Goal: Task Accomplishment & Management: Manage account settings

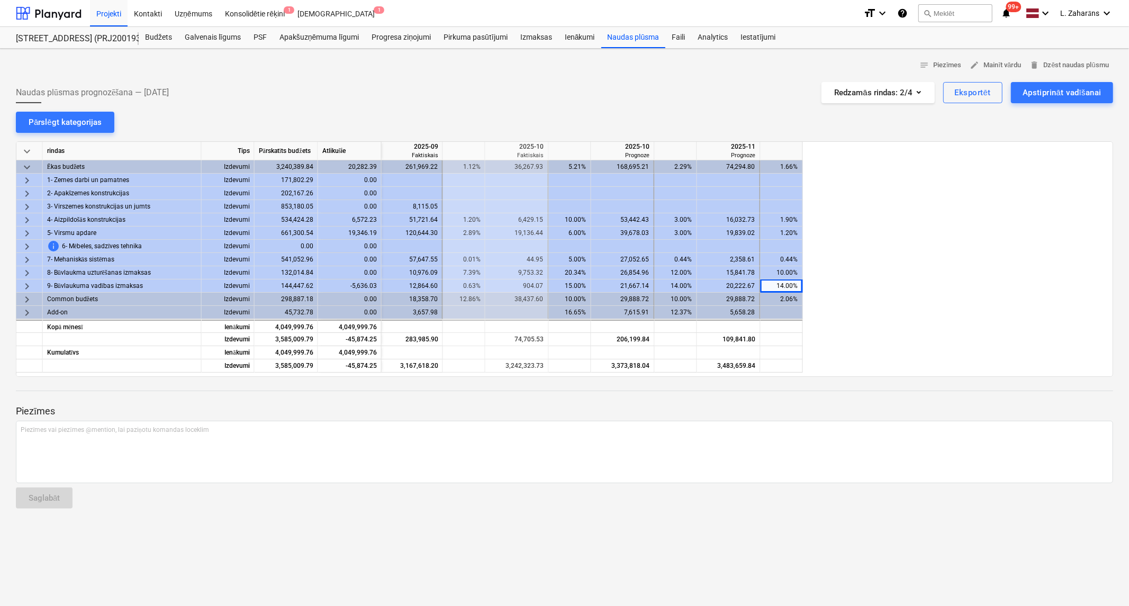
scroll to position [0, 1280]
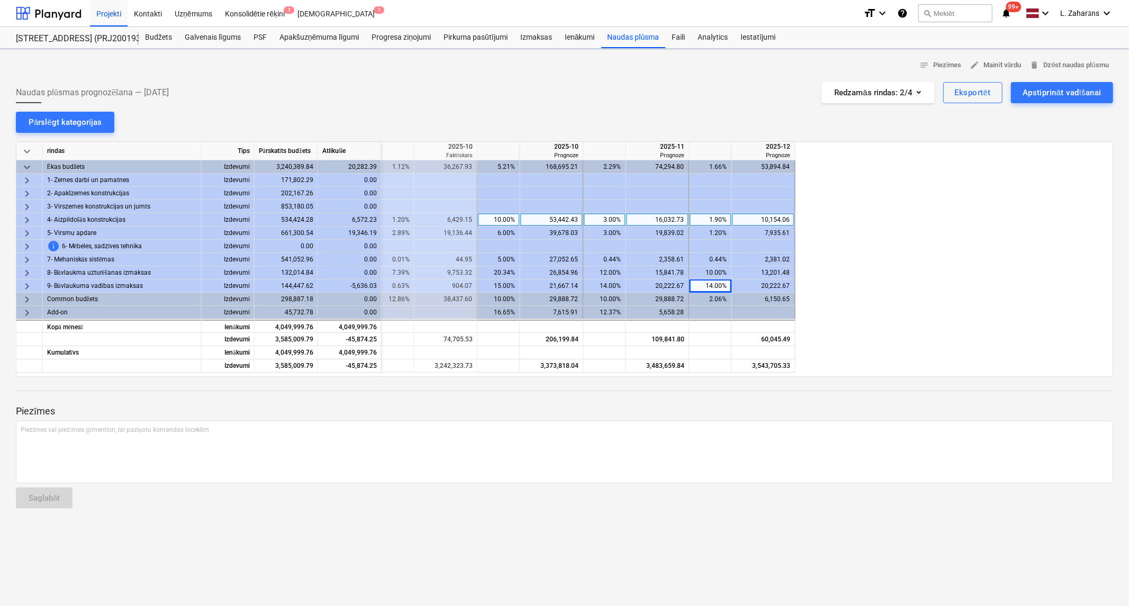
click at [483, 219] on div "10.00%" at bounding box center [498, 219] width 33 height 13
type input "9"
type input "8"
type input "7"
click at [597, 218] on div "3.00%" at bounding box center [604, 219] width 33 height 13
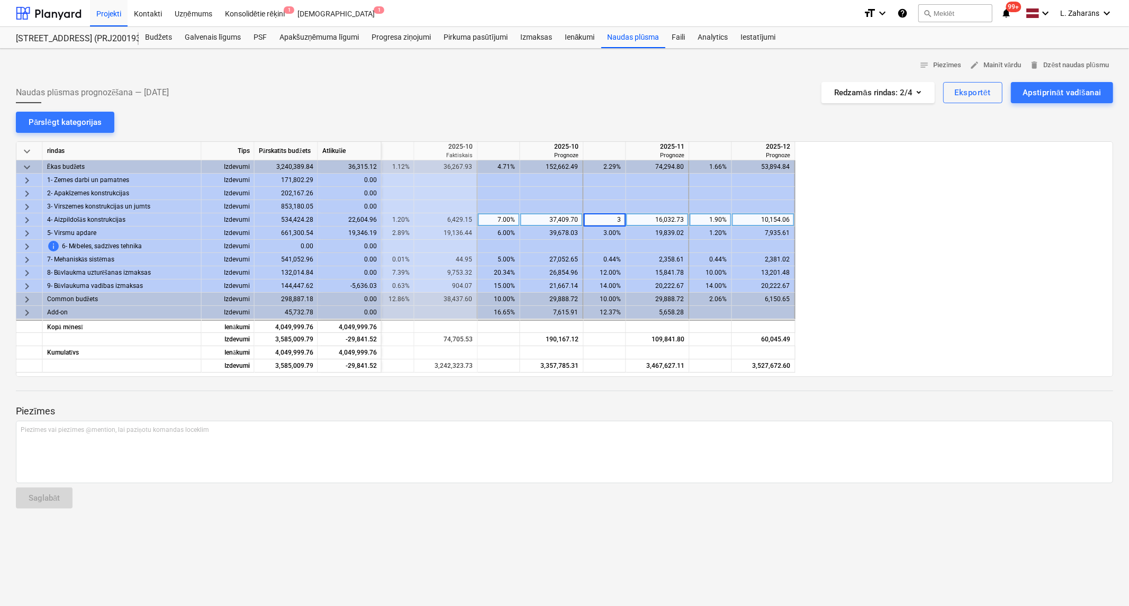
type input "2"
click at [702, 218] on div "1.90%" at bounding box center [710, 219] width 33 height 13
type input "1.4"
click at [503, 220] on div at bounding box center [499, 219] width 42 height 13
type input "80000"
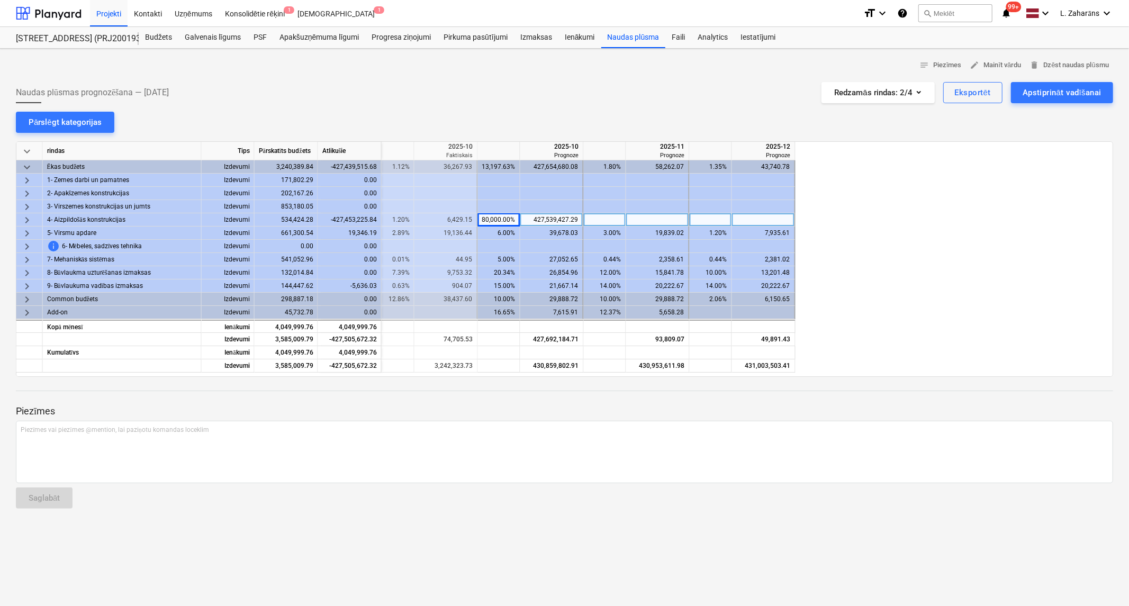
click at [543, 219] on div "427,539,427.29" at bounding box center [552, 219] width 54 height 13
type input "80000"
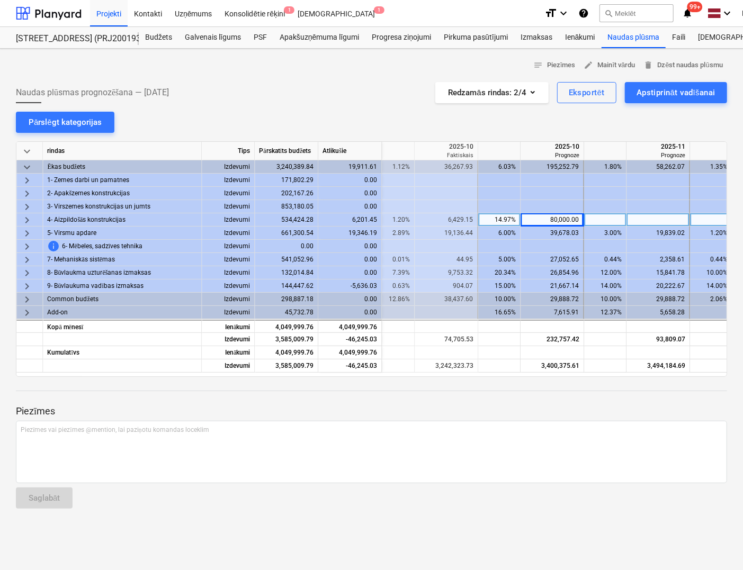
click at [563, 217] on div "80,000.00" at bounding box center [552, 219] width 54 height 13
click at [563, 216] on input "80000" at bounding box center [551, 219] width 62 height 13
type input "73344"
click at [489, 221] on div "13.72%" at bounding box center [498, 219] width 33 height 13
type input "10"
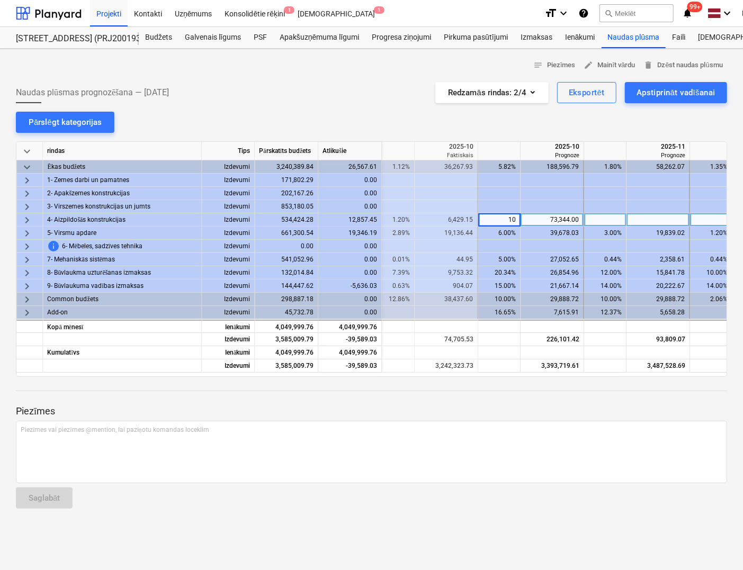
click at [608, 217] on div at bounding box center [605, 219] width 42 height 13
click at [711, 221] on div at bounding box center [711, 219] width 42 height 13
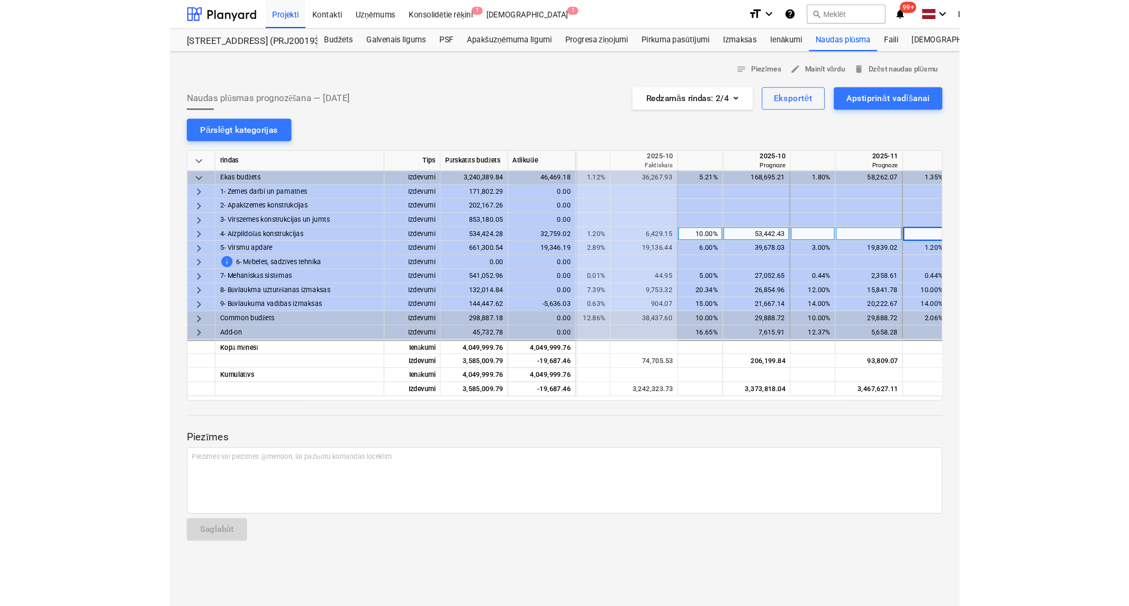
scroll to position [0, 1285]
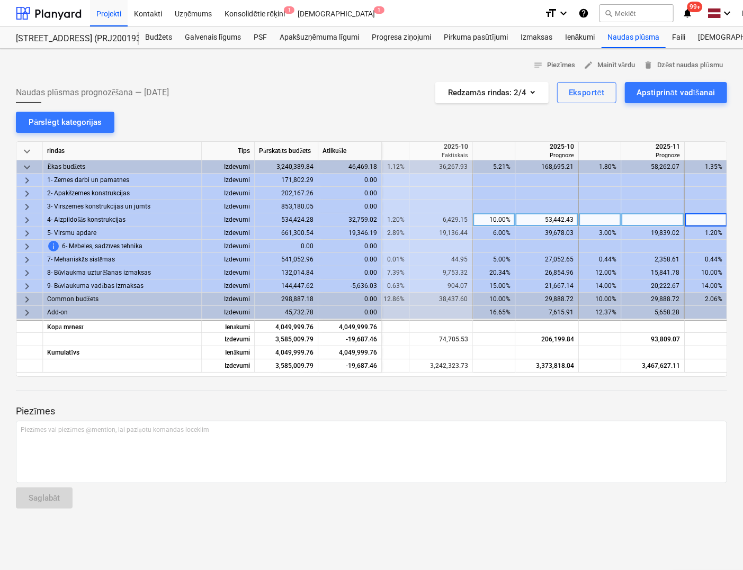
click at [606, 220] on div at bounding box center [600, 219] width 42 height 13
type input "3"
drag, startPoint x: 712, startPoint y: 221, endPoint x: 695, endPoint y: 228, distance: 17.8
click at [710, 221] on div "3.00%" at bounding box center [705, 219] width 33 height 13
type input "3"
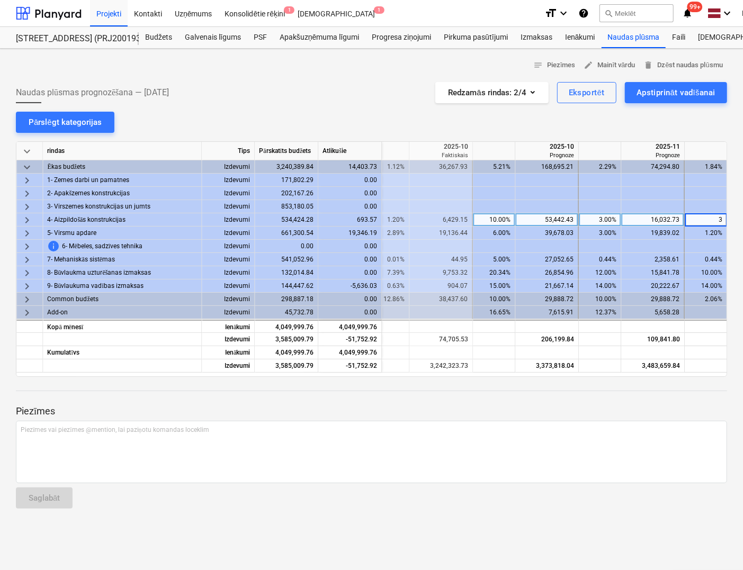
click at [594, 222] on div "3.00%" at bounding box center [599, 219] width 33 height 13
click at [366, 219] on div "16,726.30" at bounding box center [350, 219] width 64 height 13
copy div "16,726.30"
click at [638, 218] on div at bounding box center [653, 219] width 64 height 13
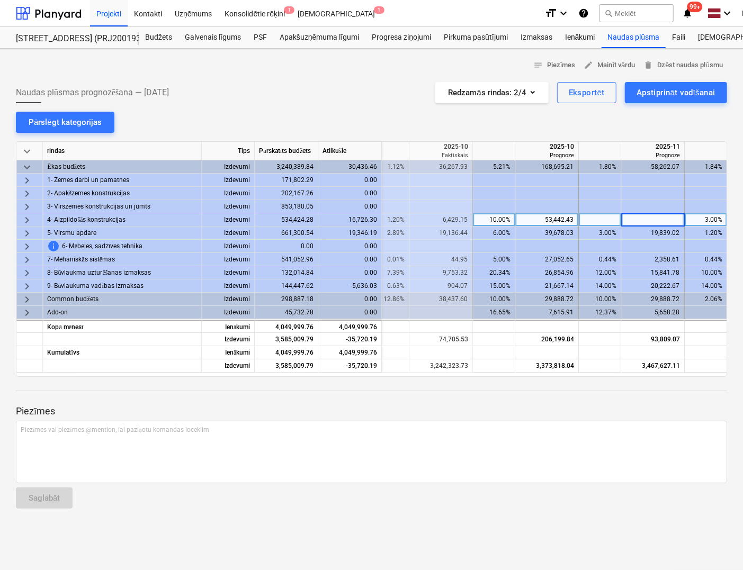
type input "16,726.30"
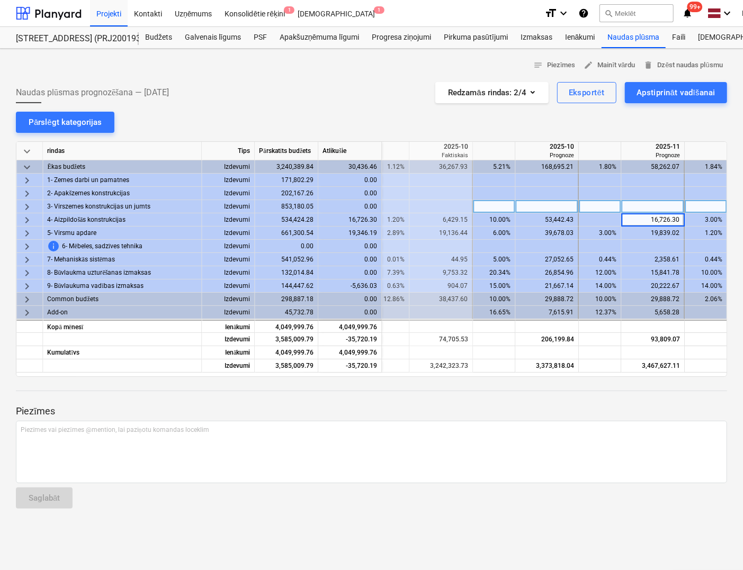
click at [589, 207] on div at bounding box center [600, 206] width 42 height 13
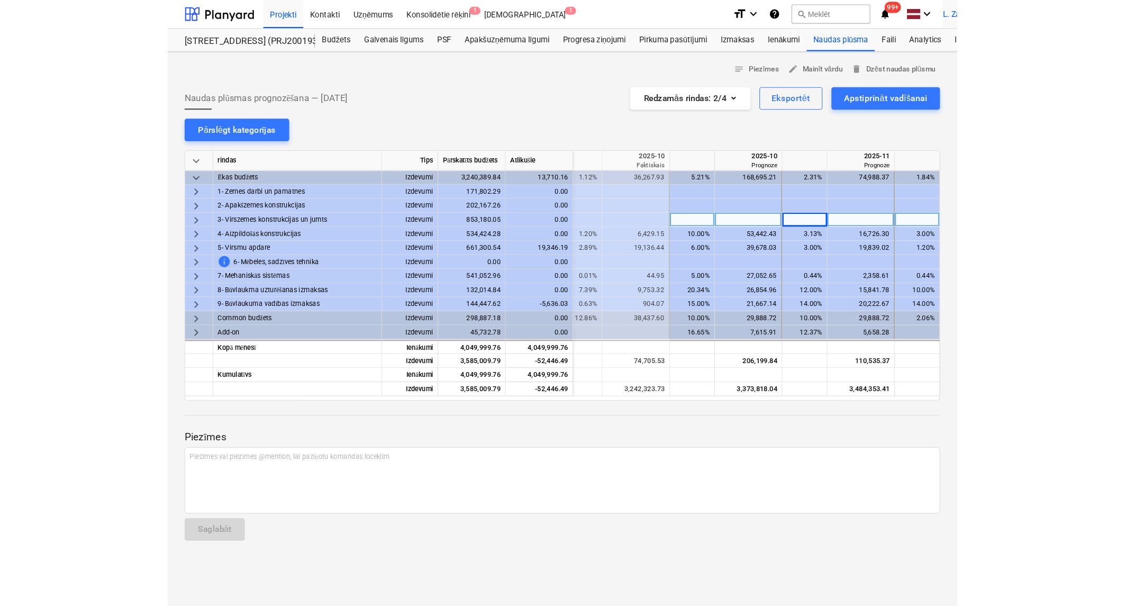
scroll to position [0, 1280]
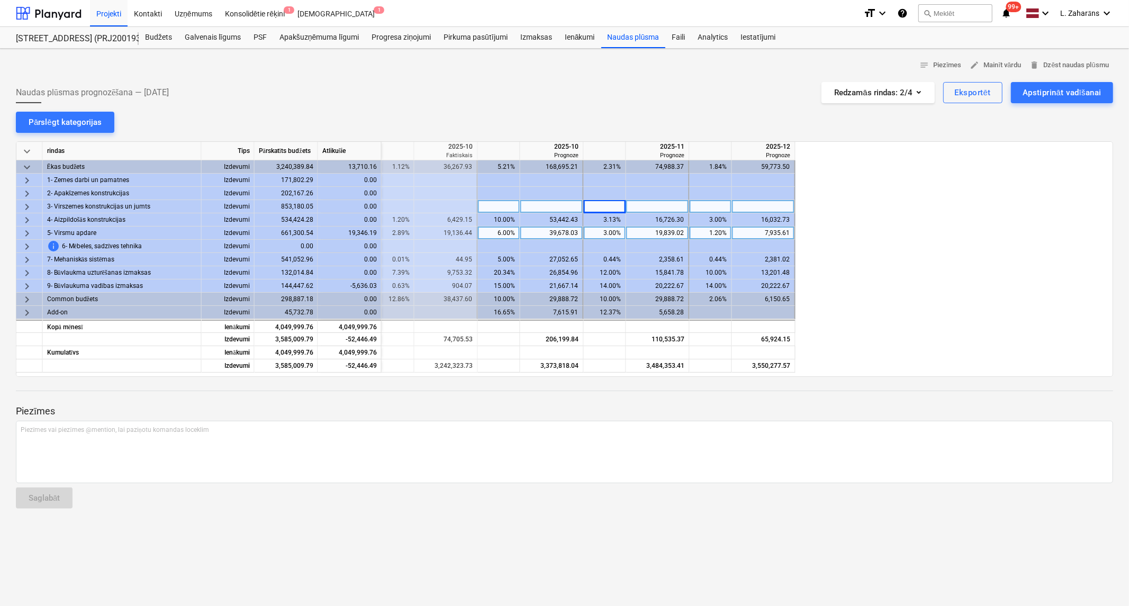
click at [485, 234] on div "6.00%" at bounding box center [498, 233] width 33 height 13
type input "8"
click at [359, 233] on div "7,442.78" at bounding box center [350, 233] width 64 height 13
copy div "7,442.78"
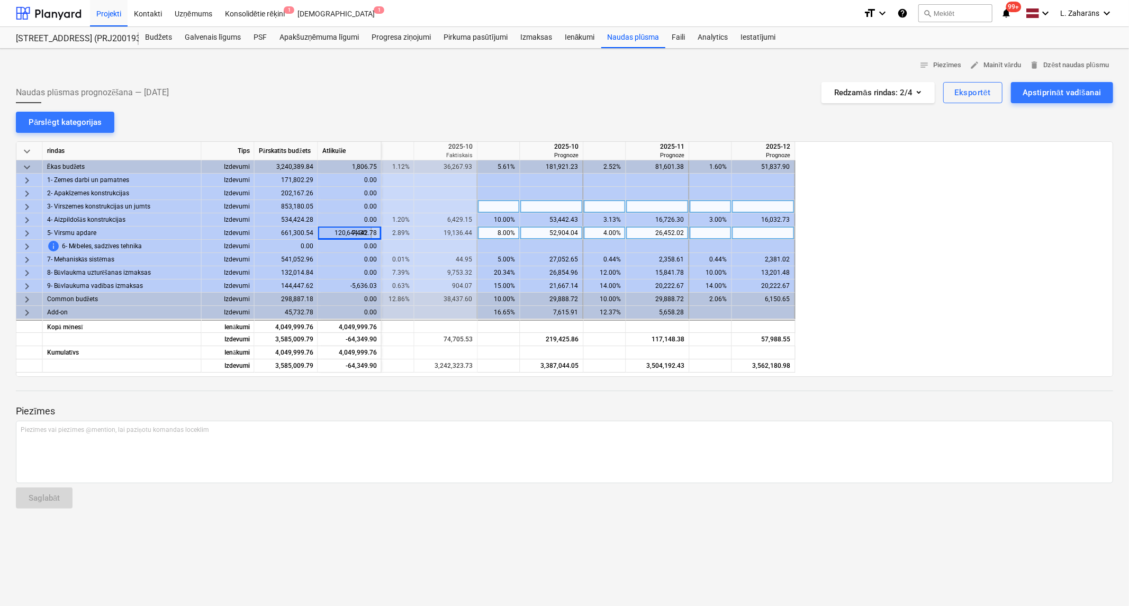
click at [781, 234] on div at bounding box center [764, 233] width 64 height 13
type input "7,442.78"
click at [707, 233] on div at bounding box center [711, 233] width 42 height 13
click at [703, 285] on div "14.00%" at bounding box center [710, 285] width 33 height 13
type input "10"
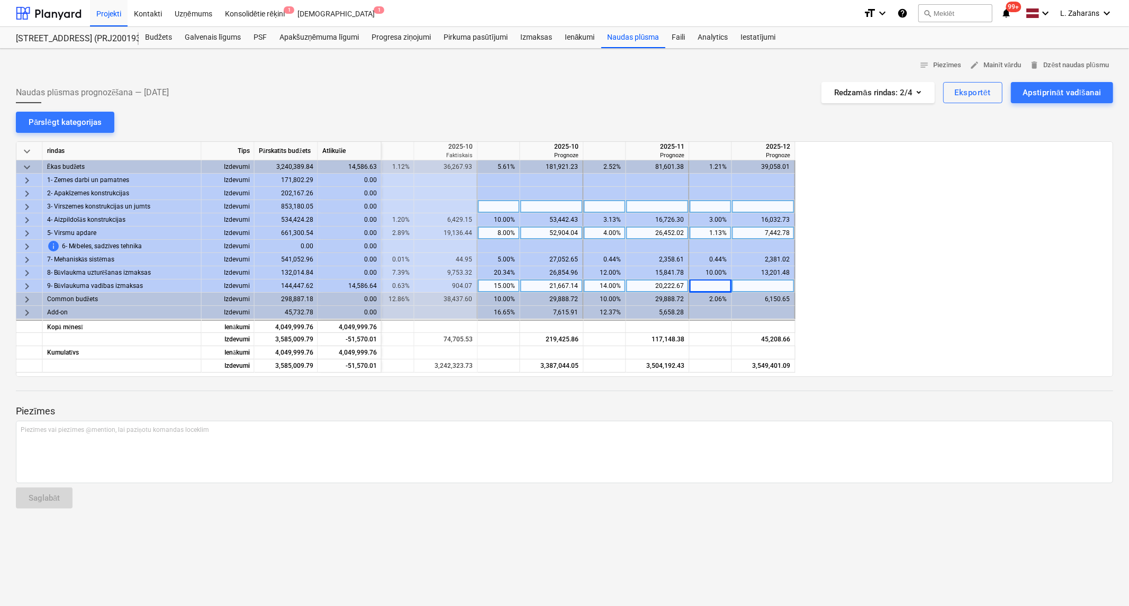
click at [367, 283] on div "14,586.64" at bounding box center [350, 285] width 64 height 13
copy div "14,586.64"
click at [760, 287] on div at bounding box center [764, 285] width 64 height 13
type input "14,586.64"
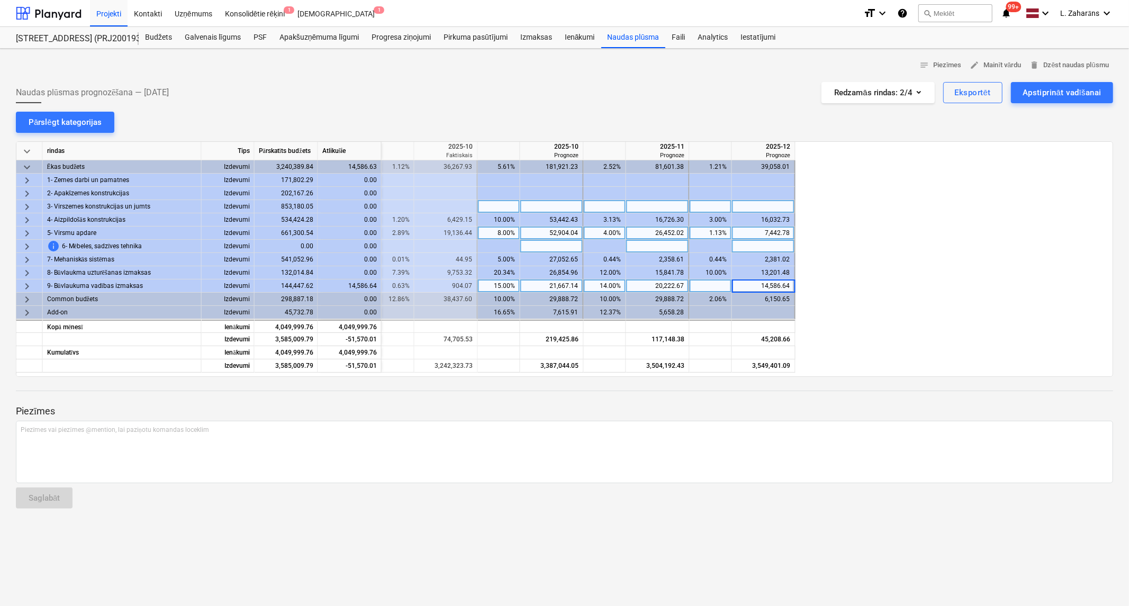
click at [752, 243] on div at bounding box center [764, 246] width 64 height 13
click at [240, 16] on div "Konsolidētie rēķini 1" at bounding box center [255, 12] width 73 height 27
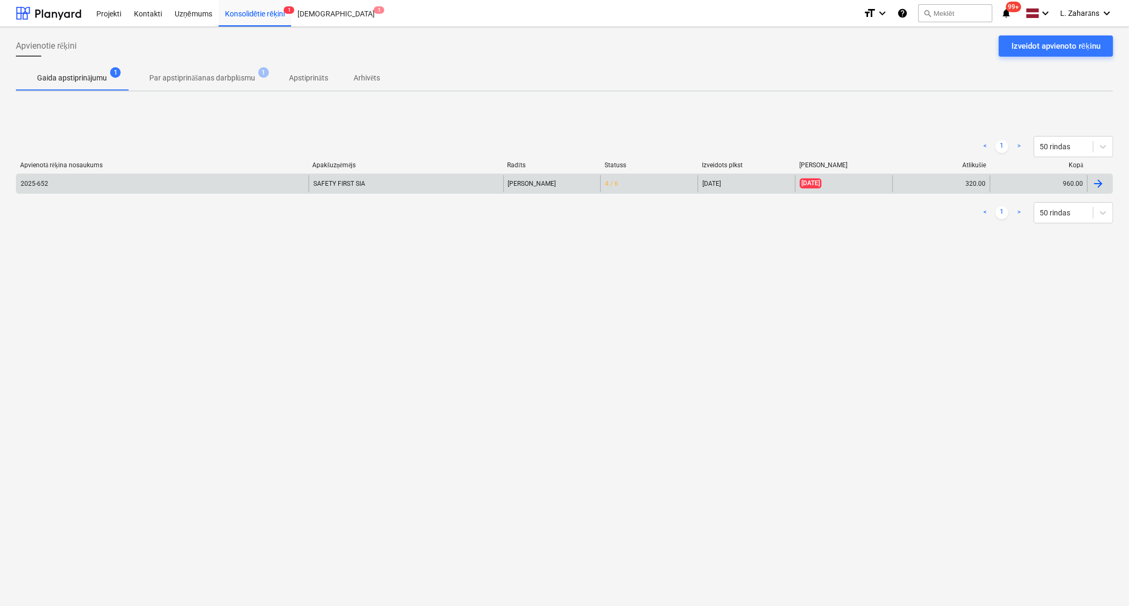
click at [341, 180] on div "SAFETY FIRST SIA" at bounding box center [406, 183] width 195 height 17
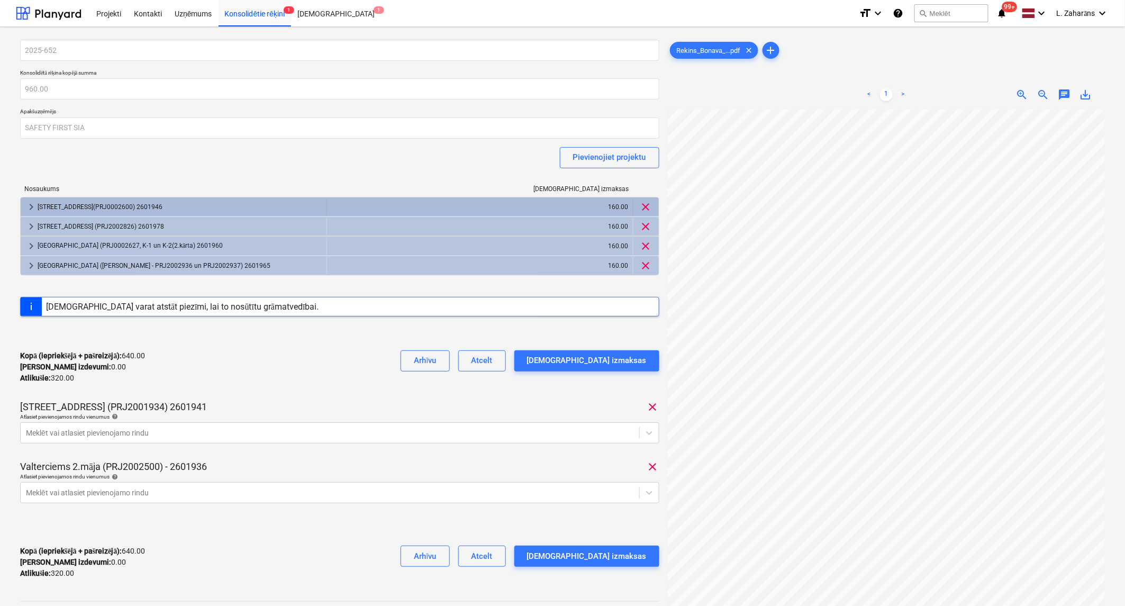
click at [32, 202] on span "keyboard_arrow_right" at bounding box center [31, 207] width 13 height 13
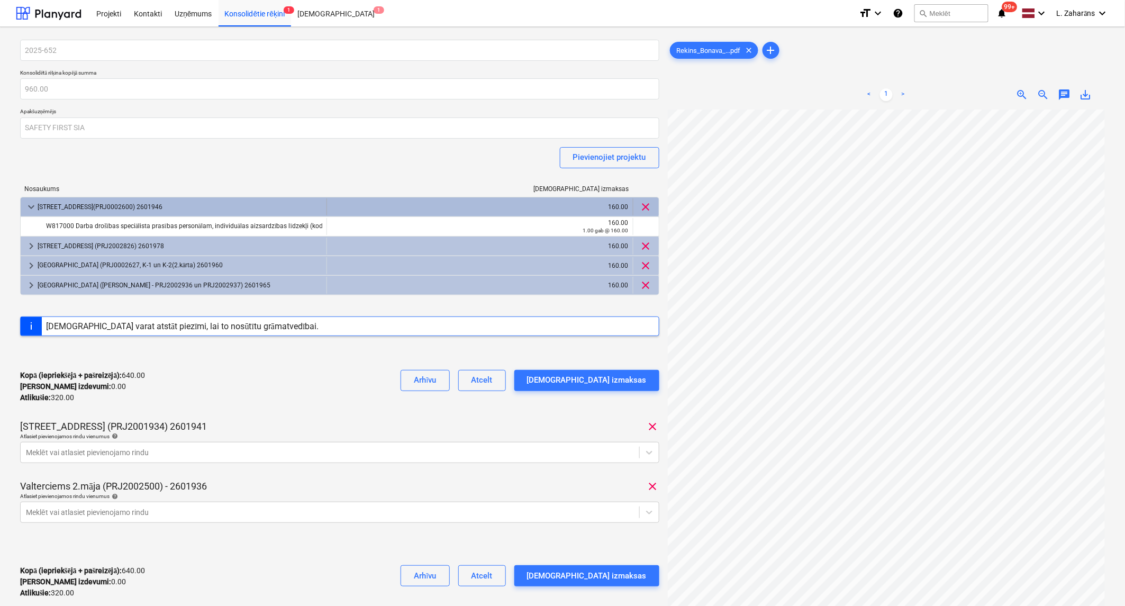
click at [32, 202] on span "keyboard_arrow_down" at bounding box center [31, 207] width 13 height 13
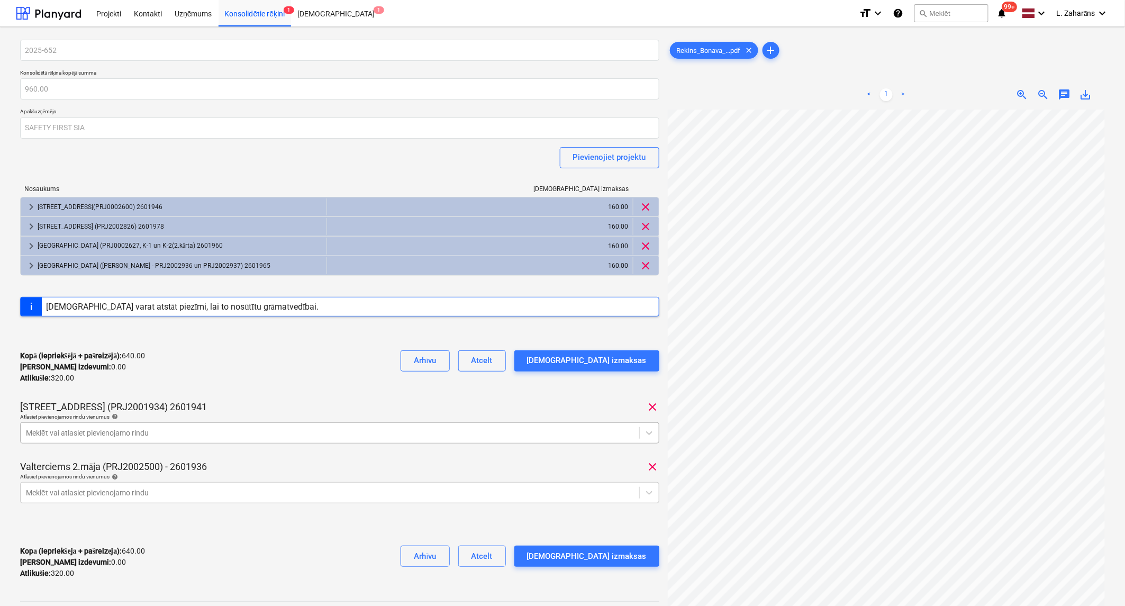
click at [41, 431] on div at bounding box center [330, 433] width 608 height 11
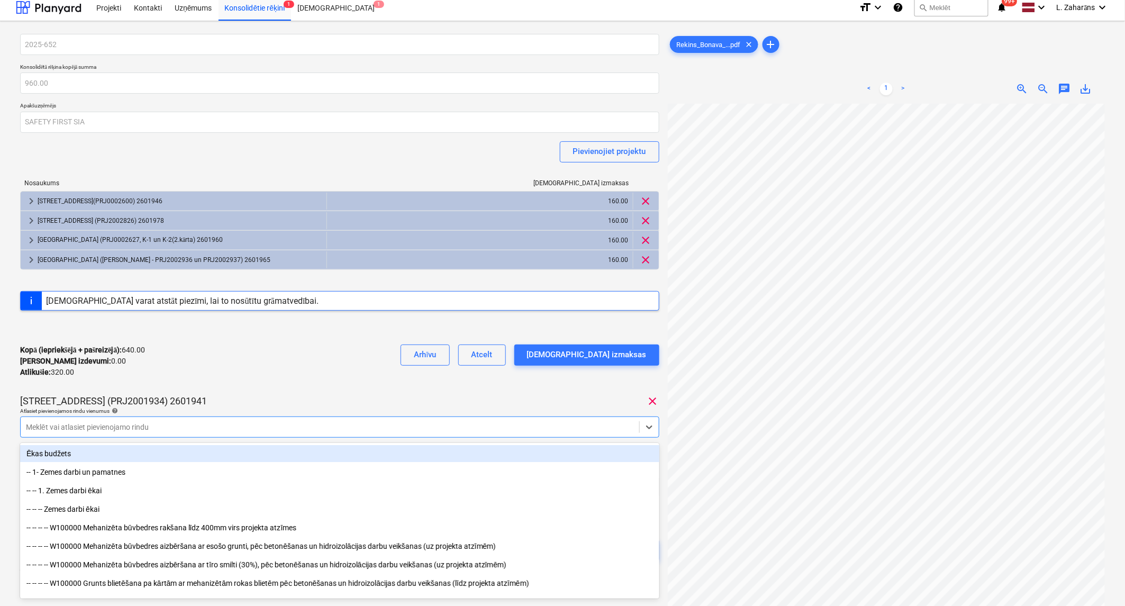
scroll to position [7, 0]
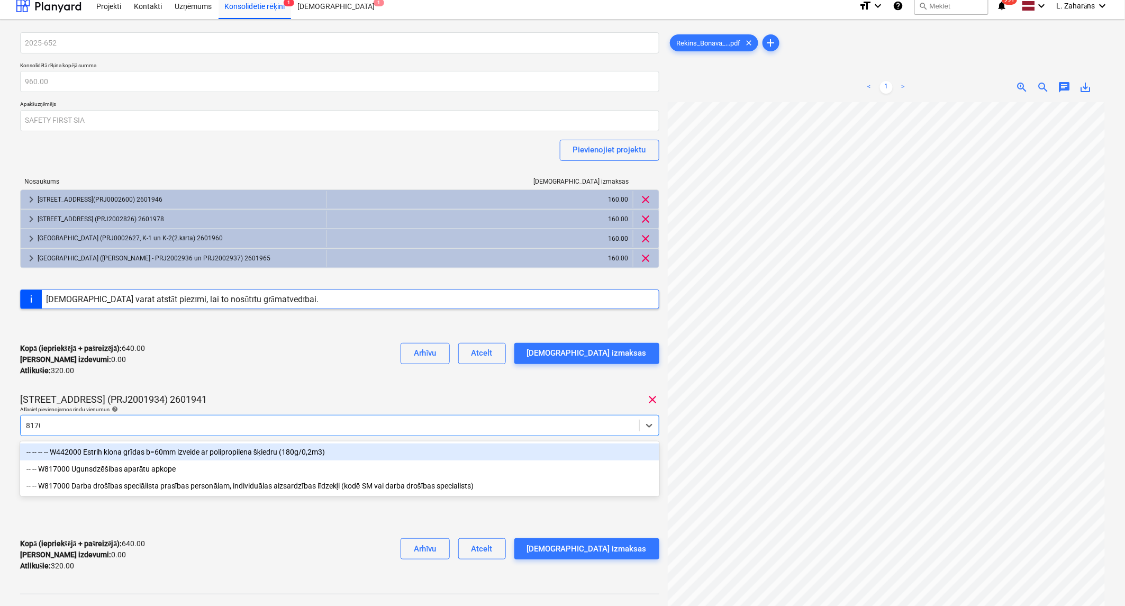
type input "81700"
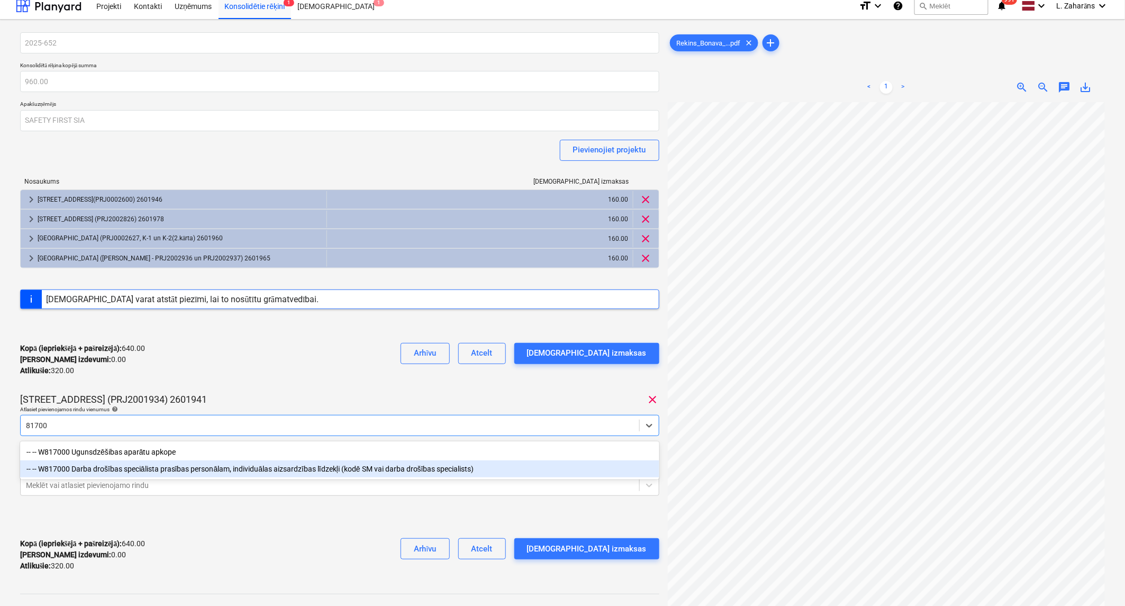
click at [103, 473] on div "-- -- W817000 Darba drošības speciālista prasības personālam, individuālas aizs…" at bounding box center [339, 468] width 639 height 17
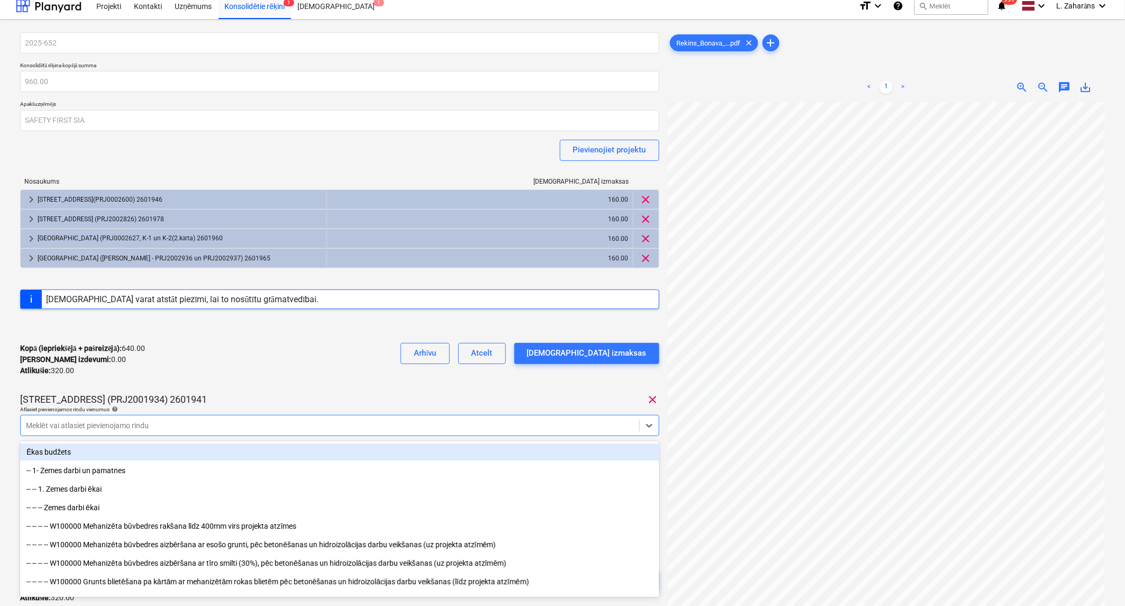
click at [141, 381] on div "Kopā (iepriekšējā + pašreizējā) : 640.00 Kārtējie izdevumi : 0.00 Atlikušie : 3…" at bounding box center [339, 360] width 639 height 50
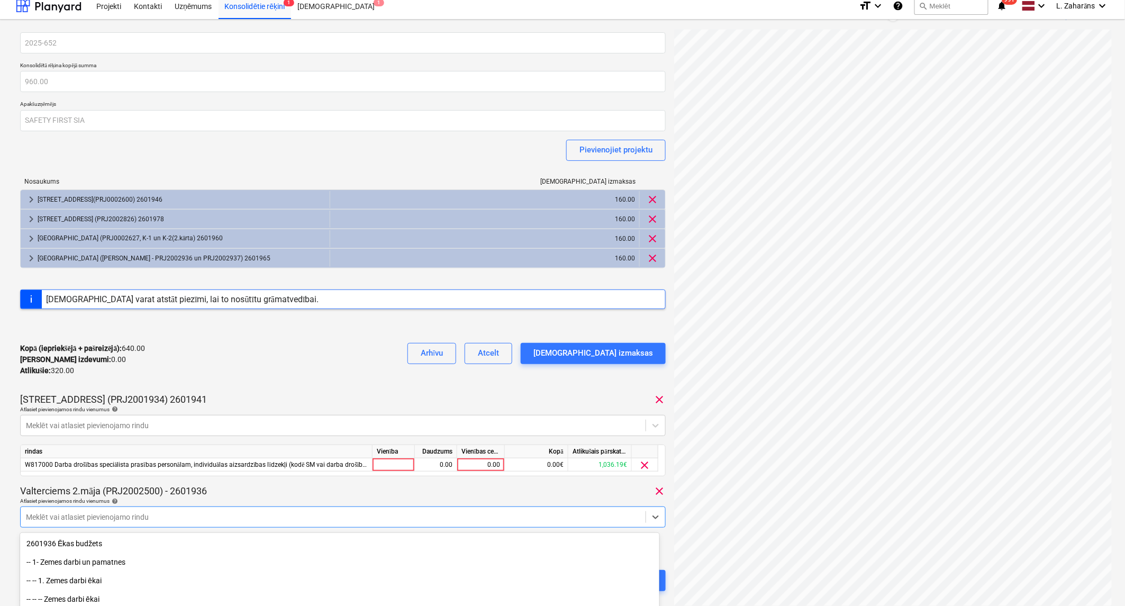
scroll to position [99, 0]
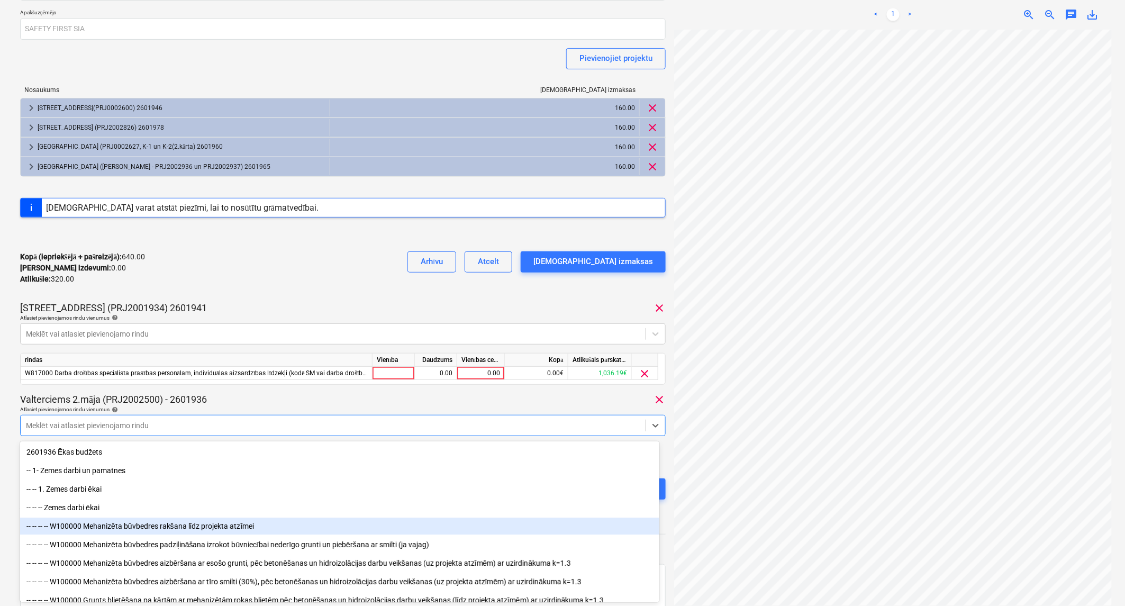
click at [66, 507] on body "Projekti Kontakti Uzņēmums Konsolidētie rēķini 1 Iesūtne 1 format_size keyboard…" at bounding box center [562, 204] width 1125 height 606
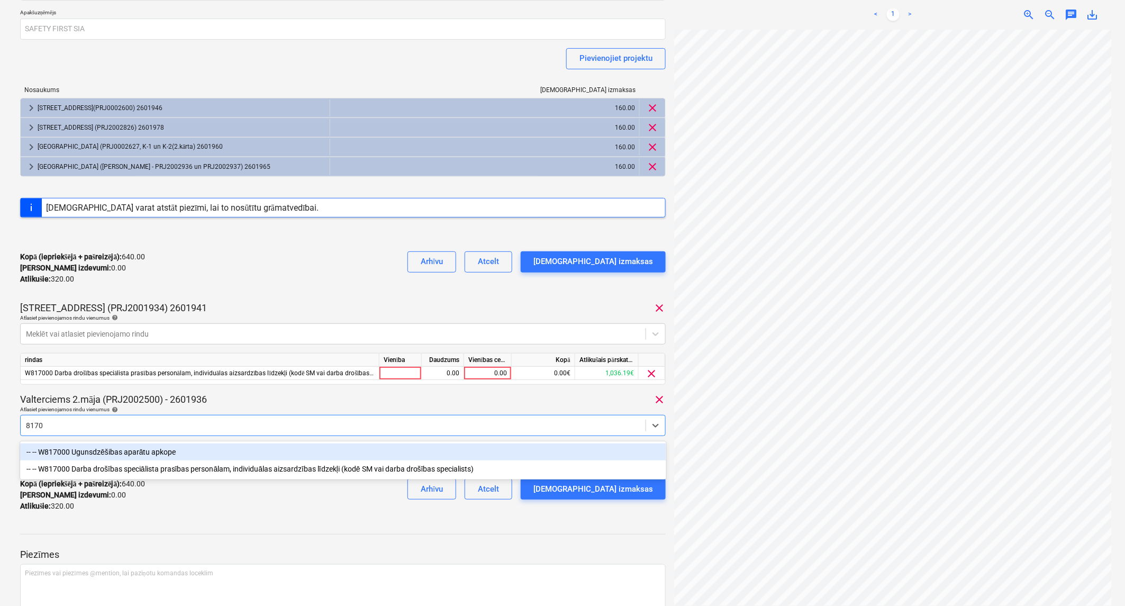
type input "81700"
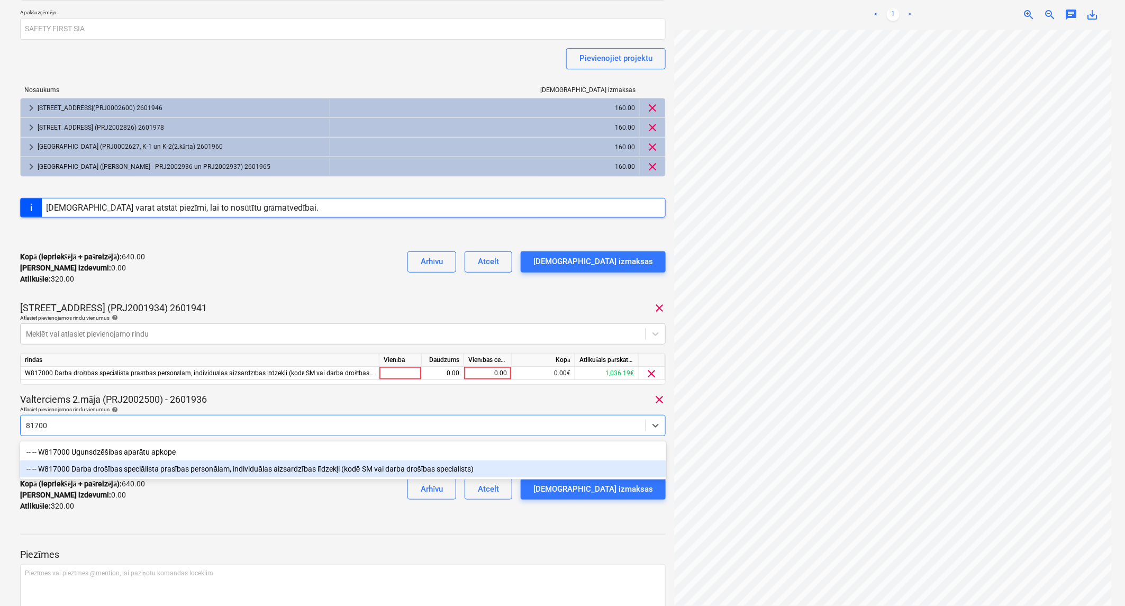
click at [93, 469] on div "-- -- W817000 Darba drošības speciālista prasības personālam, individuālas aizs…" at bounding box center [343, 468] width 646 height 17
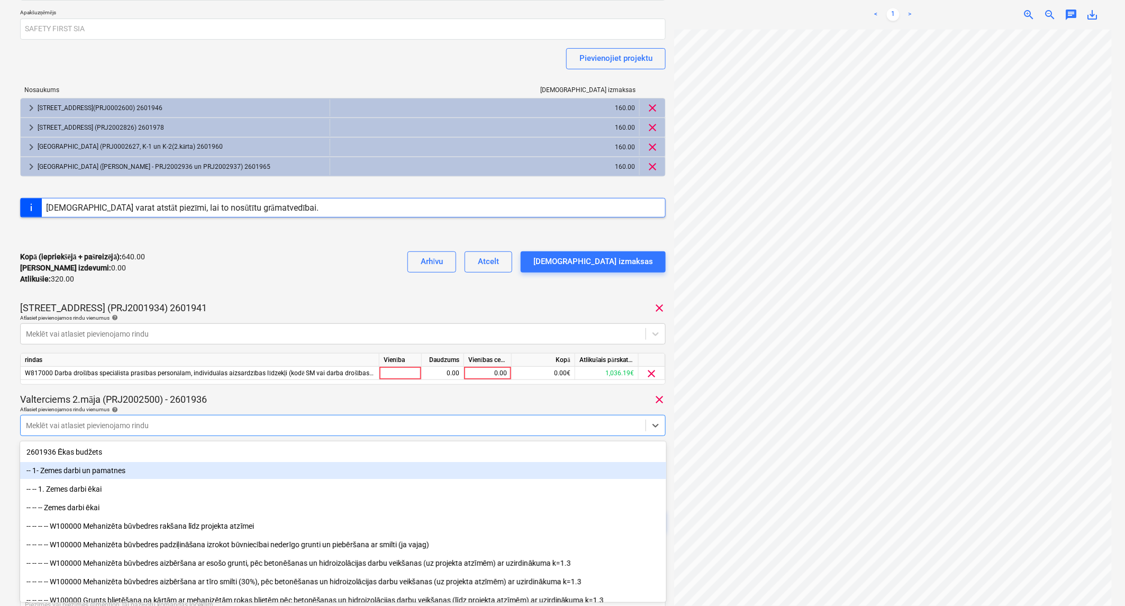
click at [322, 266] on div "Kopā (iepriekšējā + pašreizējā) : 640.00 Kārtējie izdevumi : 0.00 Atlikušie : 3…" at bounding box center [343, 268] width 646 height 50
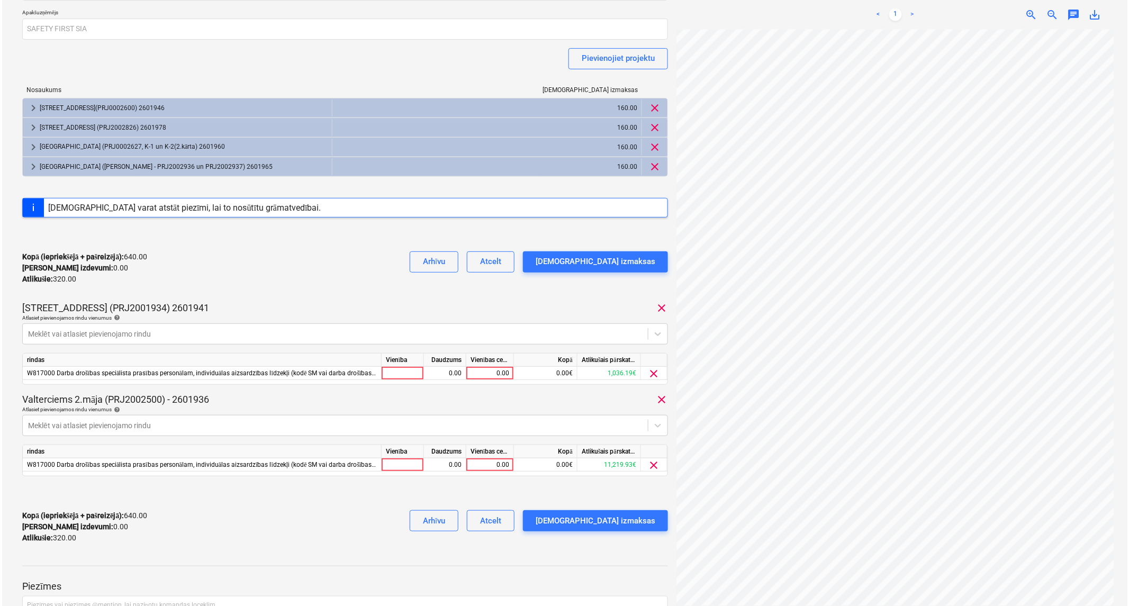
scroll to position [3, 197]
click at [483, 372] on div "0.00" at bounding box center [487, 373] width 39 height 13
type input "160"
click at [489, 465] on div "0.00" at bounding box center [487, 464] width 39 height 13
type input "160"
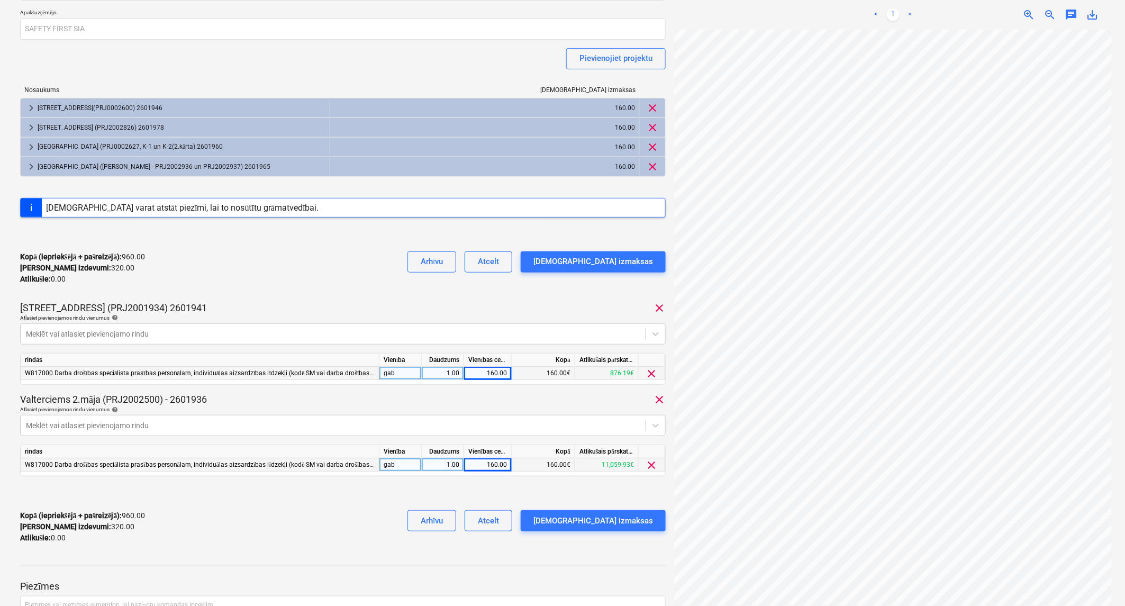
click at [391, 507] on div "Kopā (iepriekšējā + pašreizējā) : 960.00 Kārtējie izdevumi : 320.00 Atlikušie :…" at bounding box center [343, 527] width 646 height 50
drag, startPoint x: 591, startPoint y: 518, endPoint x: 603, endPoint y: 500, distance: 21.7
click at [593, 518] on div "[DEMOGRAPHIC_DATA] izmaksas" at bounding box center [594, 521] width 120 height 14
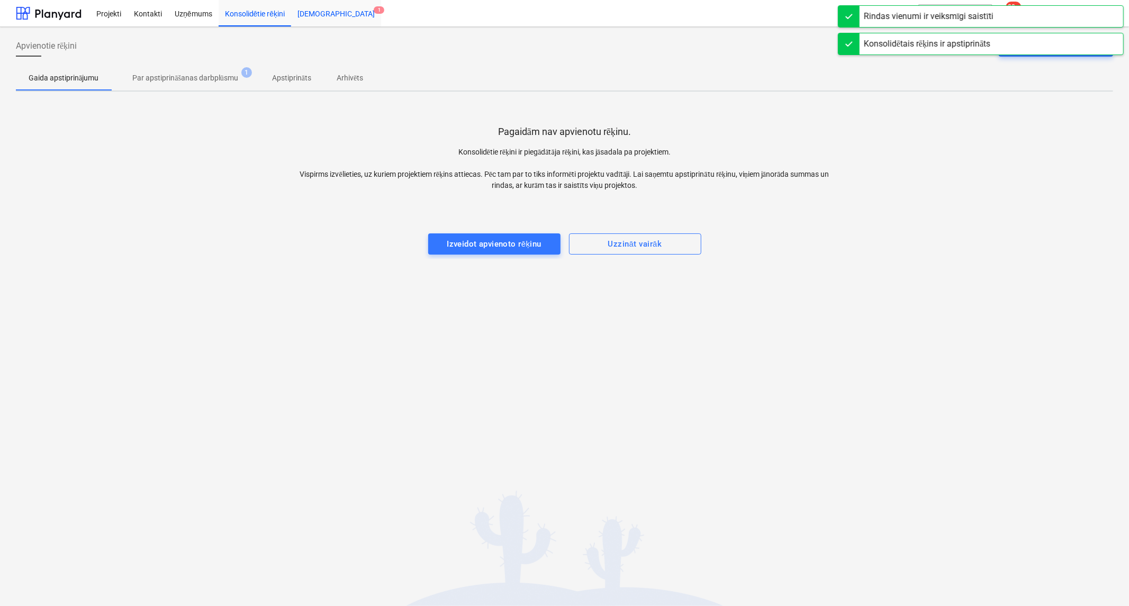
click at [308, 11] on div "[DEMOGRAPHIC_DATA] 1" at bounding box center [336, 12] width 90 height 27
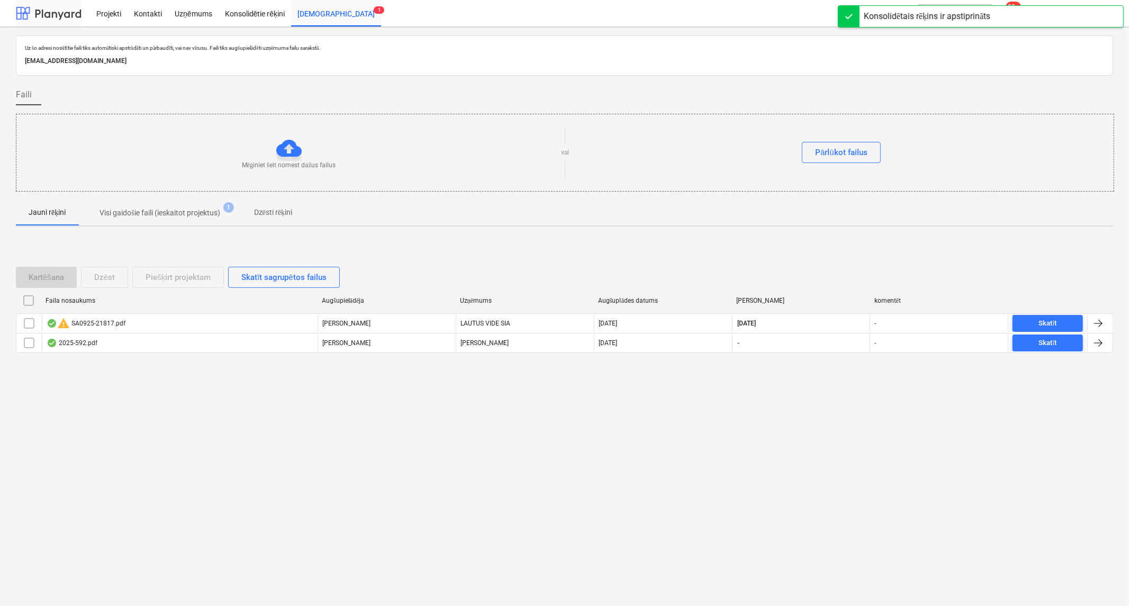
click at [55, 2] on div at bounding box center [49, 13] width 66 height 26
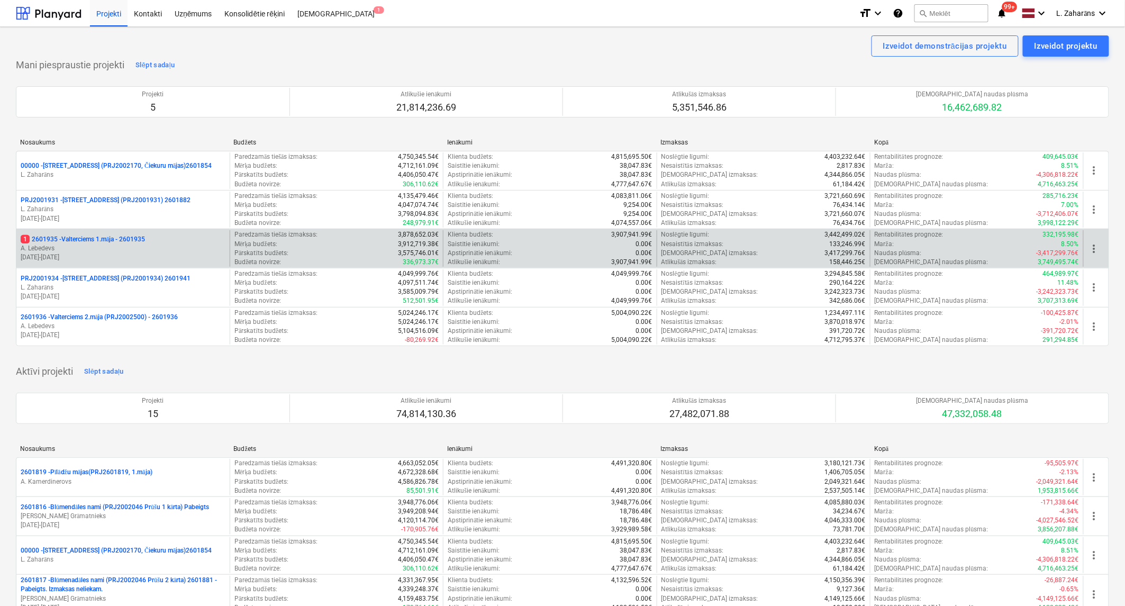
click at [109, 237] on p "1 2601935 - Valterciems 1.māja - 2601935" at bounding box center [83, 239] width 124 height 9
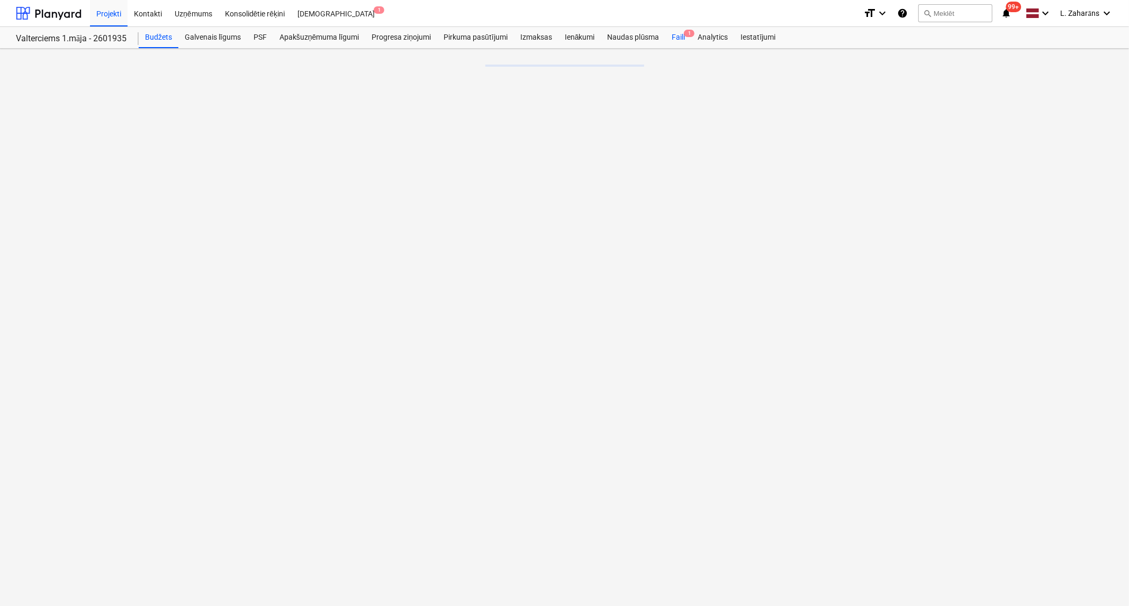
click at [680, 41] on div "Faili 1" at bounding box center [678, 37] width 26 height 21
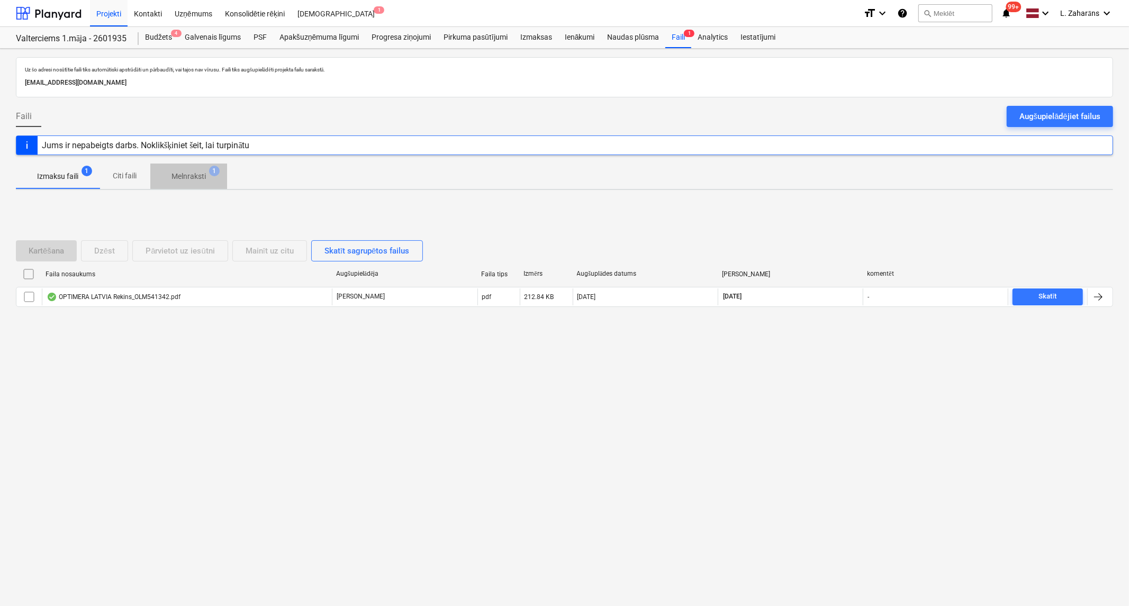
click at [188, 180] on p "Melnraksti" at bounding box center [188, 176] width 34 height 11
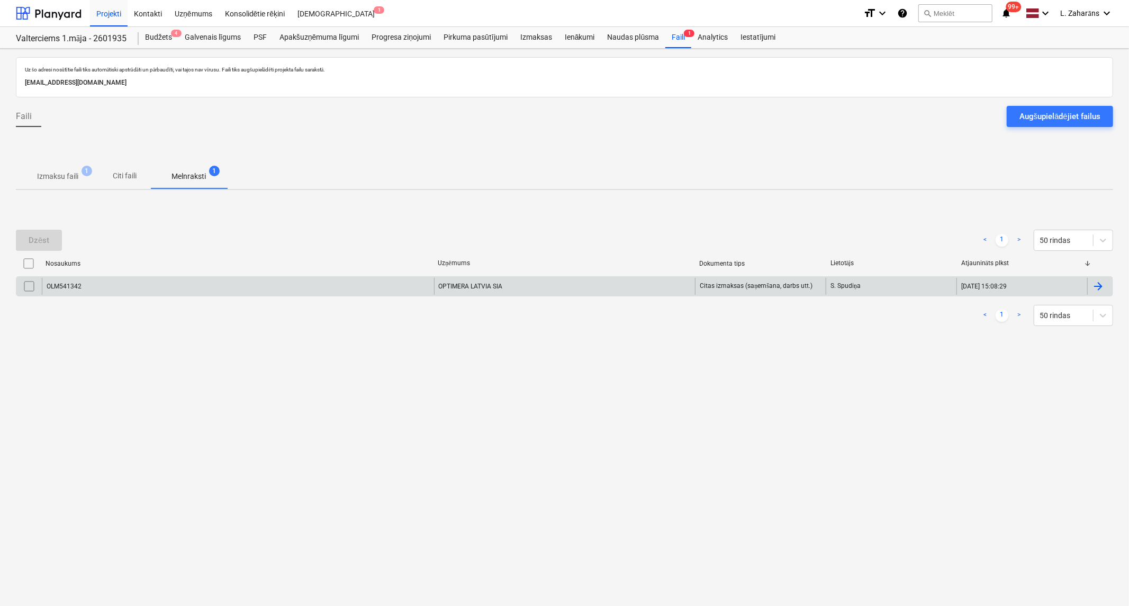
click at [199, 282] on div "OLM541342" at bounding box center [238, 286] width 392 height 17
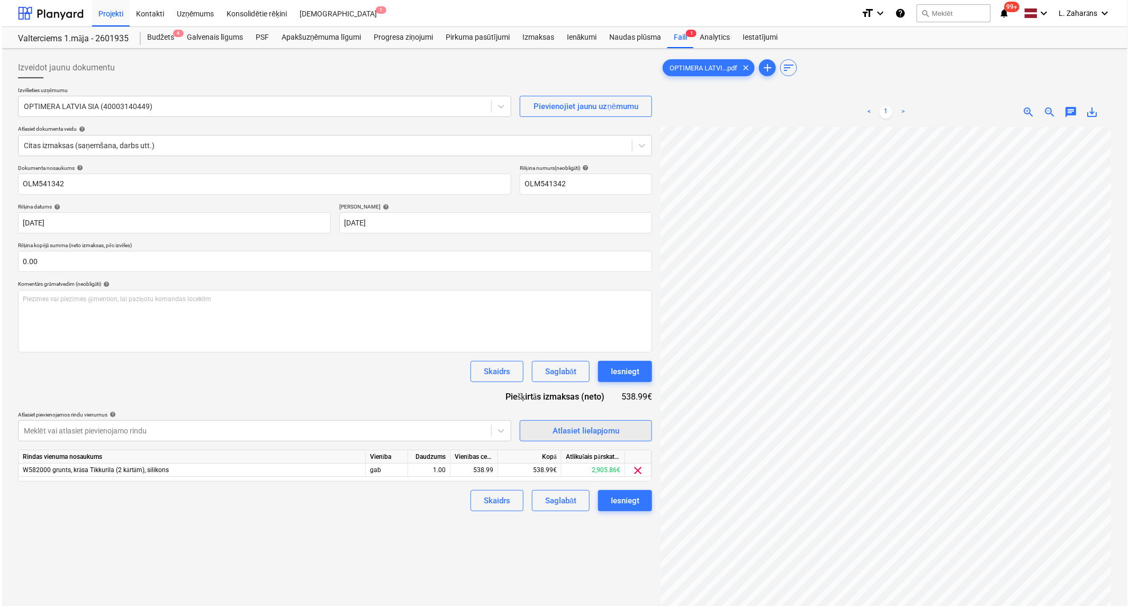
scroll to position [237, 184]
click at [619, 496] on div "Iesniegt" at bounding box center [623, 501] width 29 height 14
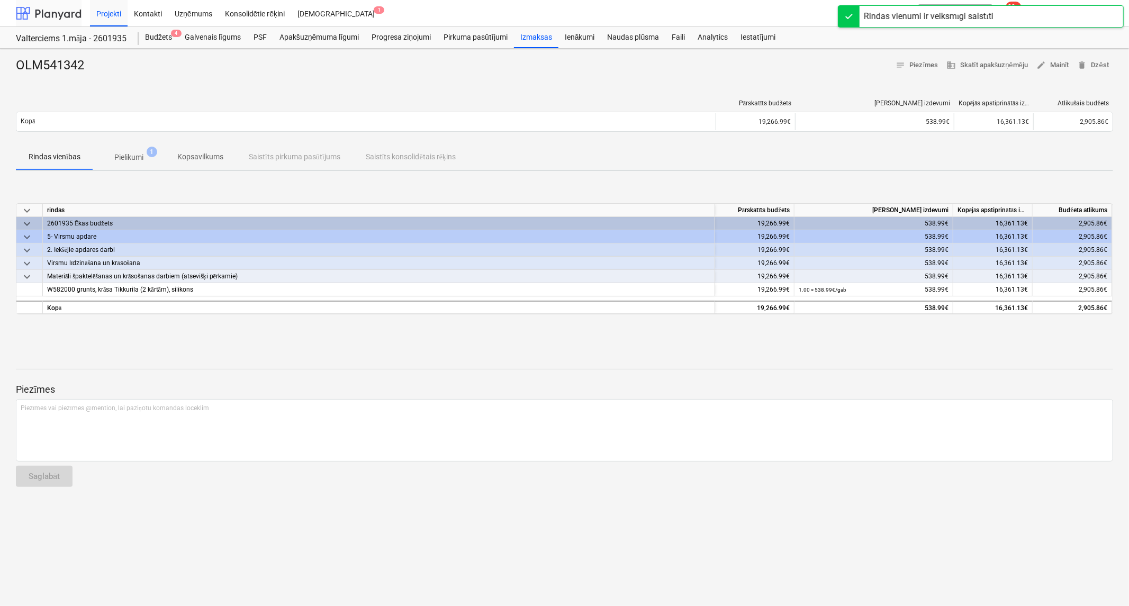
click at [50, 13] on div at bounding box center [49, 13] width 66 height 26
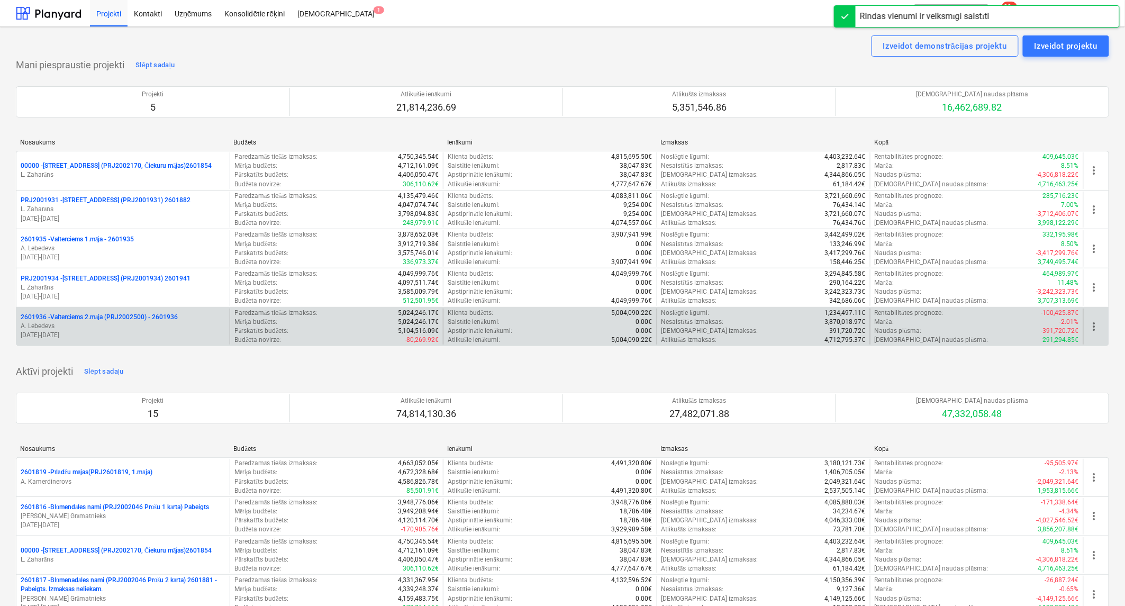
click at [87, 318] on p "2601936 - Valterciems 2.māja (PRJ2002500) - 2601936" at bounding box center [99, 317] width 157 height 9
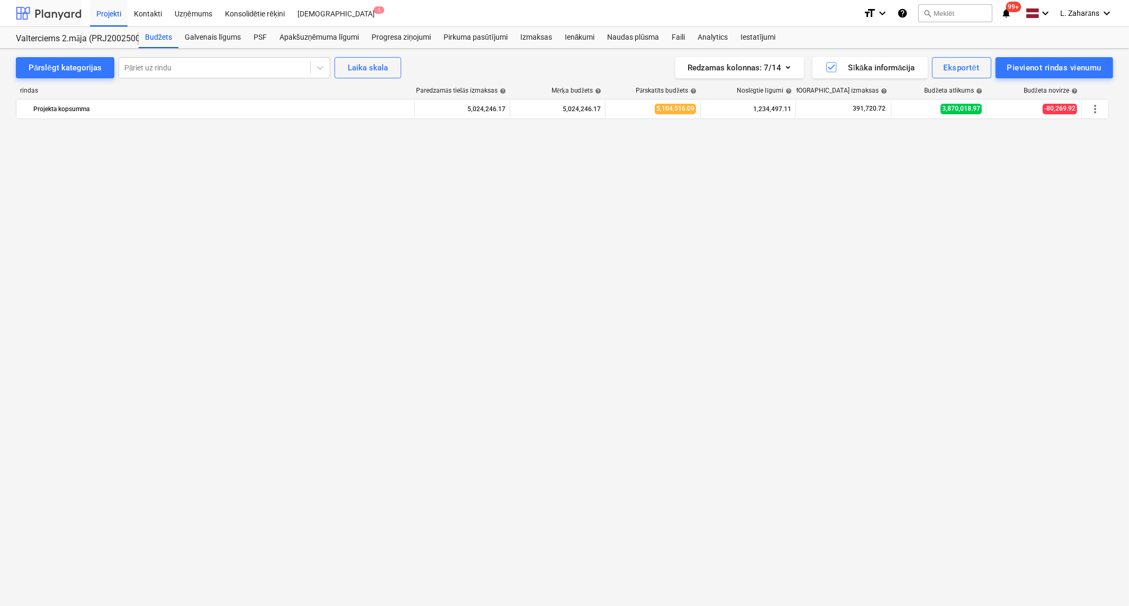
click at [45, 14] on div at bounding box center [49, 13] width 66 height 26
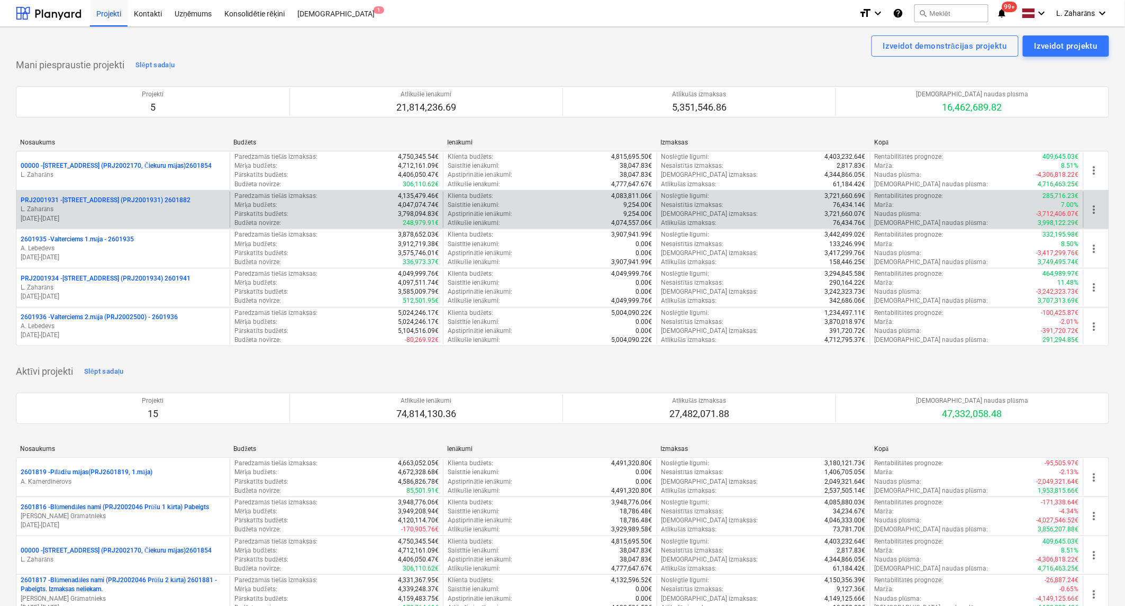
click at [104, 198] on p "PRJ2001931 - [PERSON_NAME][STREET_ADDRESS] (PRJ2001931) 2601882" at bounding box center [106, 200] width 170 height 9
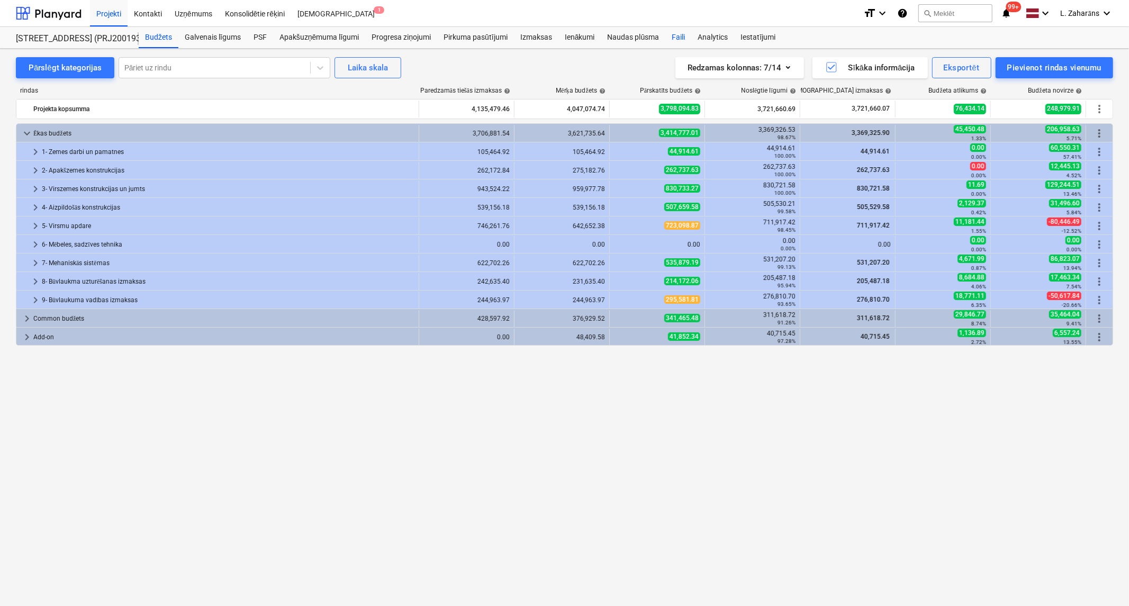
click at [679, 37] on div "Faili" at bounding box center [678, 37] width 26 height 21
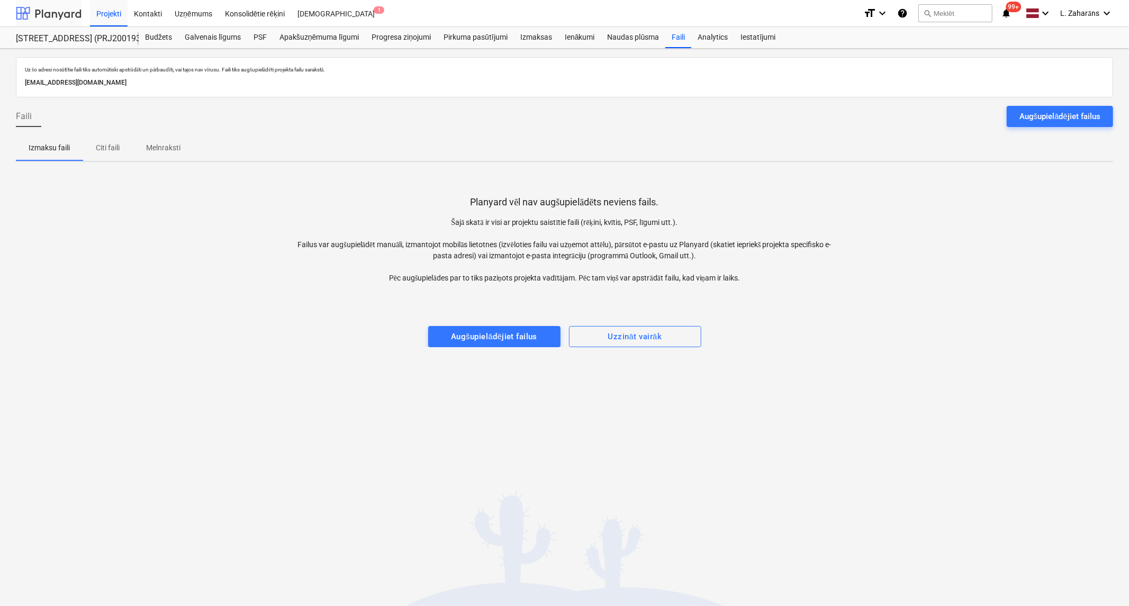
click at [43, 13] on div at bounding box center [49, 13] width 66 height 26
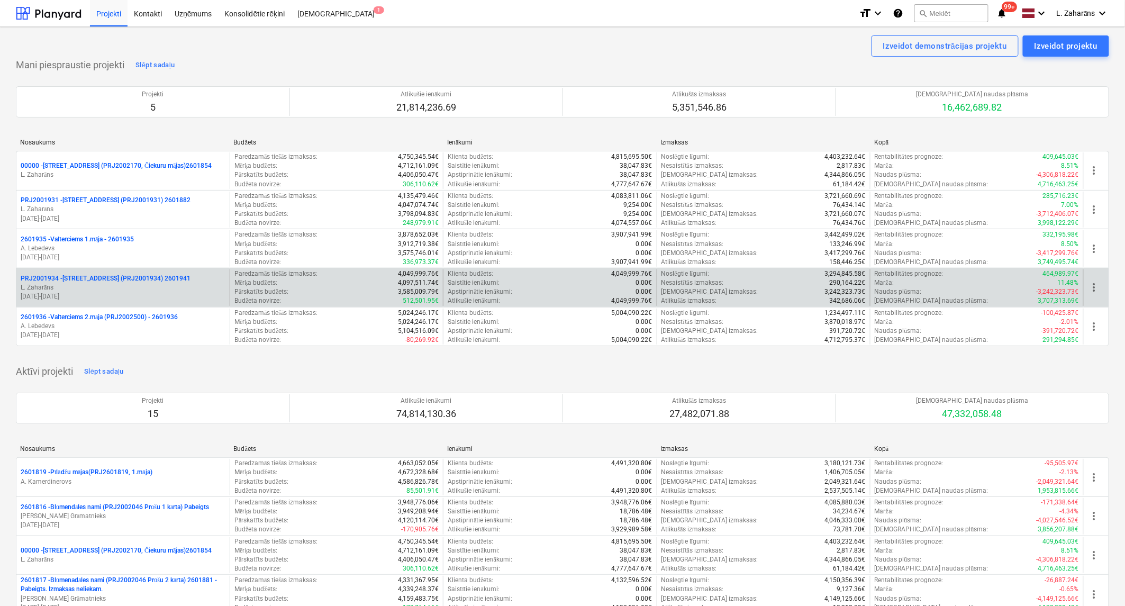
click at [77, 277] on p "PRJ2001934 - [PERSON_NAME][STREET_ADDRESS] (PRJ2001934) 2601941" at bounding box center [106, 278] width 170 height 9
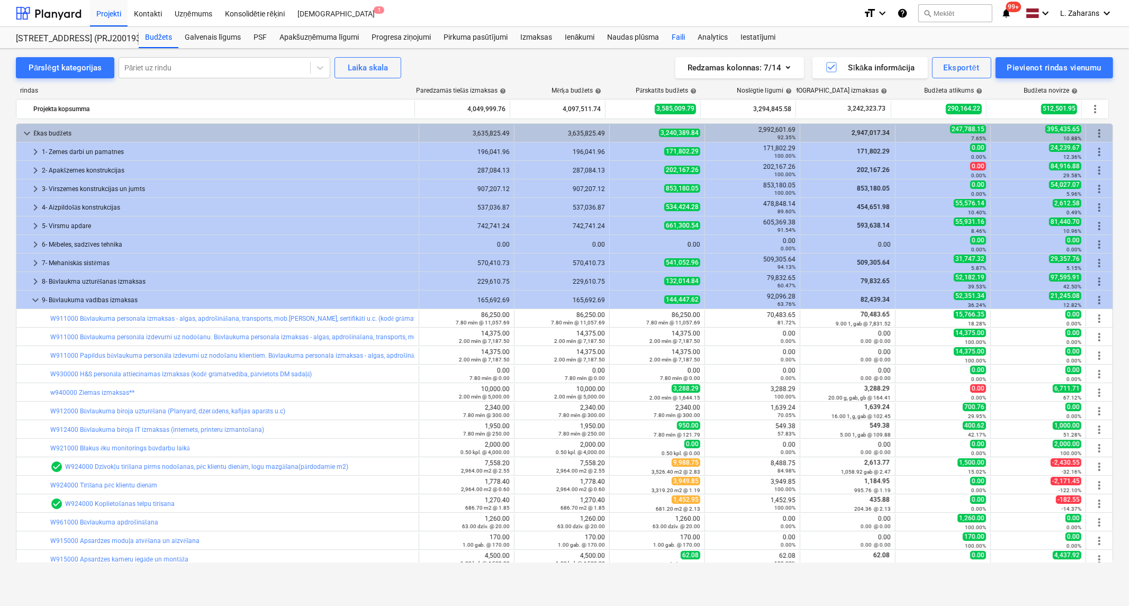
click at [675, 39] on div "Faili" at bounding box center [678, 37] width 26 height 21
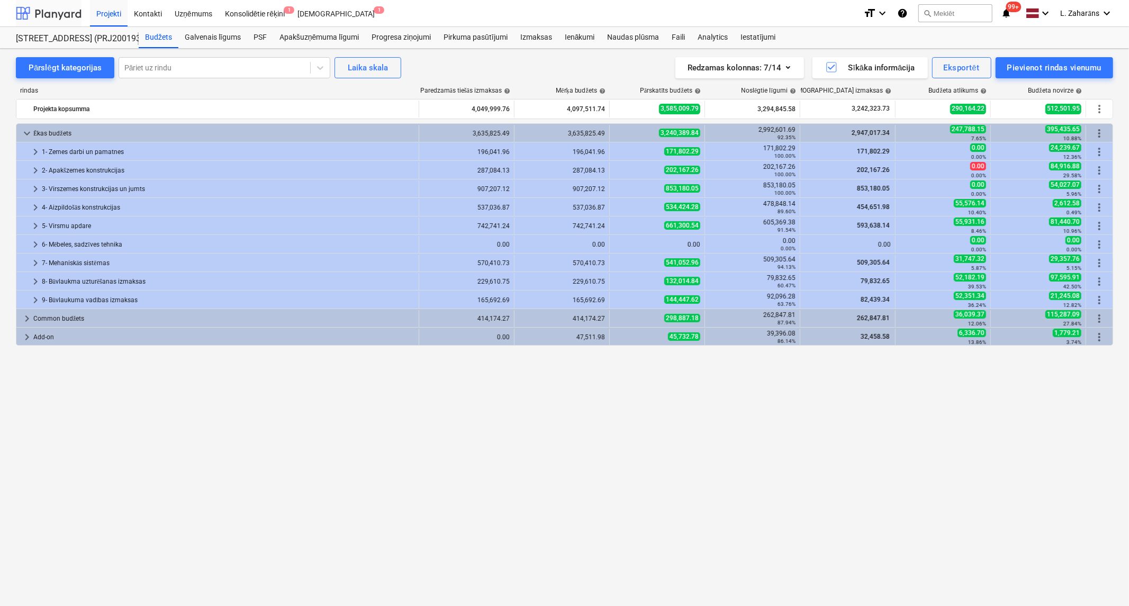
click at [60, 16] on div at bounding box center [49, 13] width 66 height 26
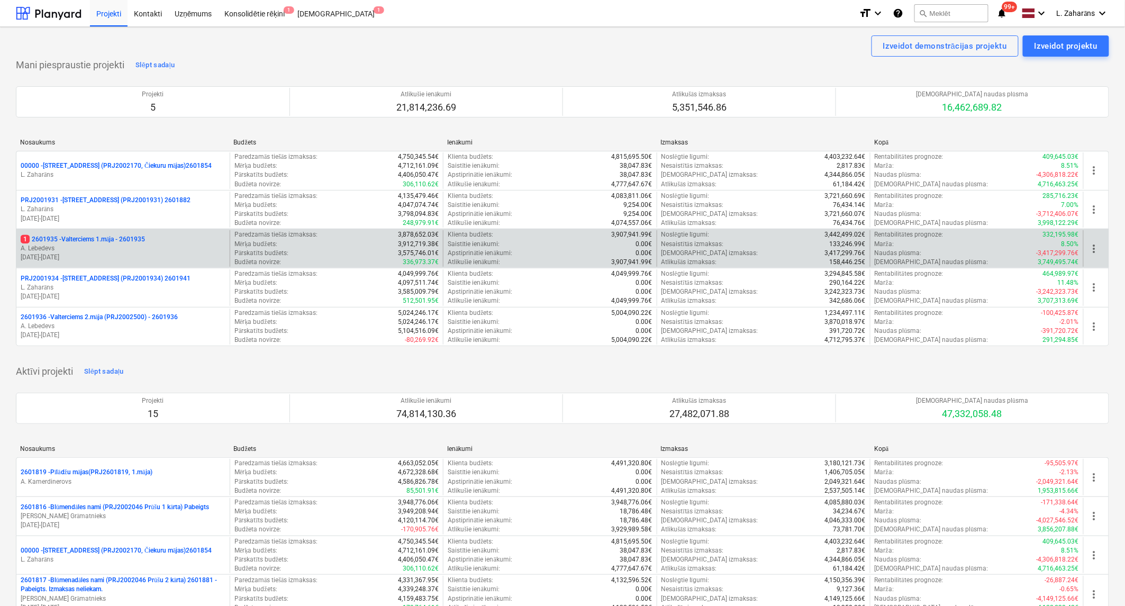
click at [92, 236] on p "1 2601935 - Valterciems 1.māja - 2601935" at bounding box center [83, 239] width 124 height 9
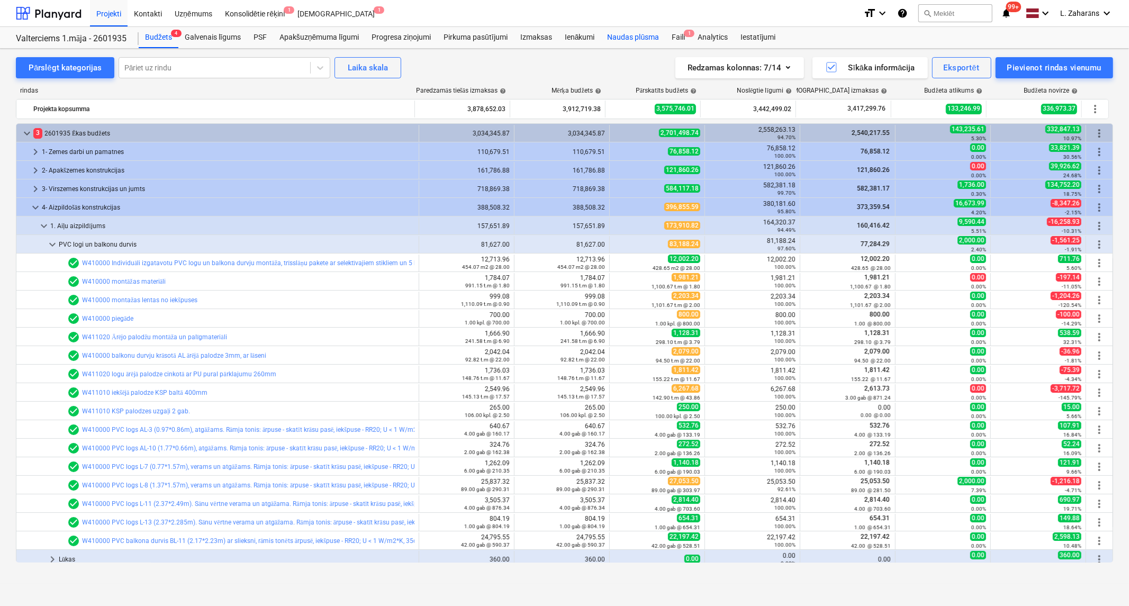
click at [618, 35] on div "Naudas plūsma" at bounding box center [633, 37] width 65 height 21
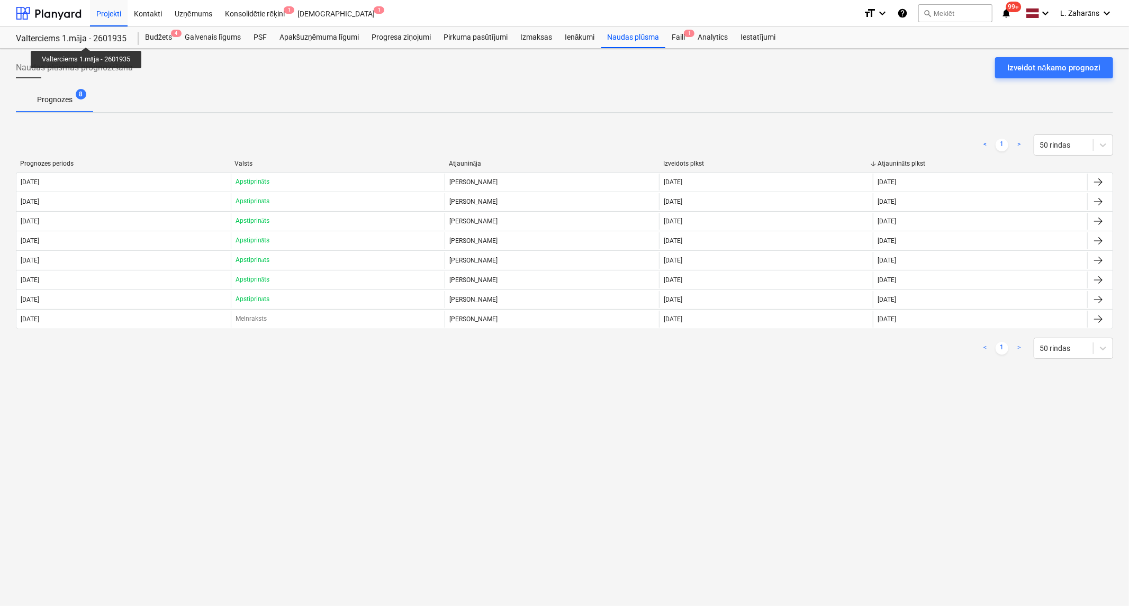
click at [87, 38] on div "Valterciems 1.māja - 2601935" at bounding box center [71, 38] width 110 height 11
click at [71, 39] on div "Valterciems 1.māja - 2601935" at bounding box center [71, 38] width 110 height 11
click at [149, 36] on div "Budžets 4" at bounding box center [159, 37] width 40 height 21
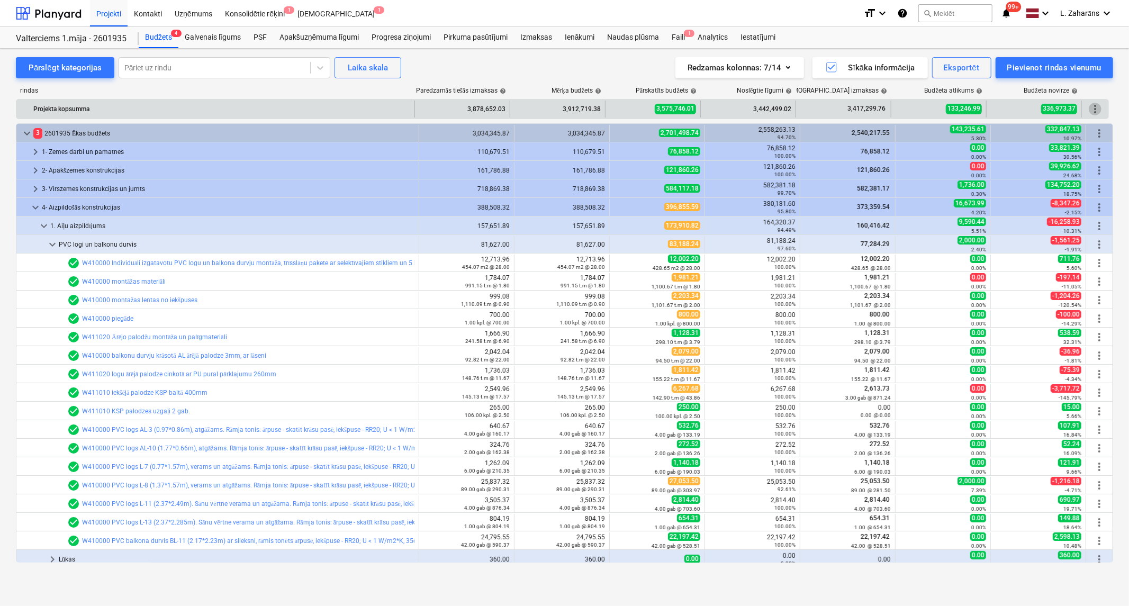
click at [1097, 107] on span "more_vert" at bounding box center [1095, 109] width 13 height 13
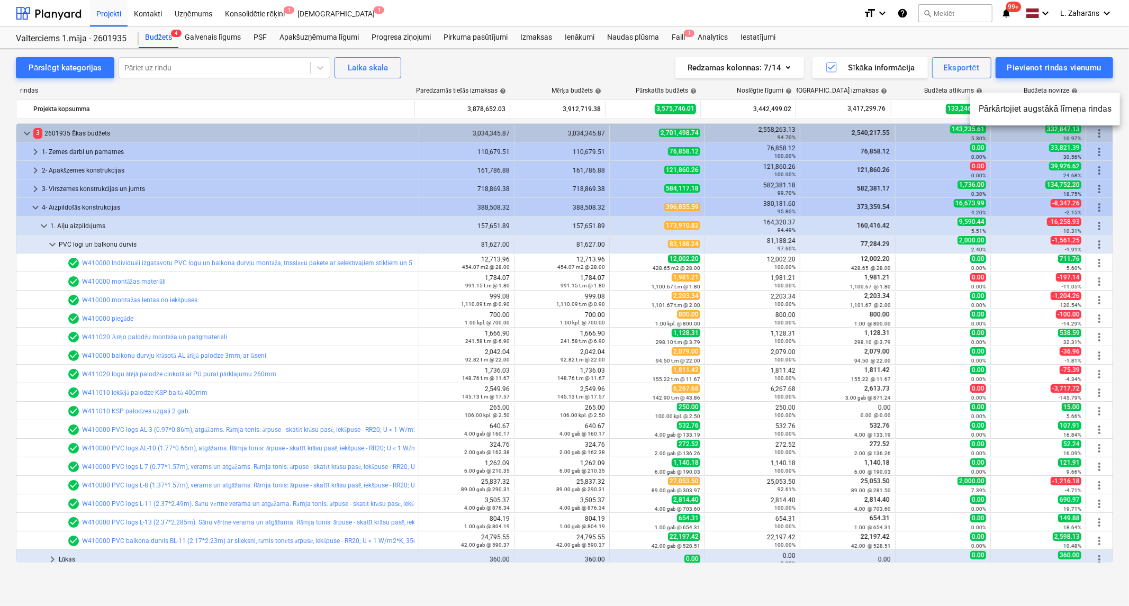
click at [6, 7] on div at bounding box center [564, 303] width 1129 height 606
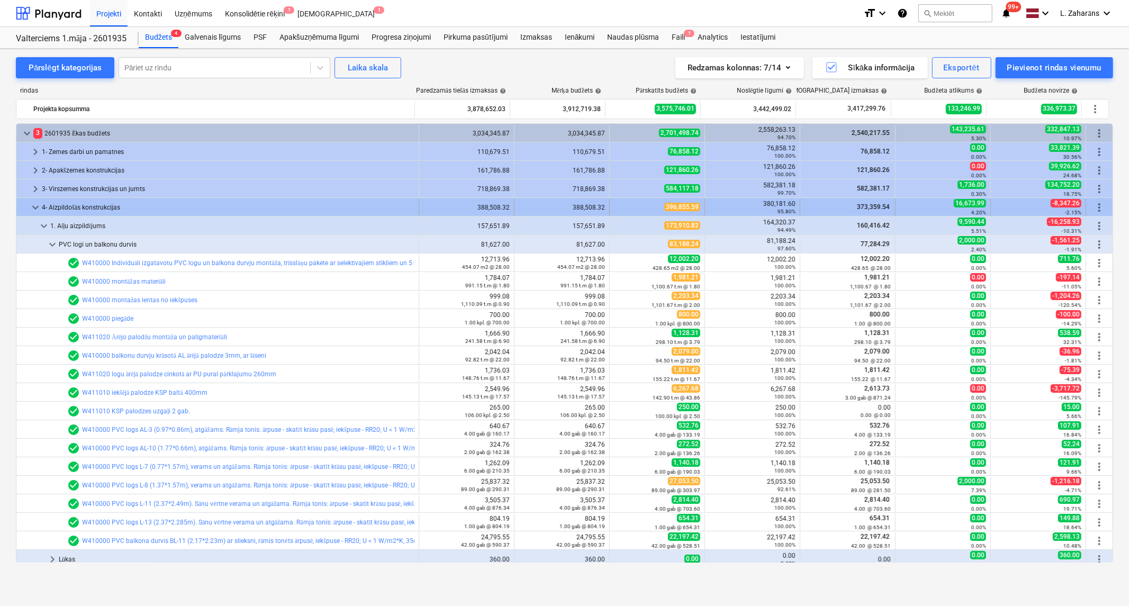
click at [31, 209] on span "keyboard_arrow_down" at bounding box center [35, 207] width 13 height 13
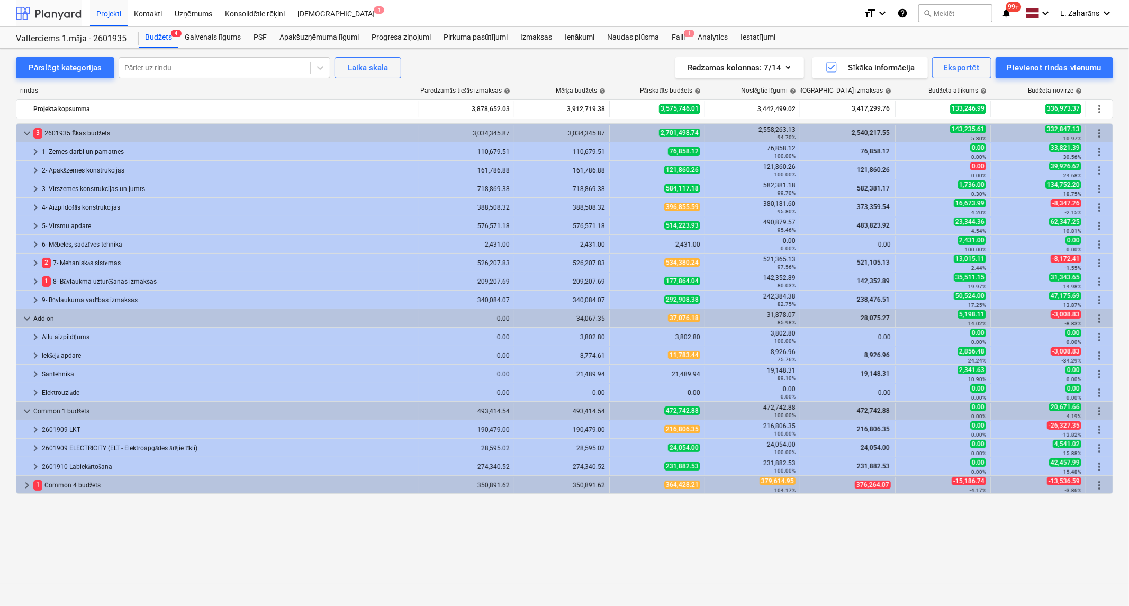
click at [55, 14] on div at bounding box center [49, 13] width 66 height 26
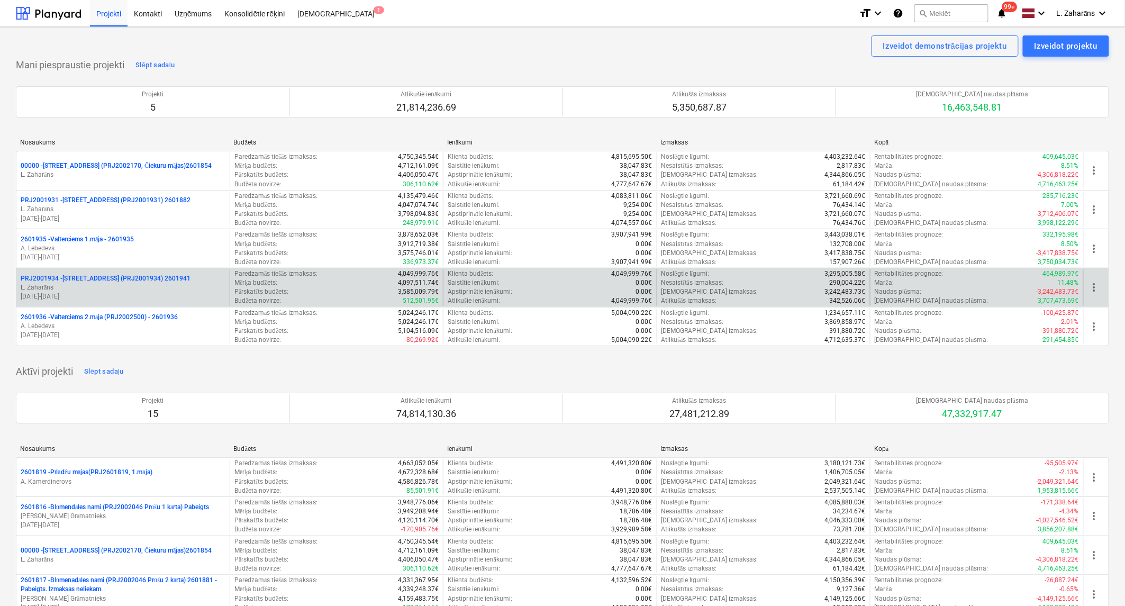
click at [114, 279] on p "PRJ2001934 - [PERSON_NAME][STREET_ADDRESS] (PRJ2001934) 2601941" at bounding box center [106, 278] width 170 height 9
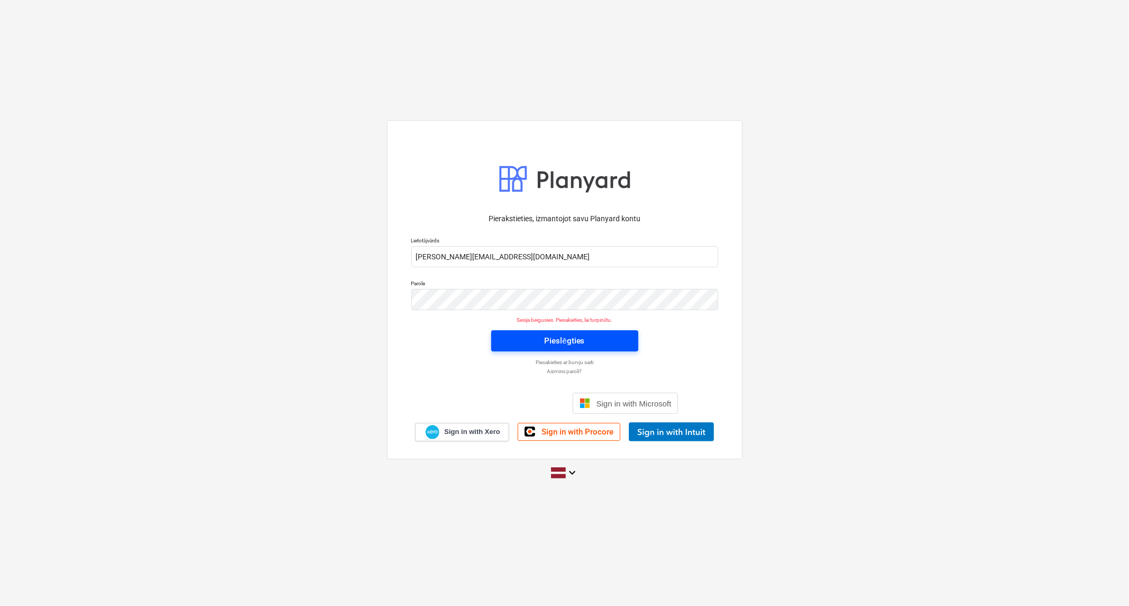
click at [578, 345] on div "Pieslēgties" at bounding box center [564, 341] width 40 height 14
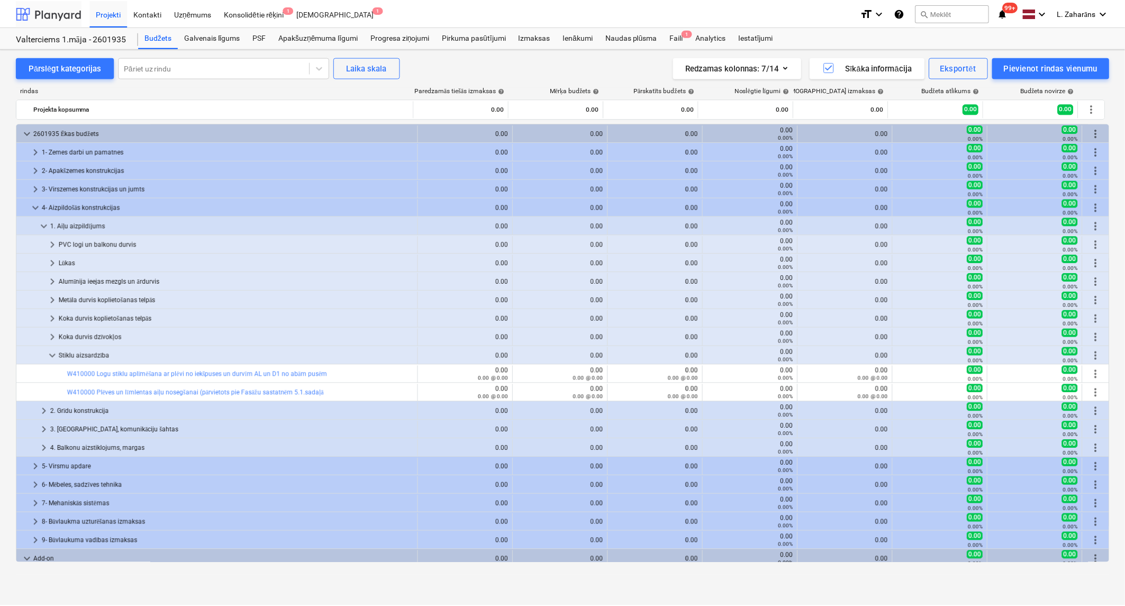
scroll to position [59, 0]
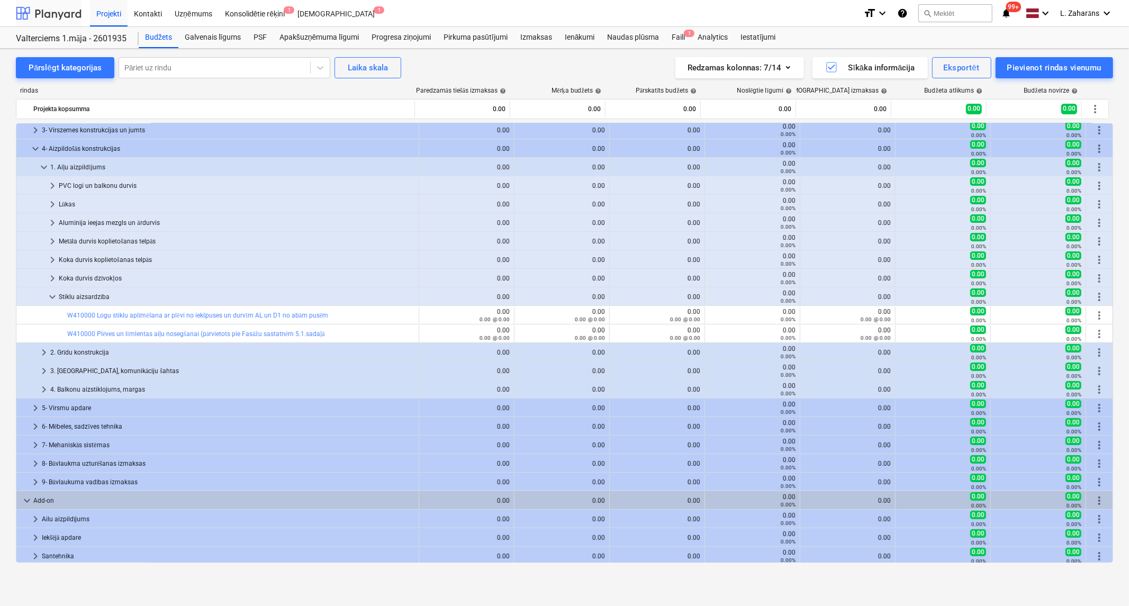
click at [57, 17] on div at bounding box center [49, 13] width 66 height 26
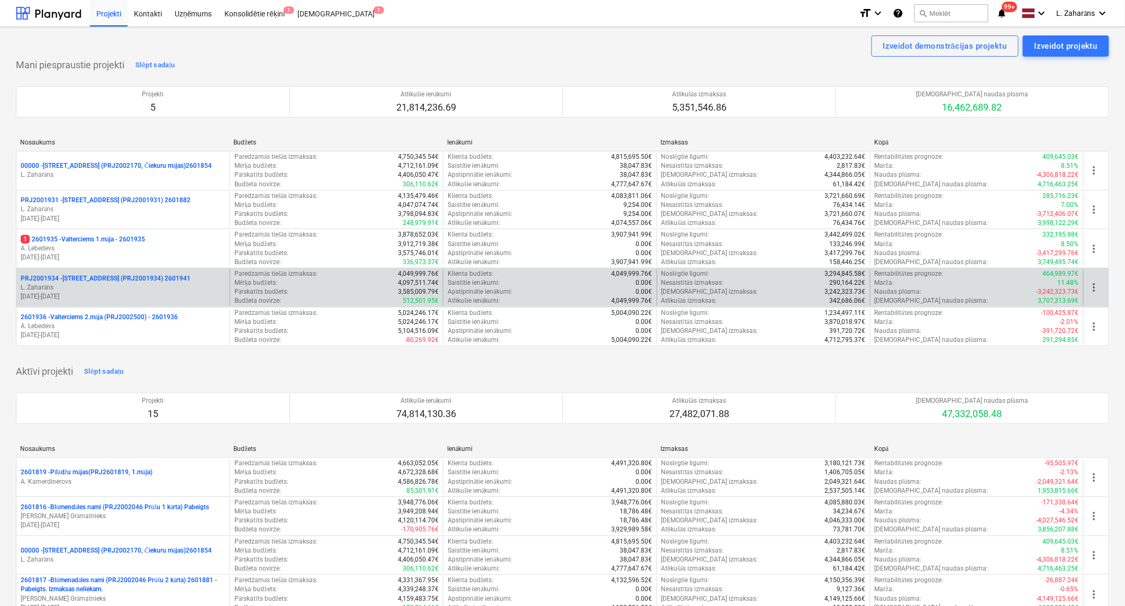
click at [103, 274] on p "PRJ2001934 - [PERSON_NAME][STREET_ADDRESS] (PRJ2001934) 2601941" at bounding box center [106, 278] width 170 height 9
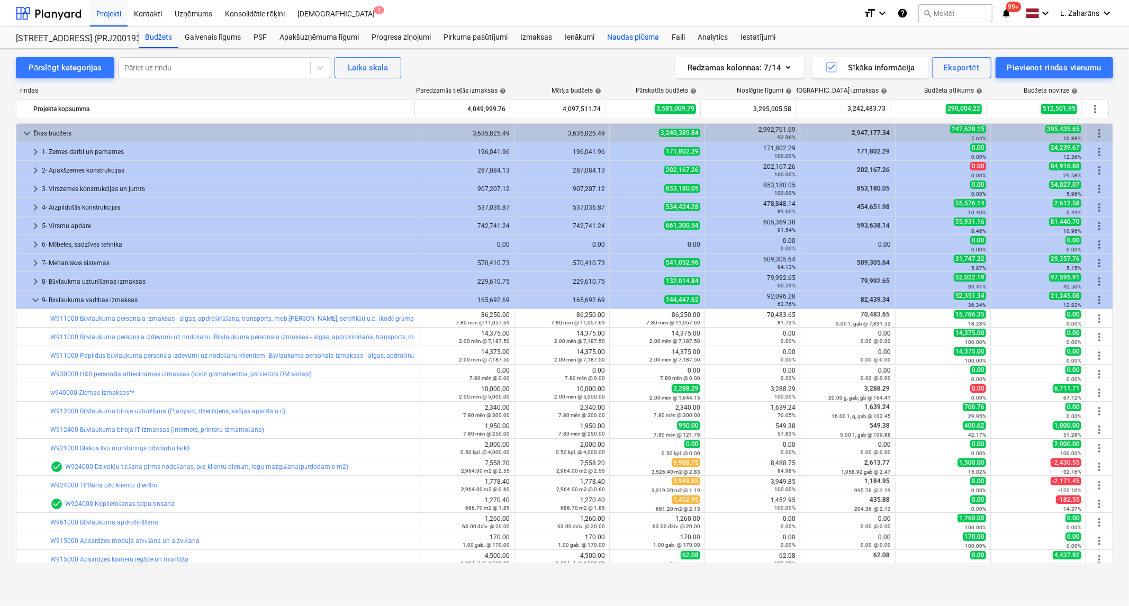
drag, startPoint x: 636, startPoint y: 40, endPoint x: 631, endPoint y: 46, distance: 8.3
click at [636, 39] on div "Naudas plūsma" at bounding box center [633, 37] width 65 height 21
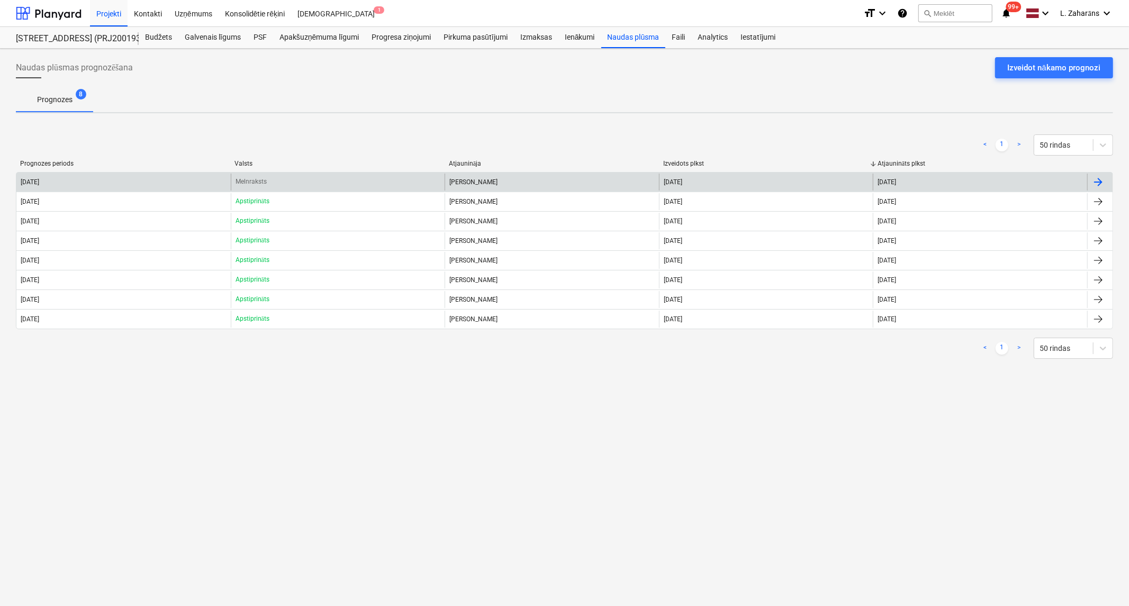
click at [406, 180] on div "Melnraksts" at bounding box center [338, 182] width 214 height 17
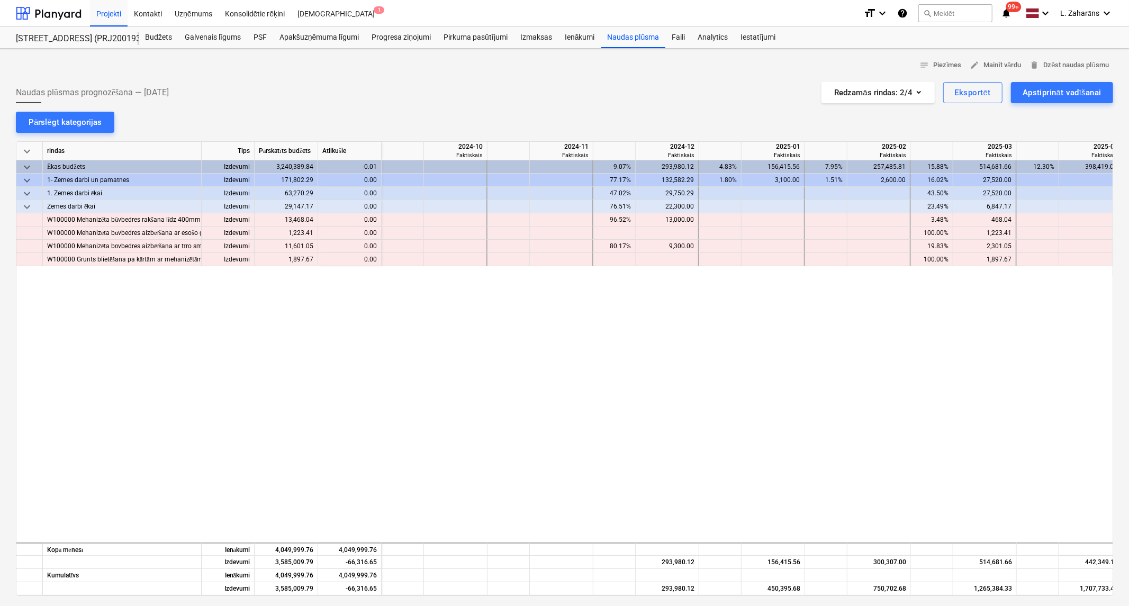
scroll to position [0, 1270]
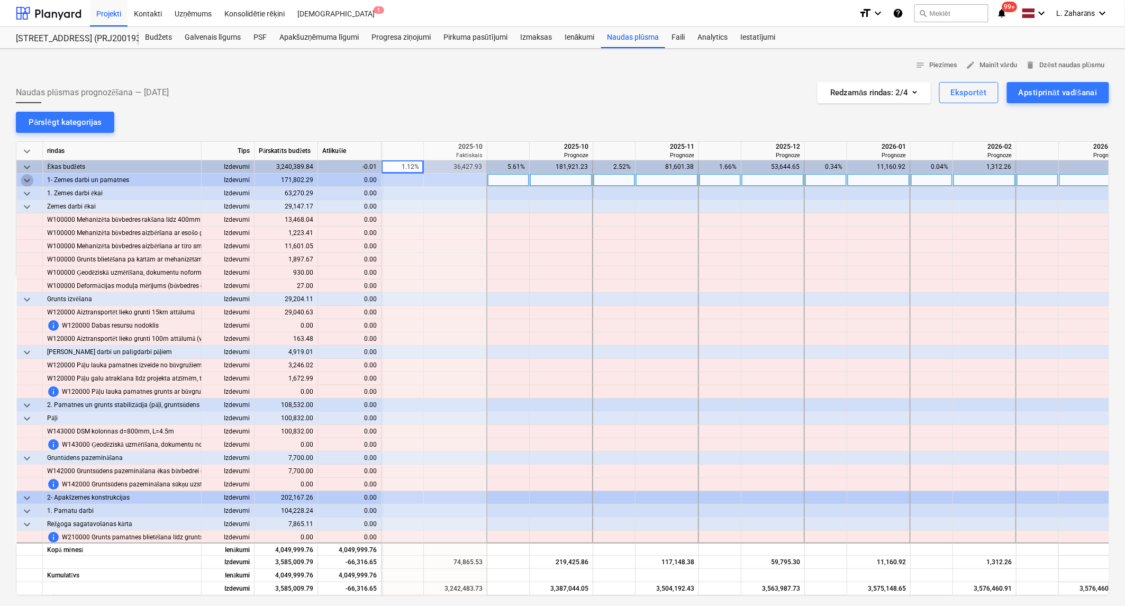
click at [29, 182] on span "keyboard_arrow_down" at bounding box center [27, 180] width 13 height 13
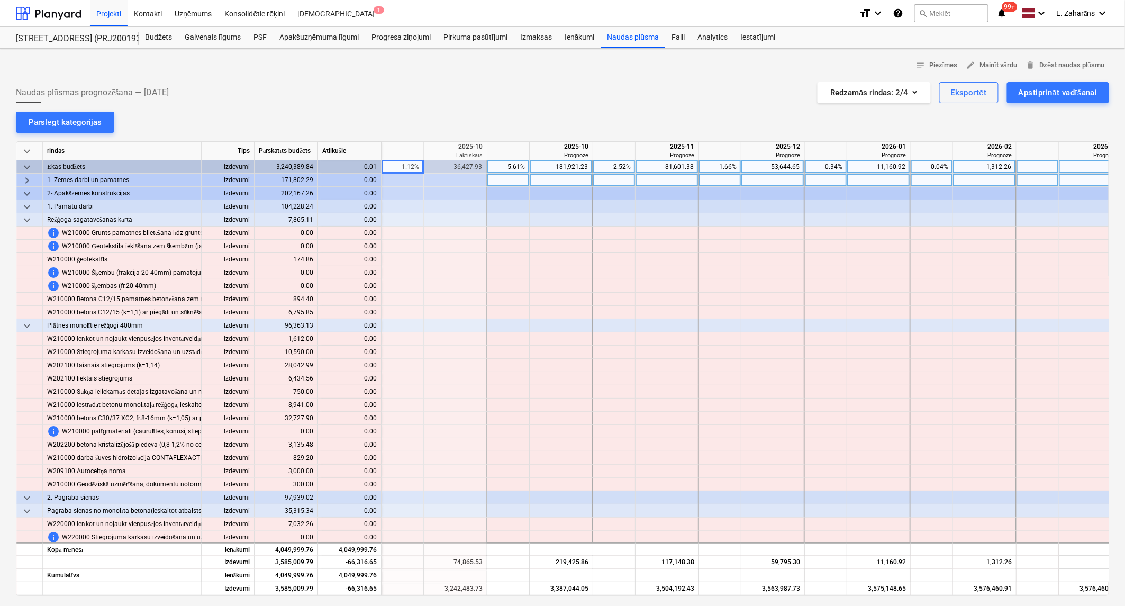
click at [25, 166] on span "keyboard_arrow_down" at bounding box center [27, 167] width 13 height 13
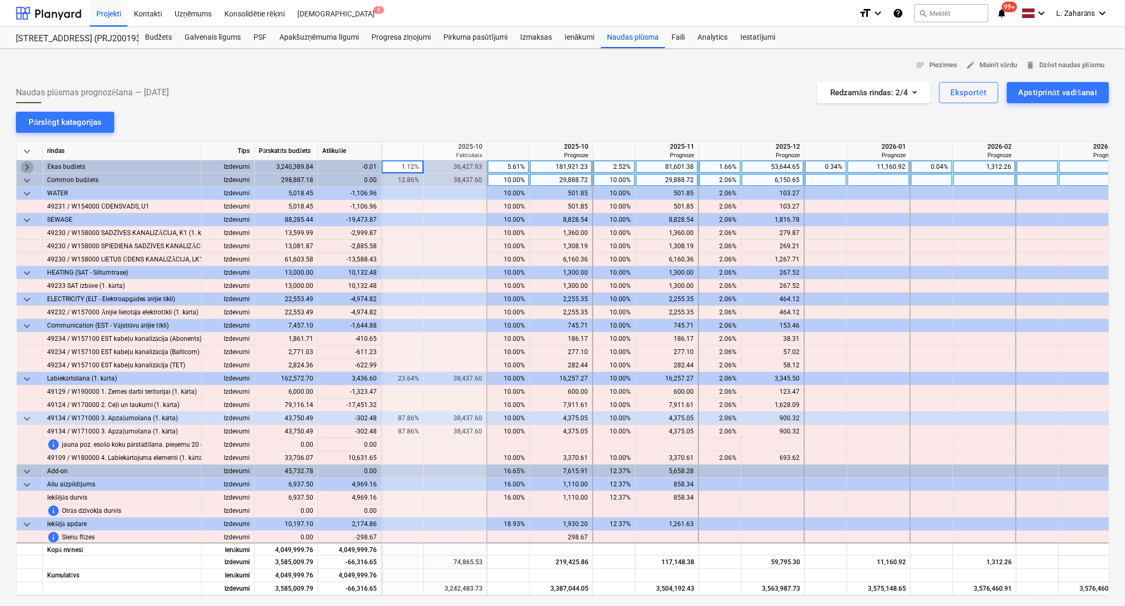
click at [25, 166] on span "keyboard_arrow_right" at bounding box center [27, 167] width 13 height 13
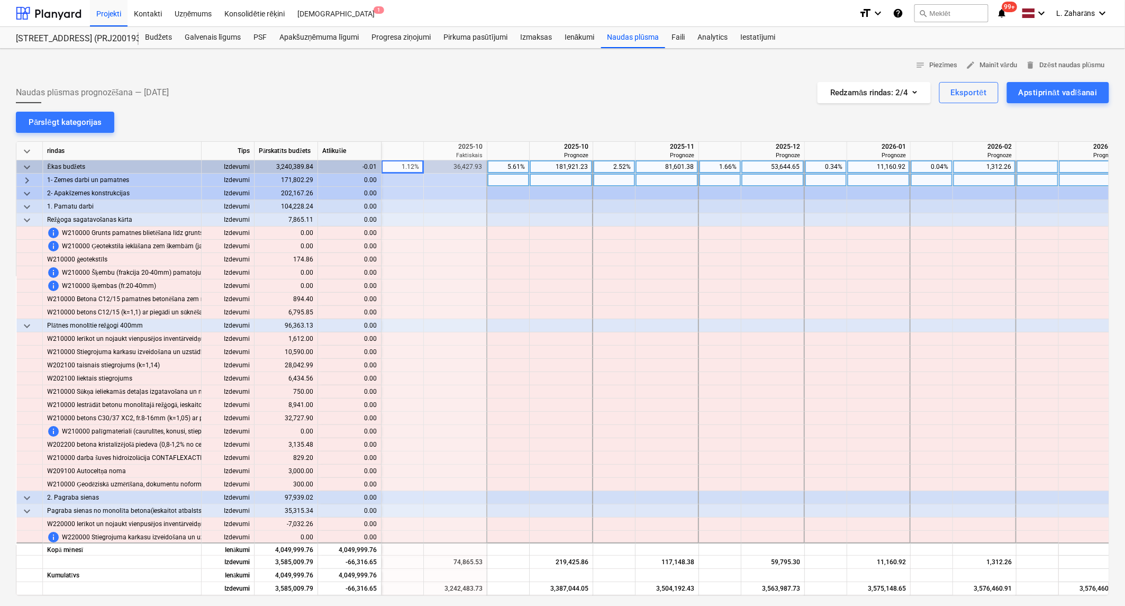
click at [26, 182] on span "keyboard_arrow_right" at bounding box center [27, 180] width 13 height 13
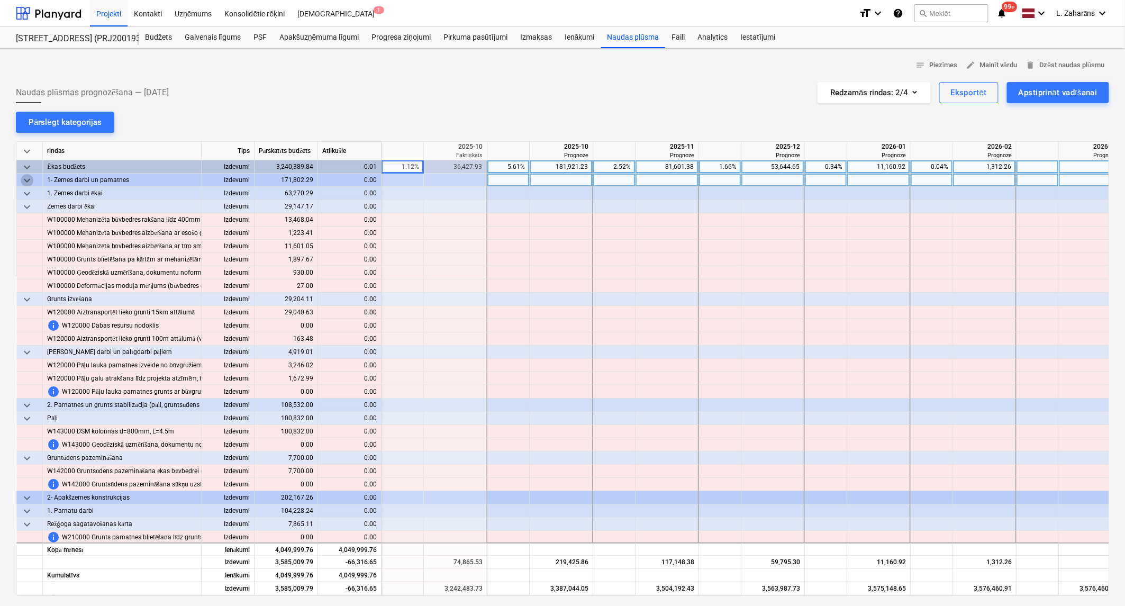
click at [26, 182] on span "keyboard_arrow_down" at bounding box center [27, 180] width 13 height 13
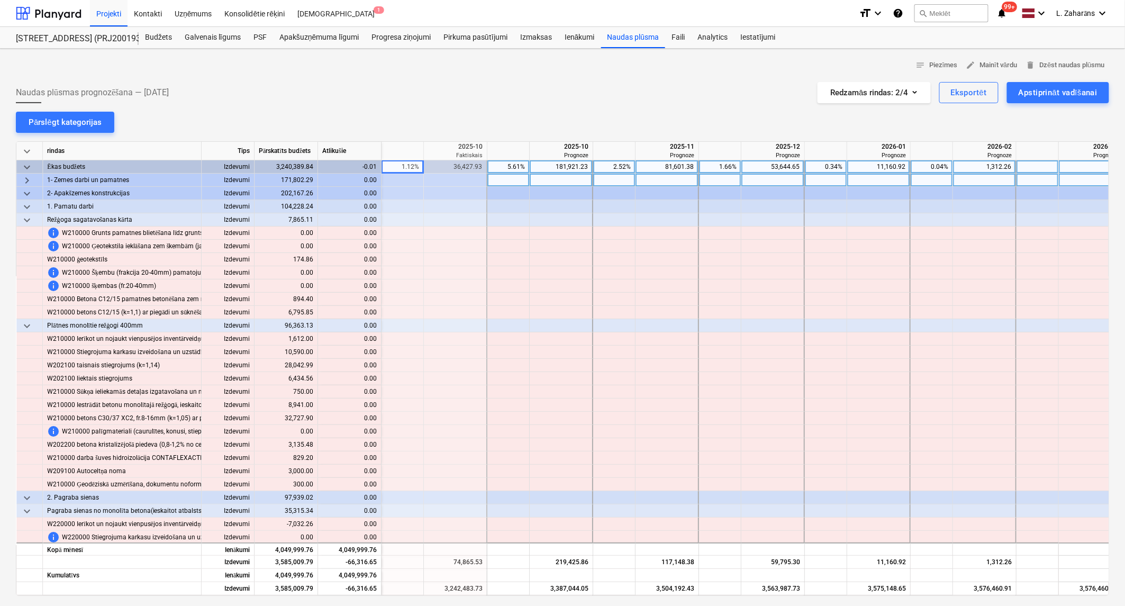
click at [26, 182] on span "keyboard_arrow_right" at bounding box center [27, 180] width 13 height 13
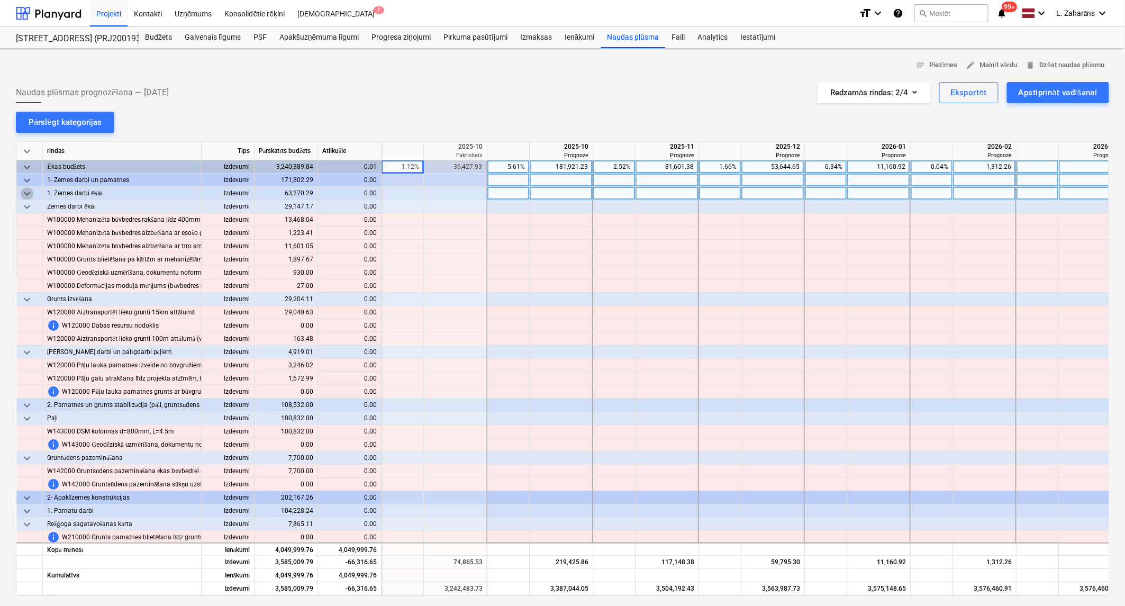
click at [24, 196] on span "keyboard_arrow_down" at bounding box center [27, 193] width 13 height 13
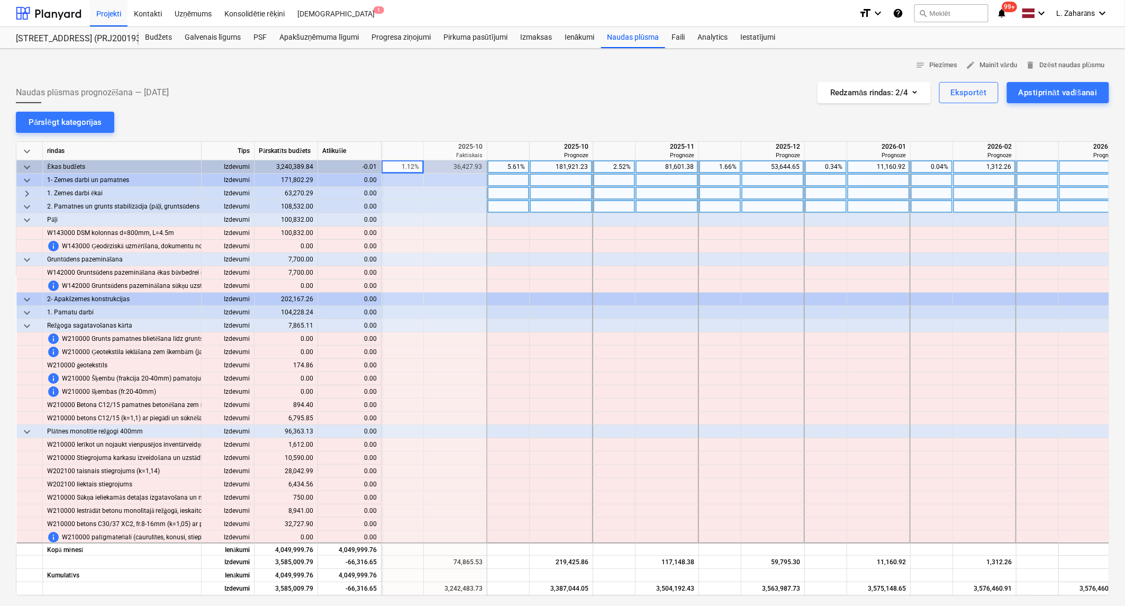
click at [28, 203] on span "keyboard_arrow_down" at bounding box center [27, 207] width 13 height 13
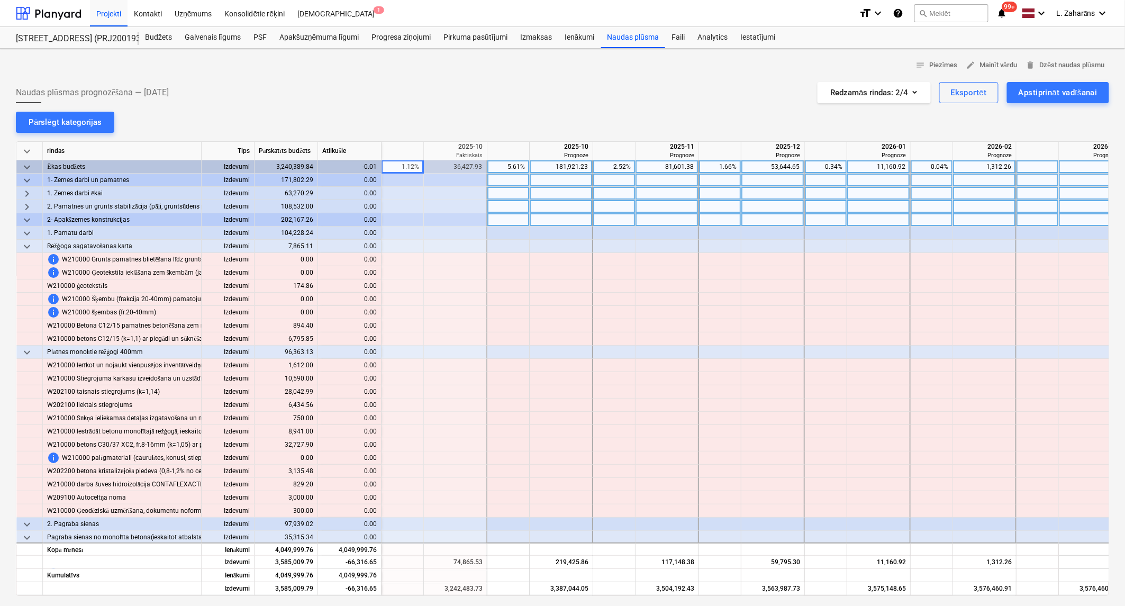
click at [26, 218] on span "keyboard_arrow_down" at bounding box center [27, 220] width 13 height 13
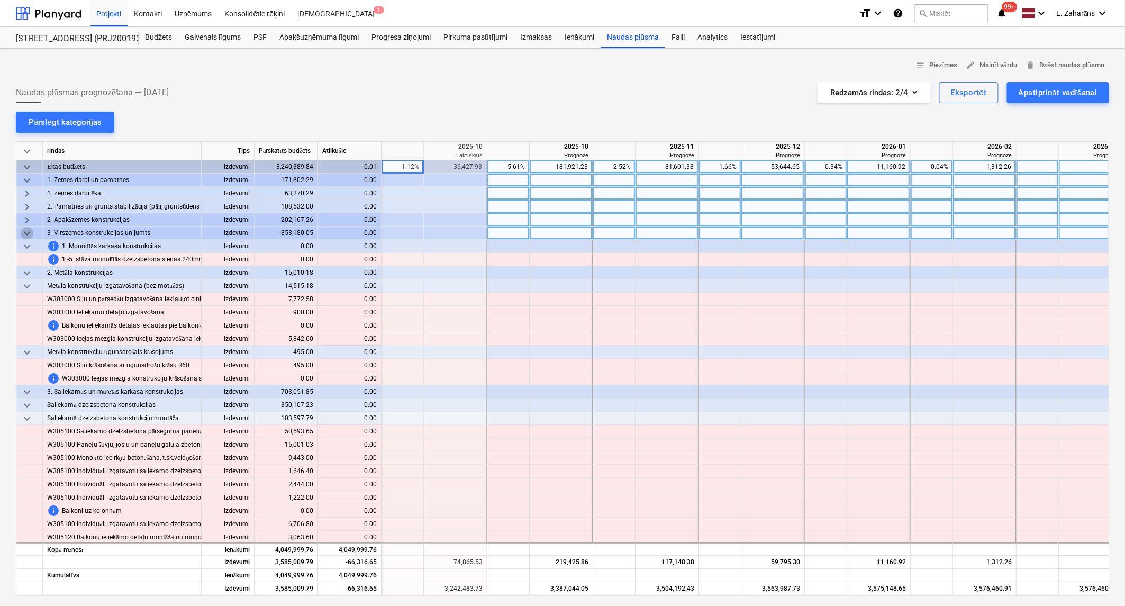
click at [24, 232] on span "keyboard_arrow_down" at bounding box center [27, 233] width 13 height 13
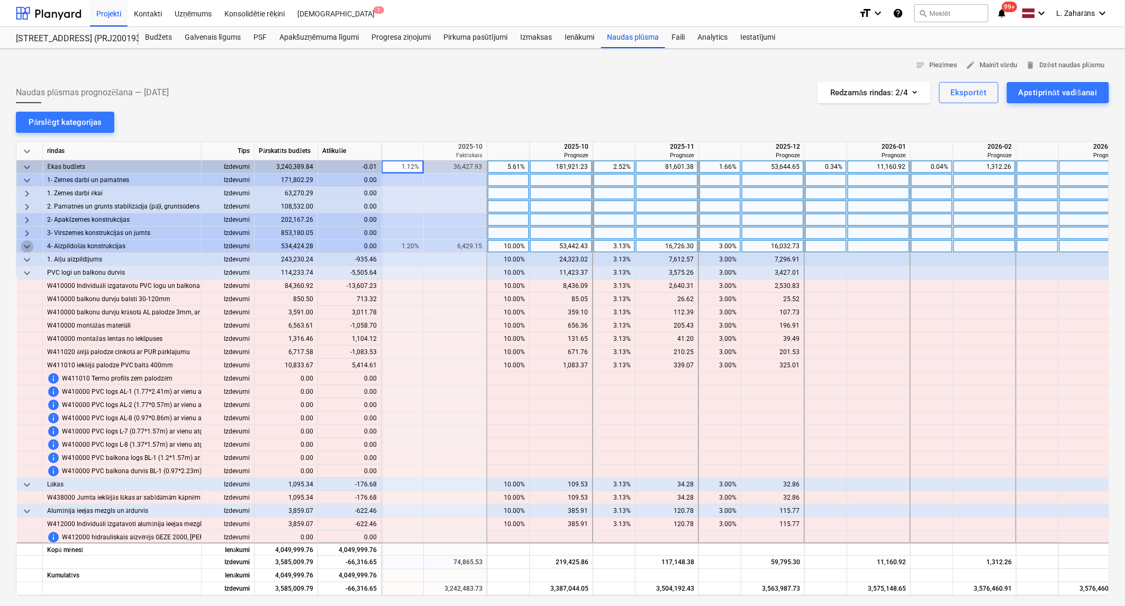
click at [25, 242] on span "keyboard_arrow_down" at bounding box center [27, 246] width 13 height 13
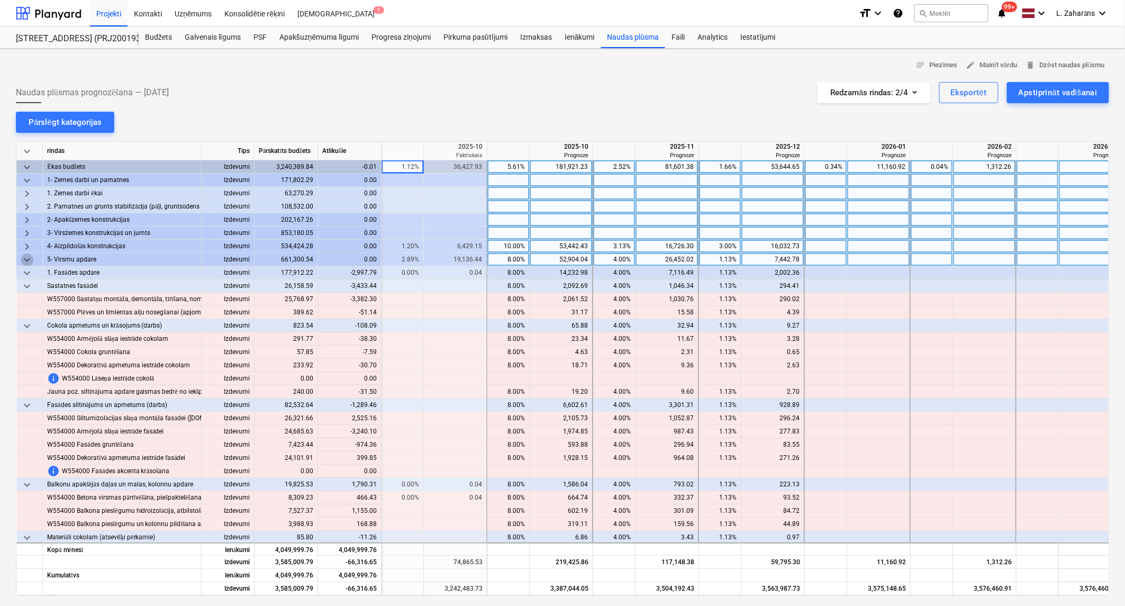
click at [24, 259] on span "keyboard_arrow_down" at bounding box center [27, 260] width 13 height 13
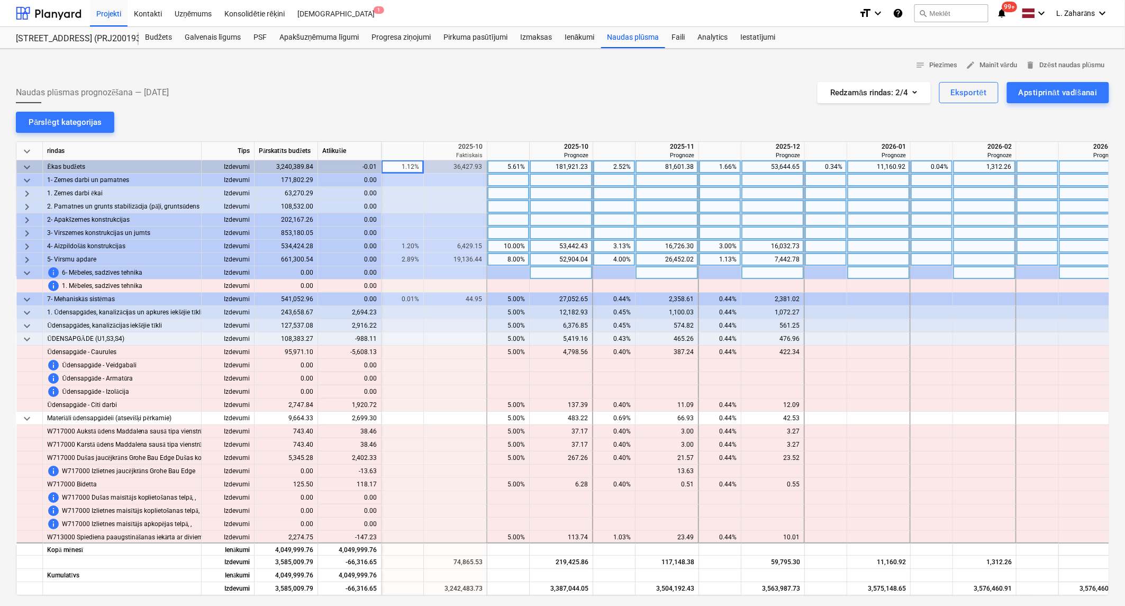
click at [26, 274] on span "keyboard_arrow_down" at bounding box center [27, 273] width 13 height 13
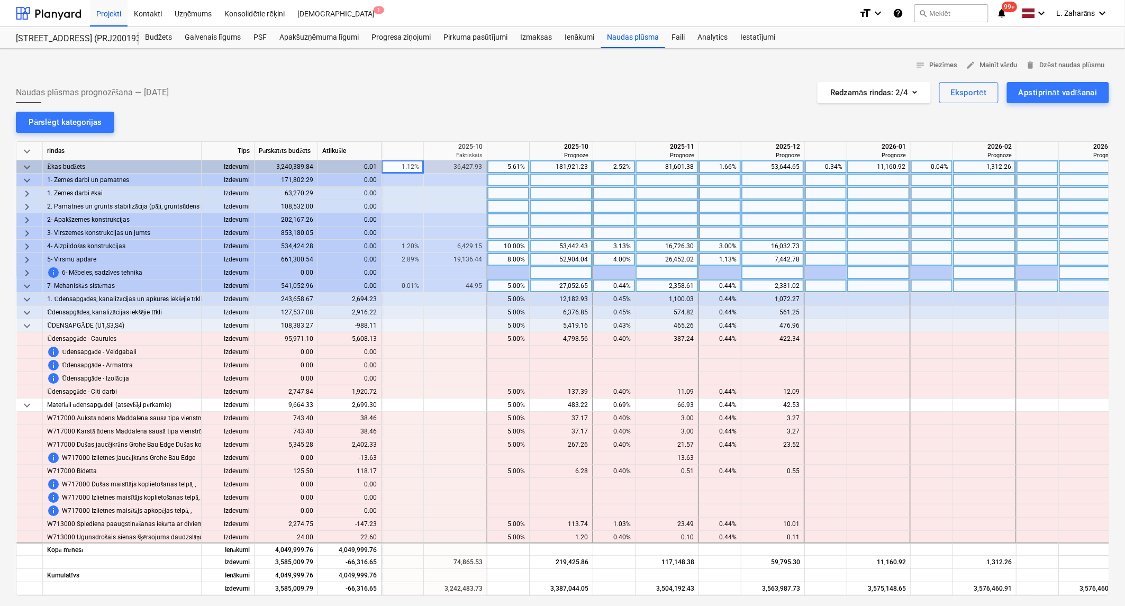
click at [28, 288] on span "keyboard_arrow_down" at bounding box center [27, 286] width 13 height 13
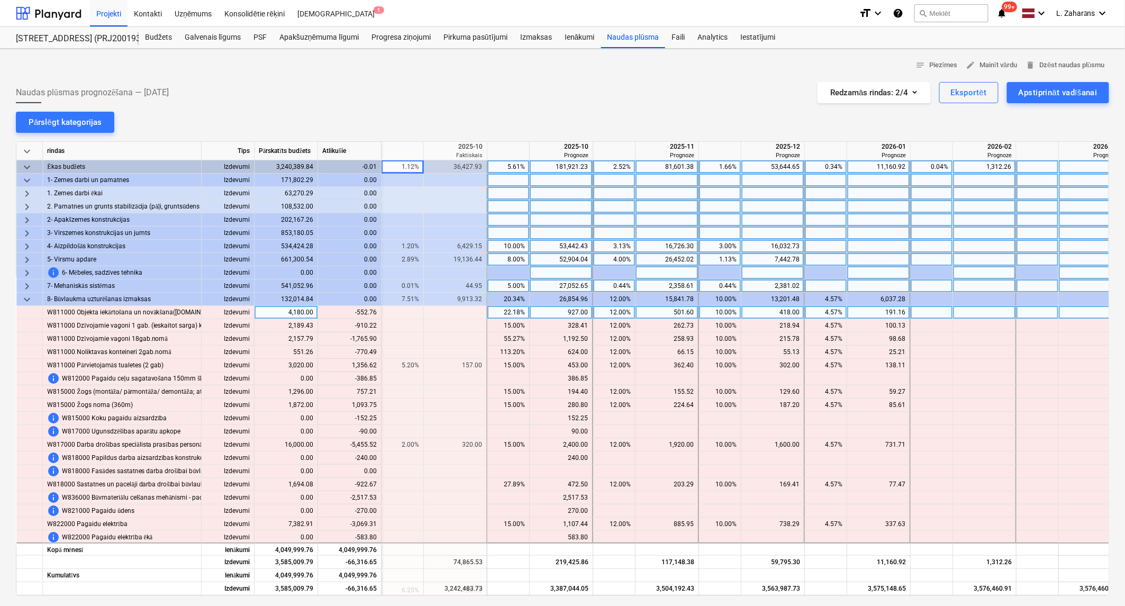
click at [28, 308] on div at bounding box center [29, 312] width 26 height 13
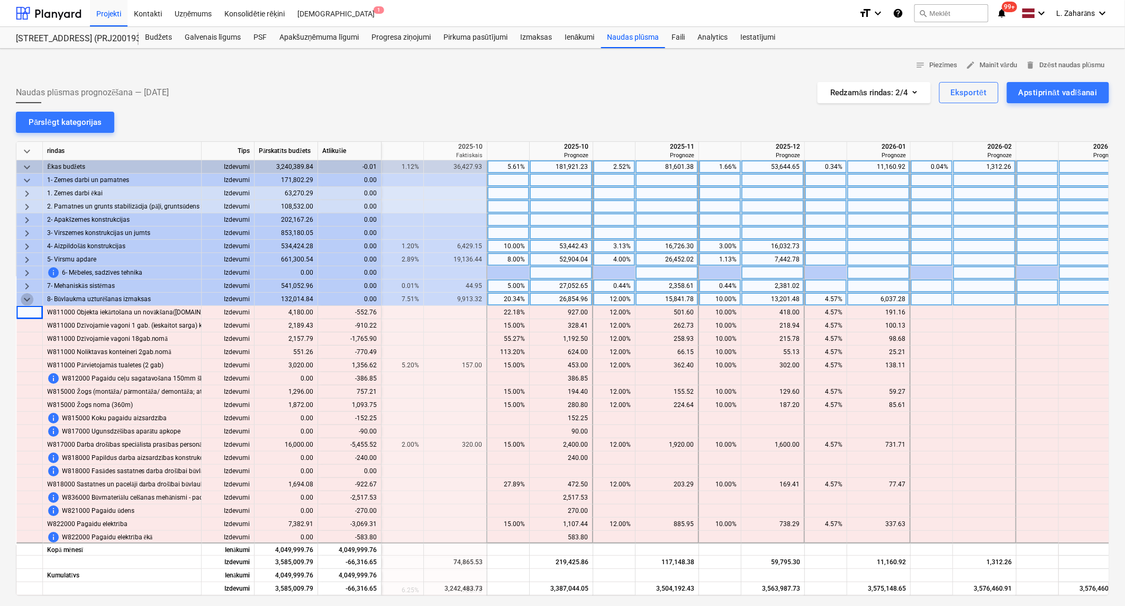
click at [28, 299] on span "keyboard_arrow_down" at bounding box center [27, 299] width 13 height 13
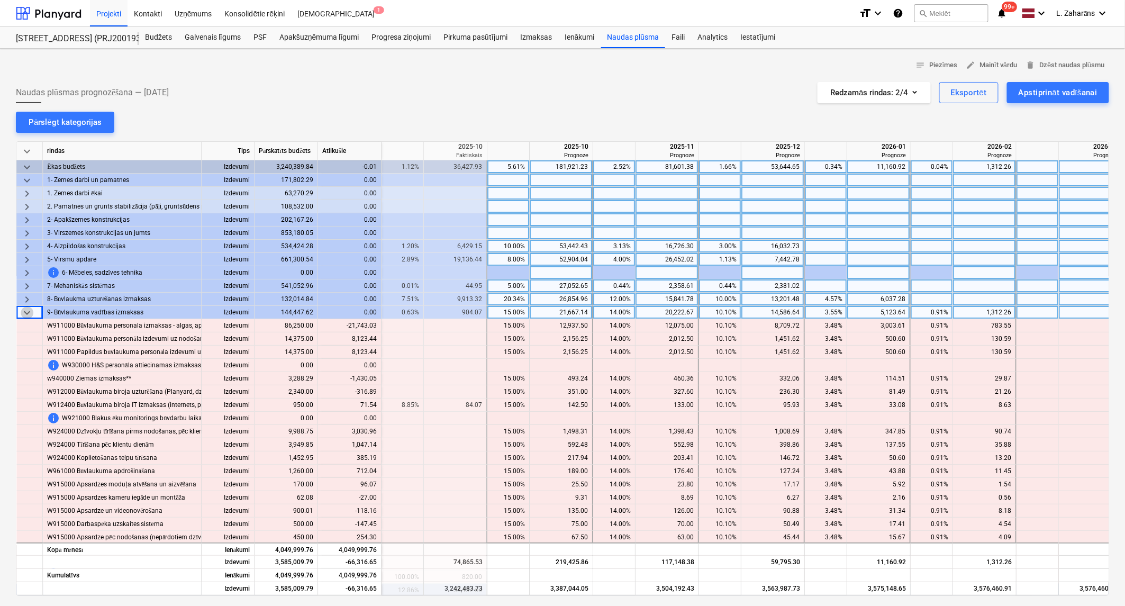
click at [25, 316] on span "keyboard_arrow_down" at bounding box center [27, 312] width 13 height 13
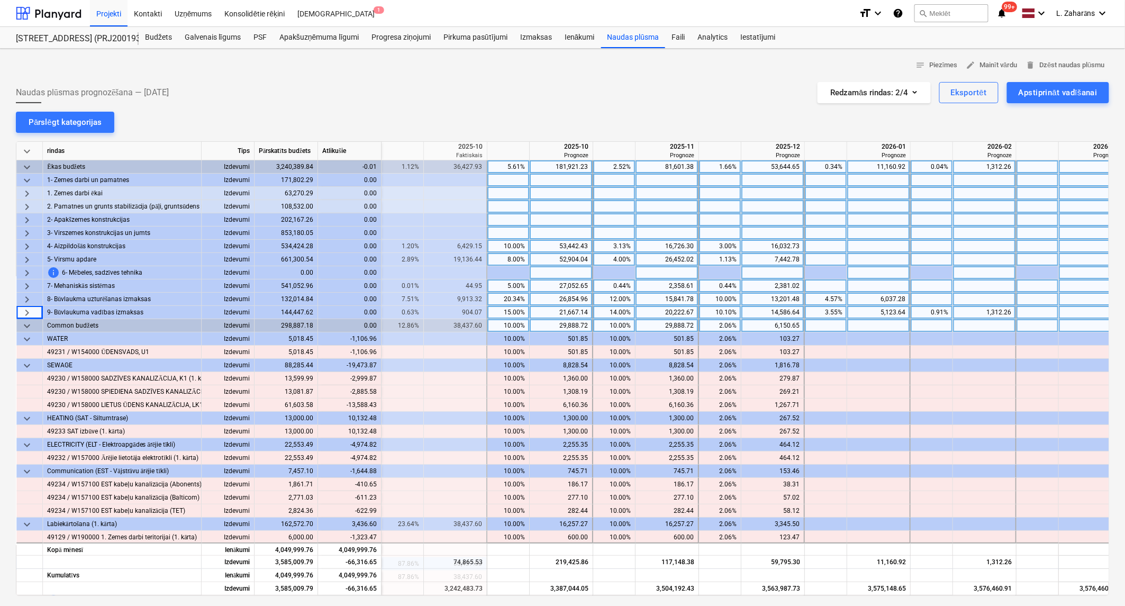
click at [28, 326] on span "keyboard_arrow_down" at bounding box center [27, 326] width 13 height 13
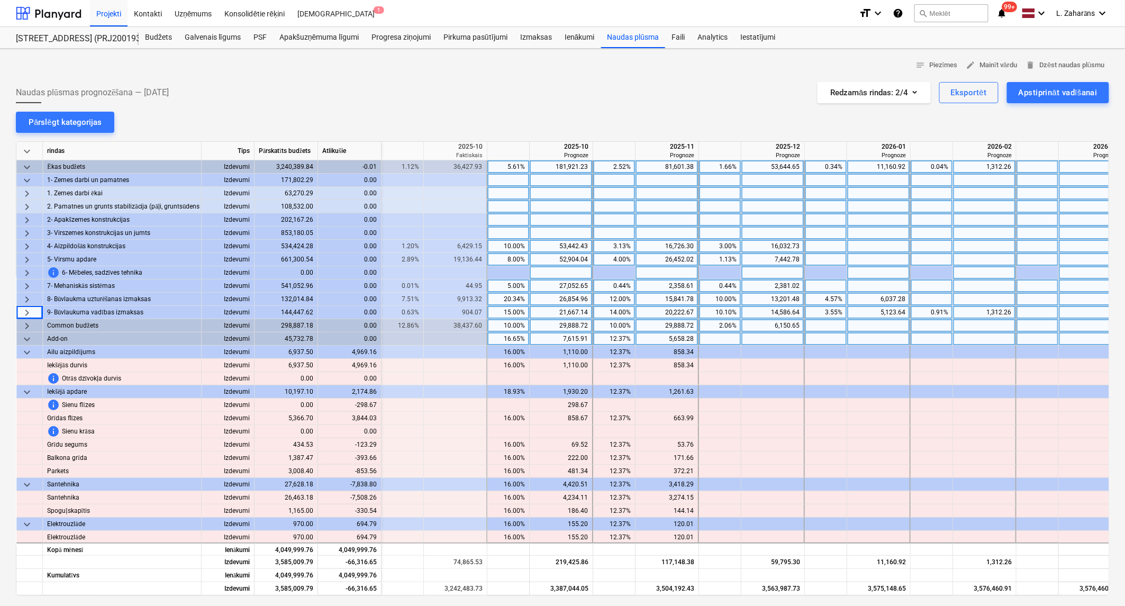
click at [30, 340] on span "keyboard_arrow_down" at bounding box center [27, 339] width 13 height 13
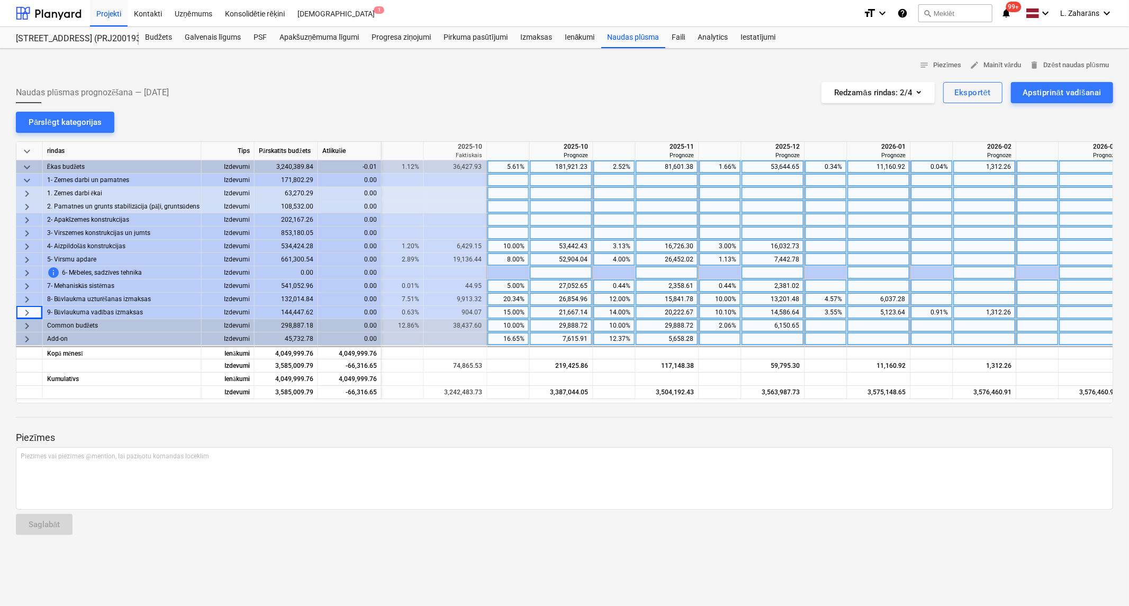
scroll to position [0, 1280]
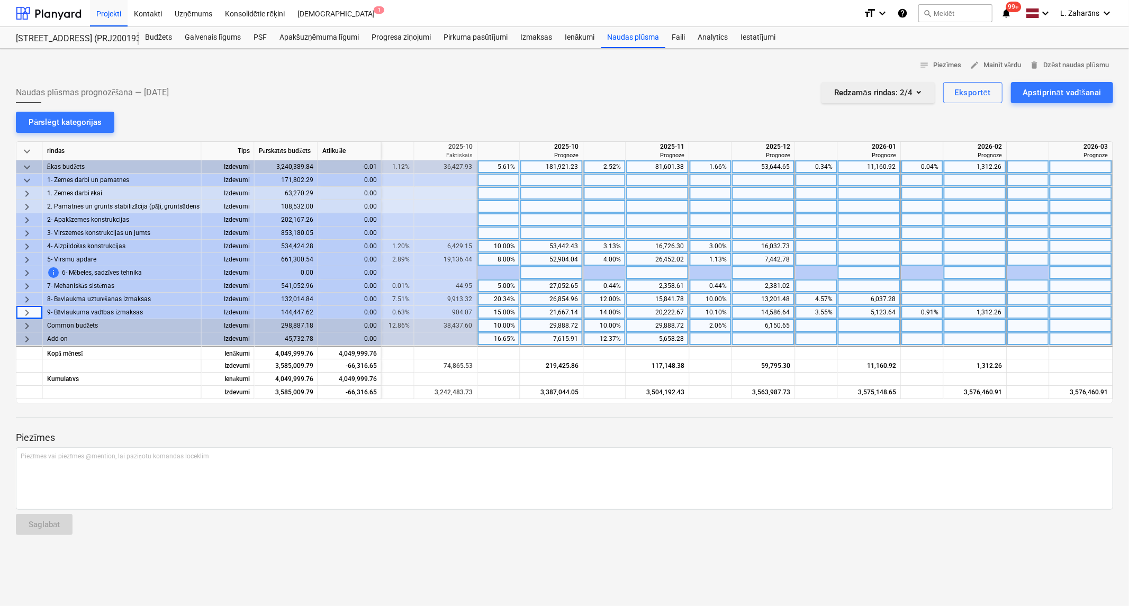
click at [872, 98] on div "Redzamās rindas : 2/4" at bounding box center [877, 93] width 87 height 14
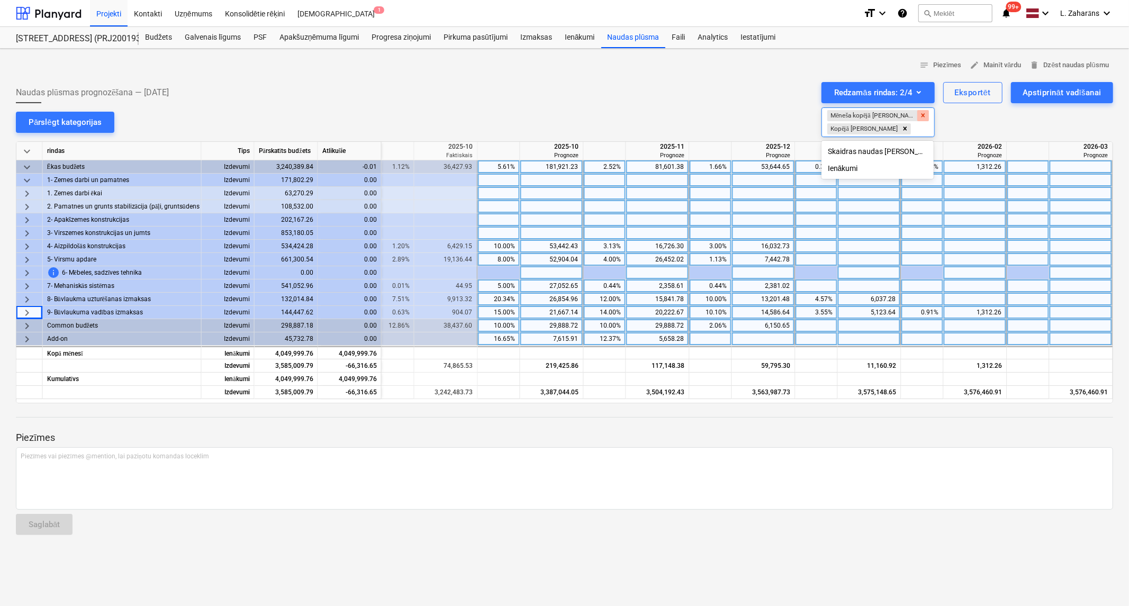
click at [919, 115] on icon "Remove Mēneša kopējā rinda" at bounding box center [922, 115] width 7 height 7
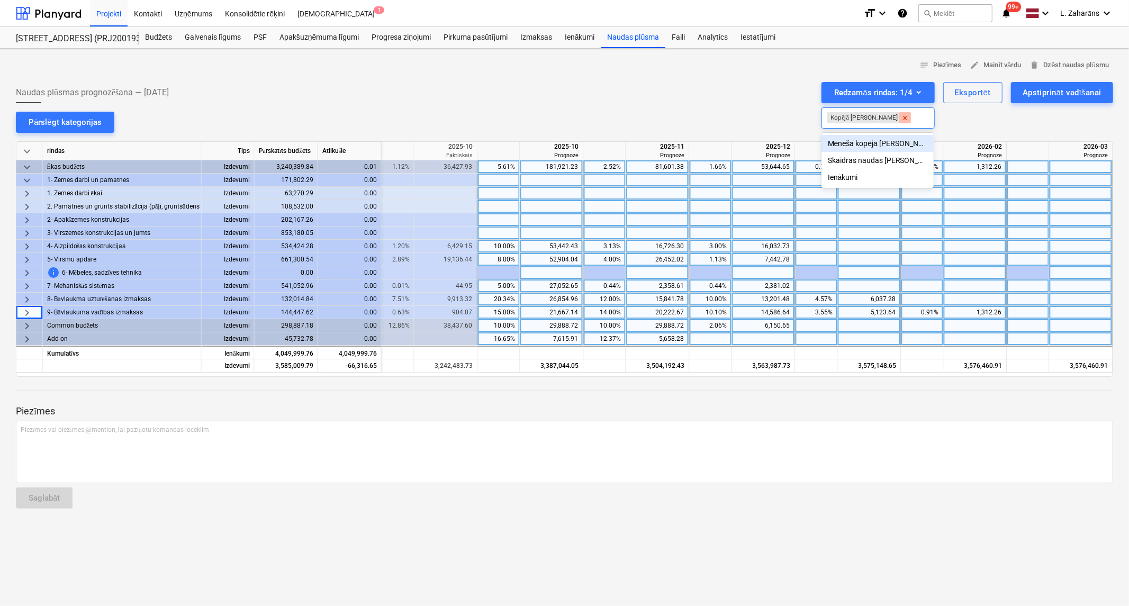
click at [901, 115] on icon "Remove Kopējā rinda" at bounding box center [904, 117] width 7 height 7
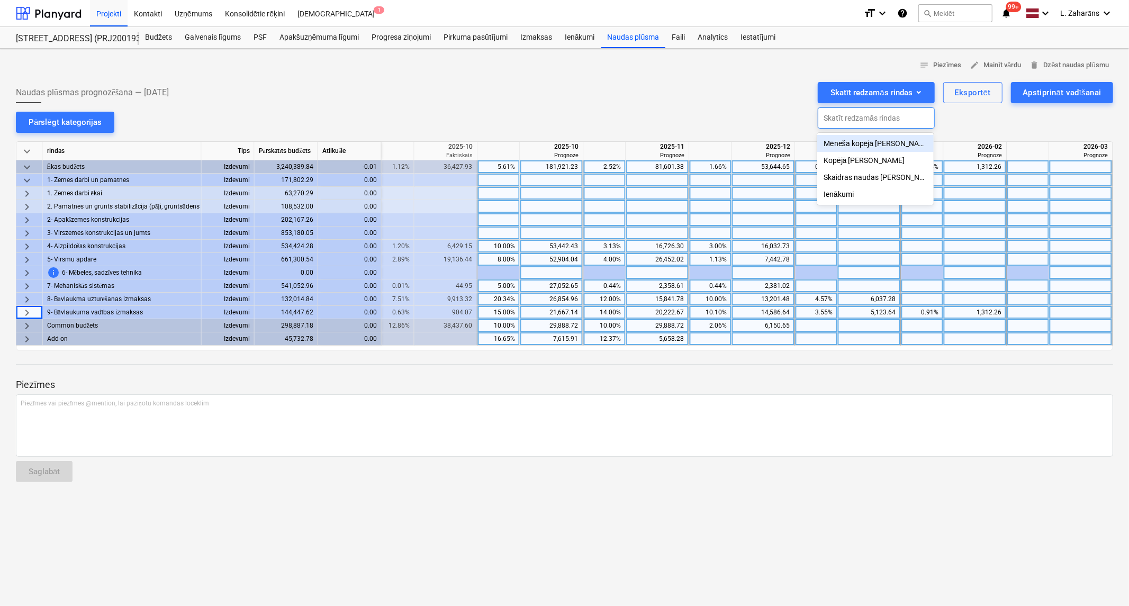
click at [843, 147] on div "Mēneša kopējā rinda" at bounding box center [875, 143] width 116 height 17
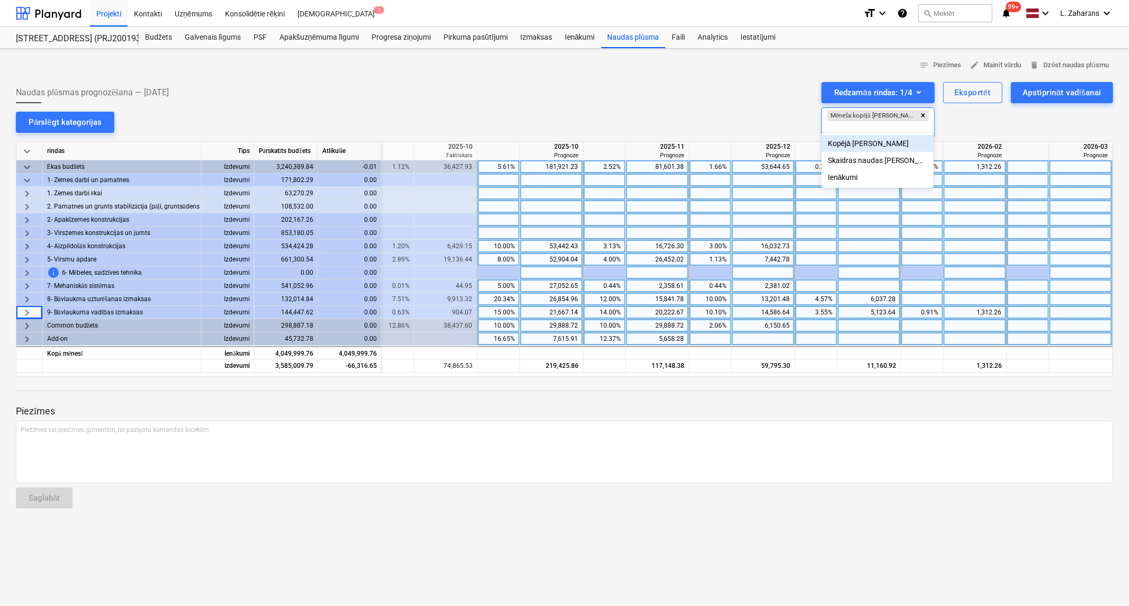
click at [843, 147] on div "Kopējā rinda" at bounding box center [877, 143] width 113 height 17
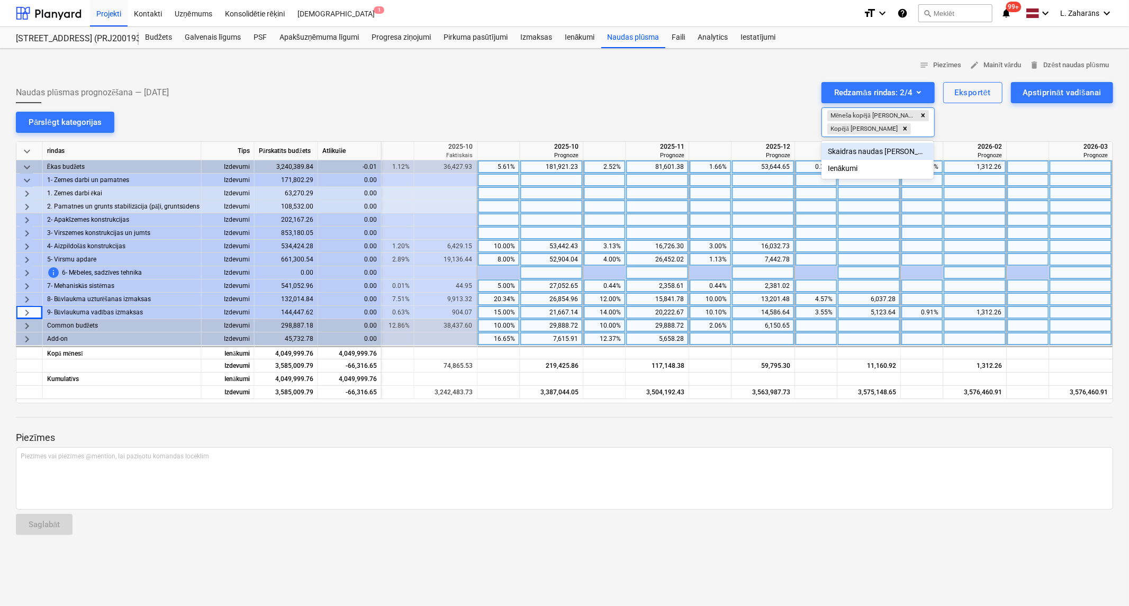
click at [844, 152] on div "Skaidras naudas rinda" at bounding box center [877, 151] width 113 height 17
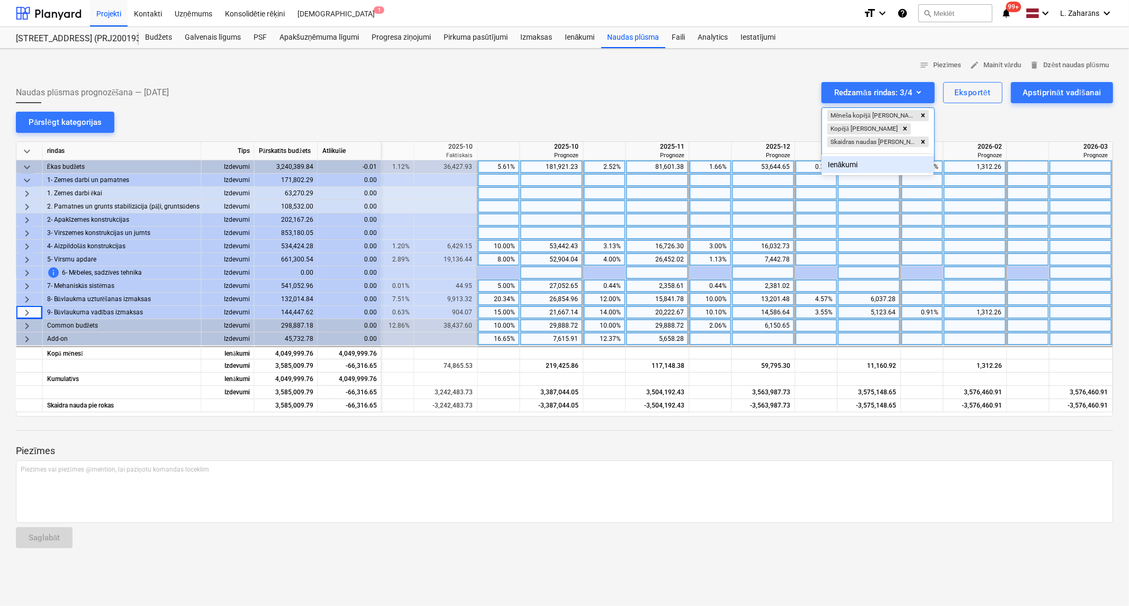
click at [842, 165] on div "Ienākumi" at bounding box center [877, 164] width 113 height 17
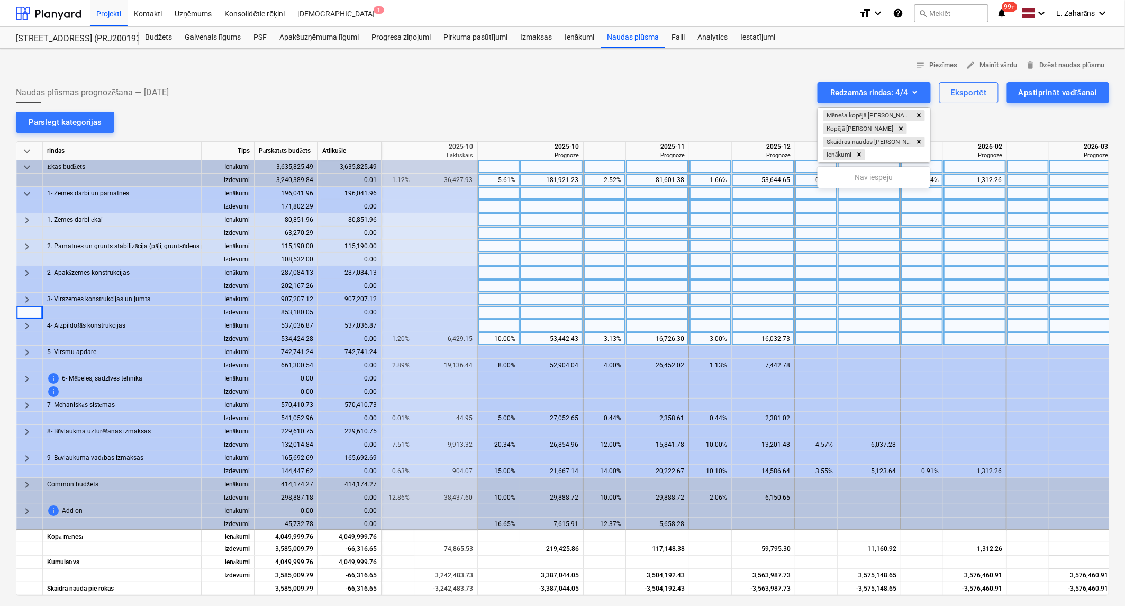
click at [27, 194] on div at bounding box center [562, 303] width 1125 height 606
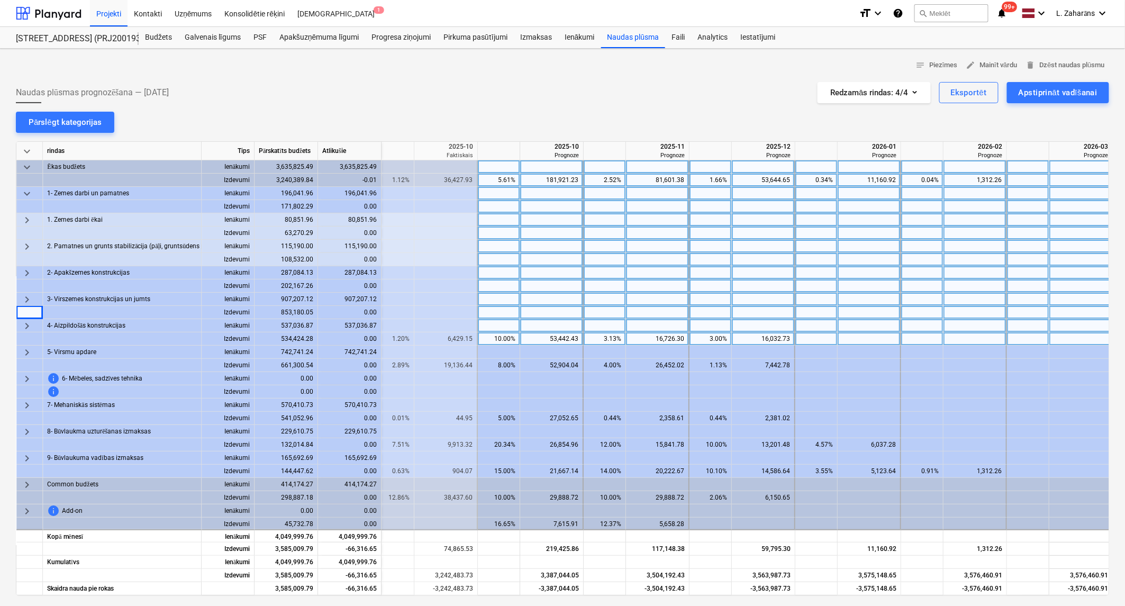
click at [27, 194] on span "keyboard_arrow_down" at bounding box center [27, 193] width 13 height 13
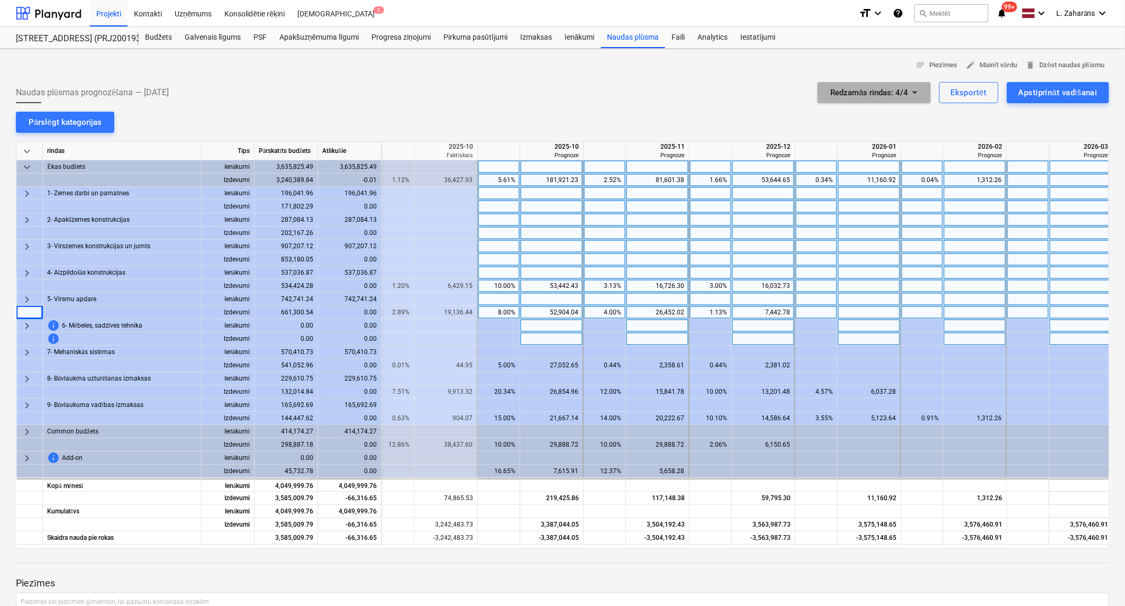
click at [913, 88] on icon "button" at bounding box center [915, 92] width 13 height 13
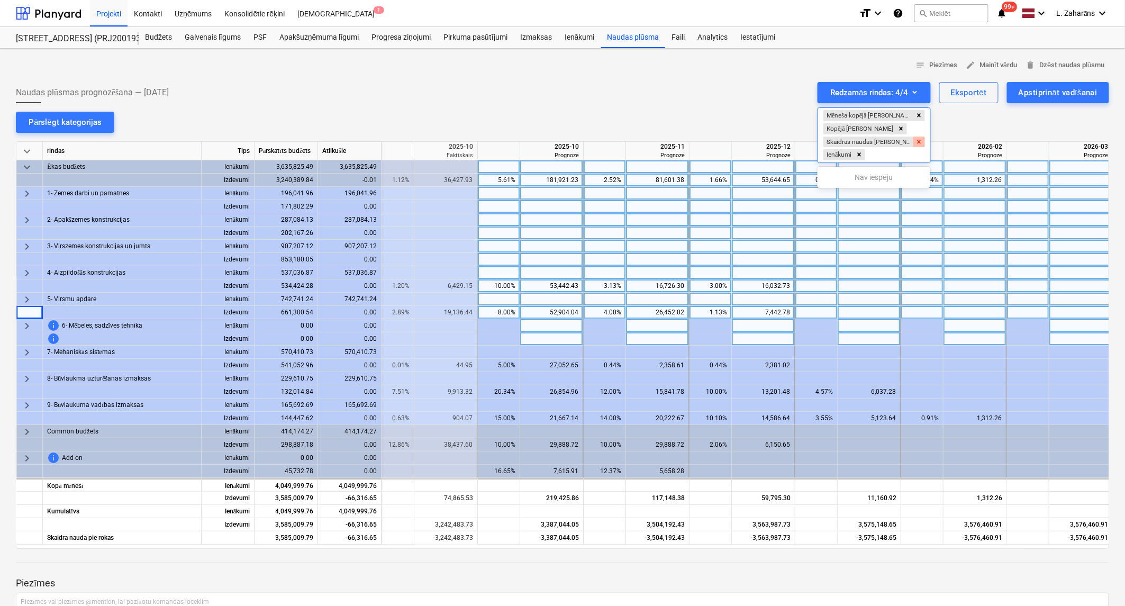
click at [917, 140] on icon "Remove Skaidras naudas rinda" at bounding box center [919, 142] width 4 height 4
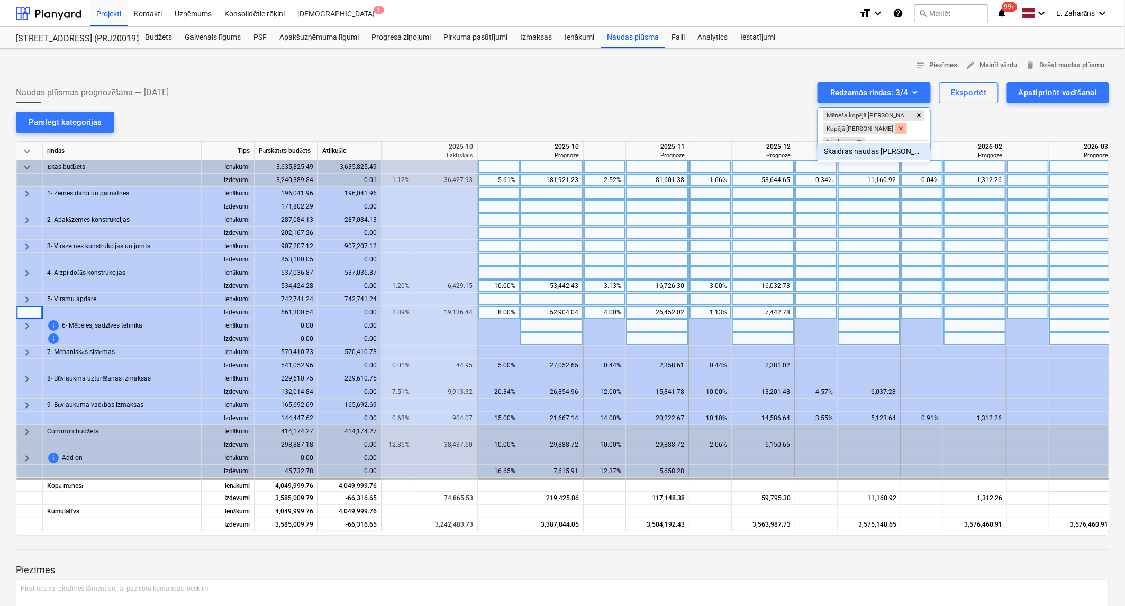
click at [898, 127] on icon "Remove Kopējā rinda" at bounding box center [901, 128] width 7 height 7
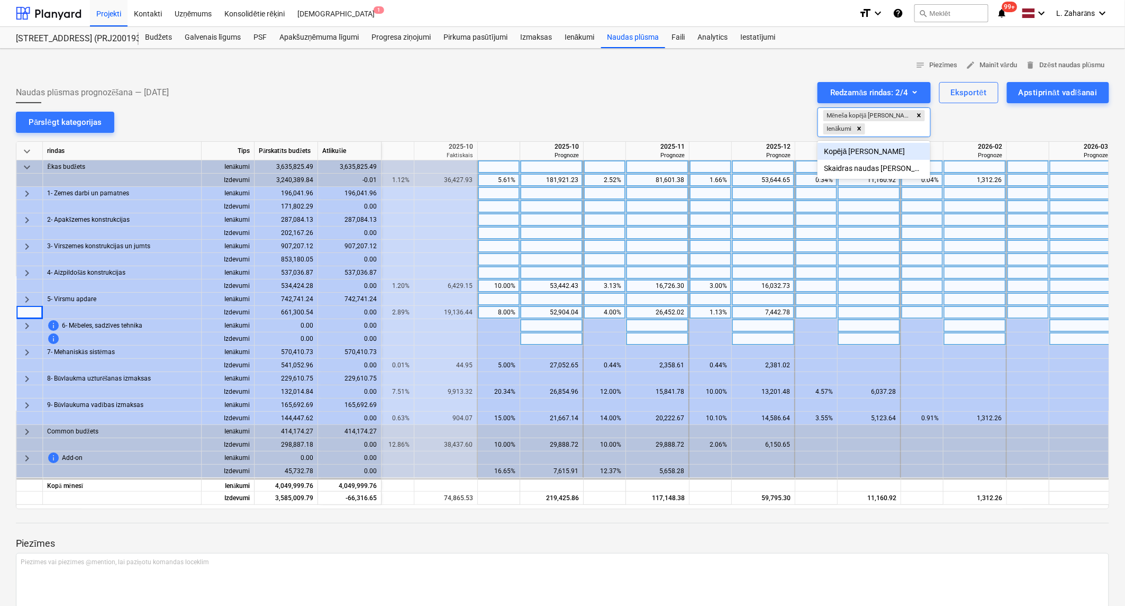
click at [731, 119] on div at bounding box center [562, 303] width 1125 height 606
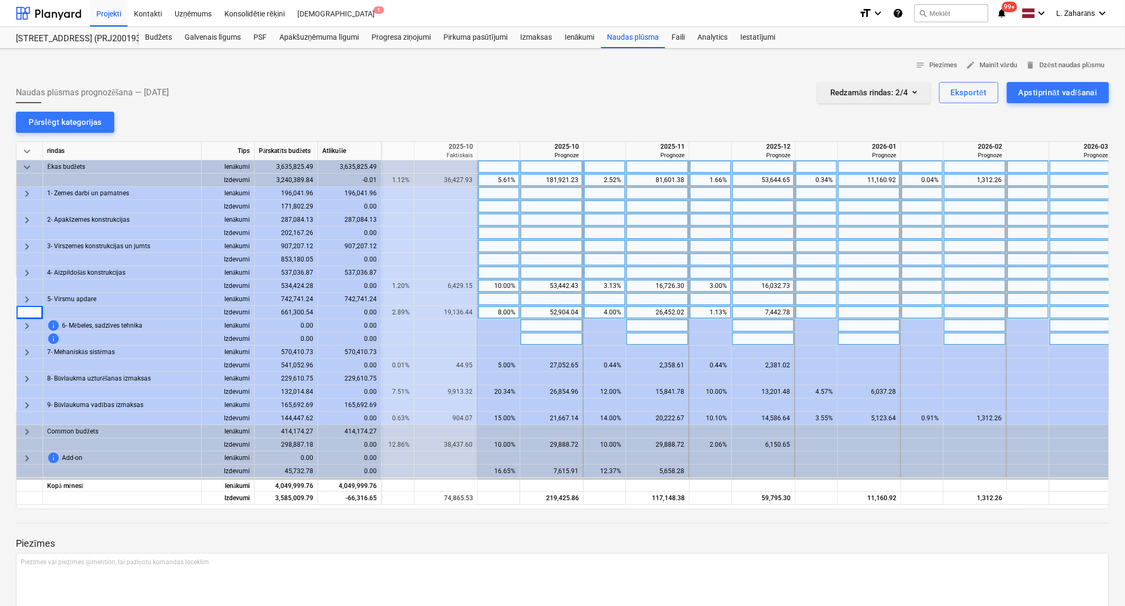
click at [892, 91] on div "Redzamās rindas : 2/4" at bounding box center [873, 93] width 87 height 14
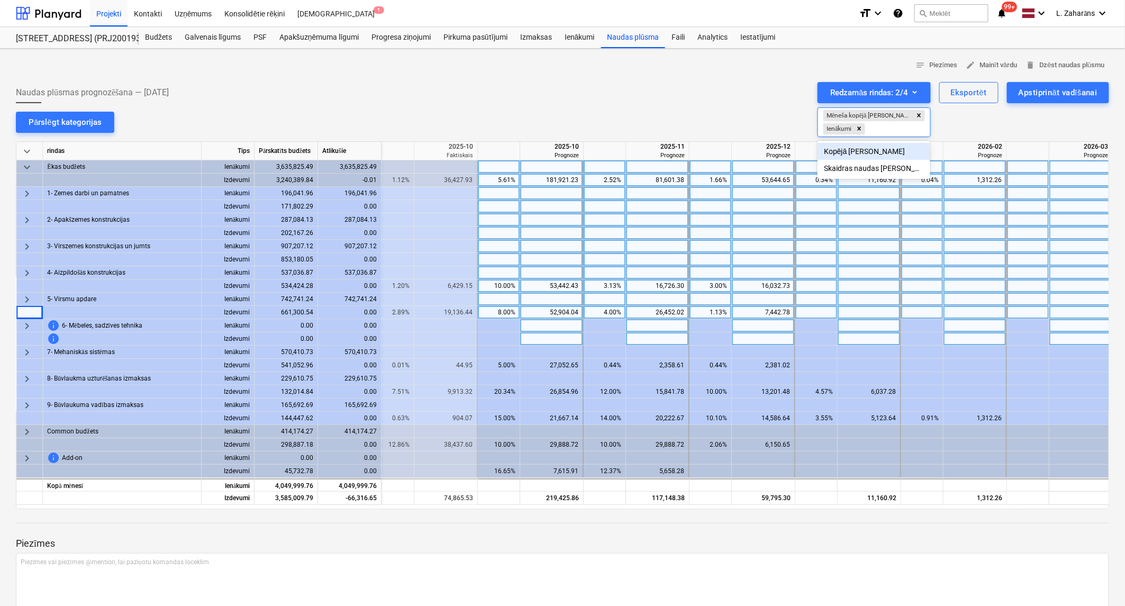
click at [854, 150] on div "Kopējā rinda" at bounding box center [874, 151] width 113 height 17
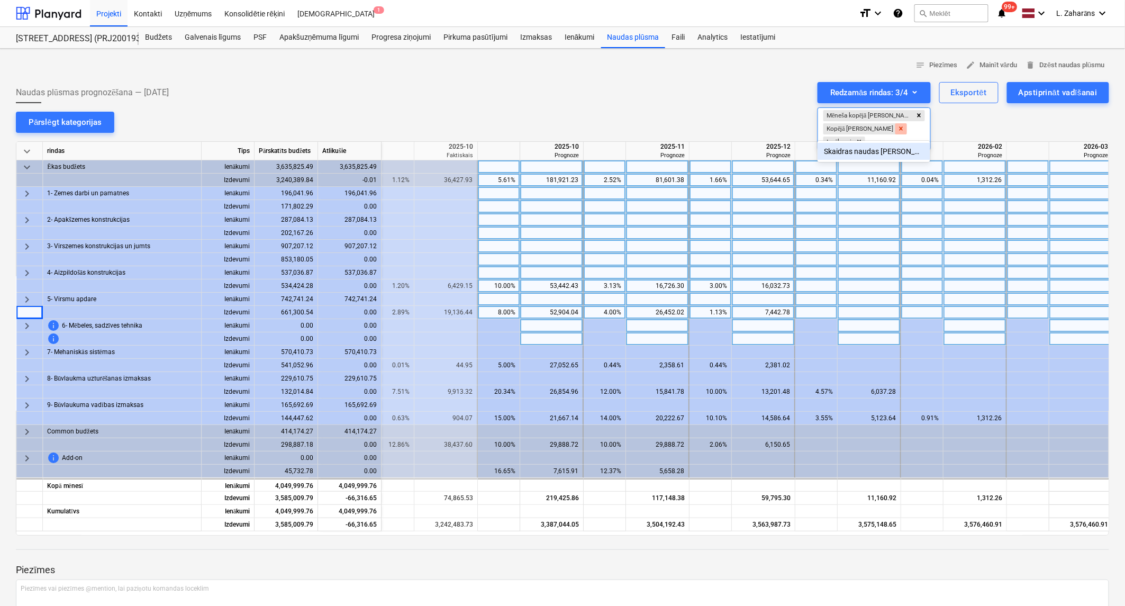
click at [898, 130] on icon "Remove Kopējā rinda" at bounding box center [901, 128] width 7 height 7
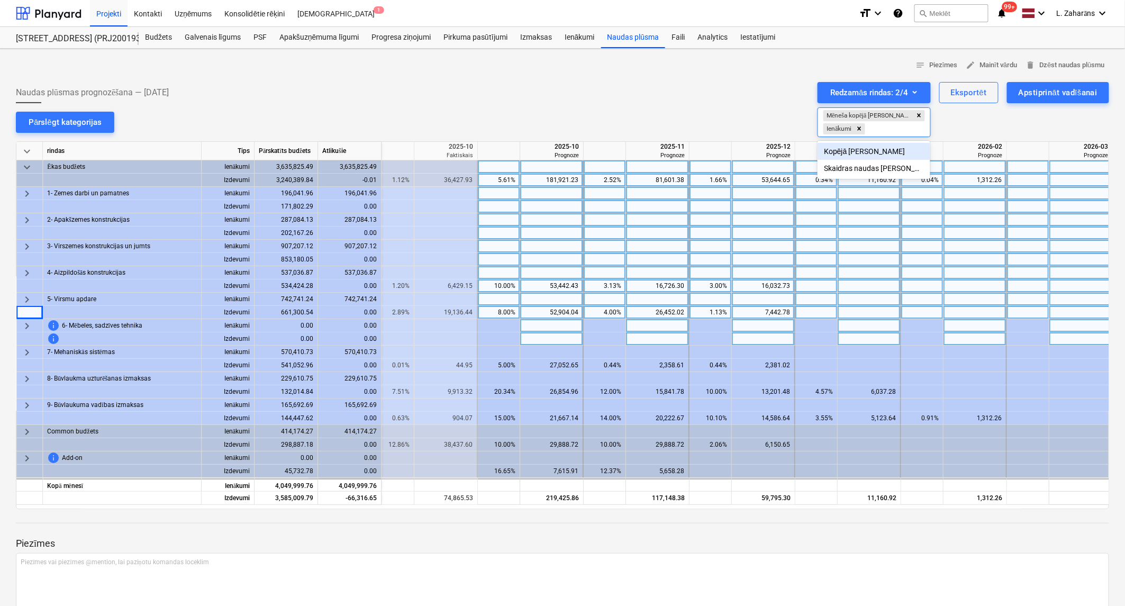
click at [855, 147] on div "Kopējā rinda" at bounding box center [874, 151] width 113 height 17
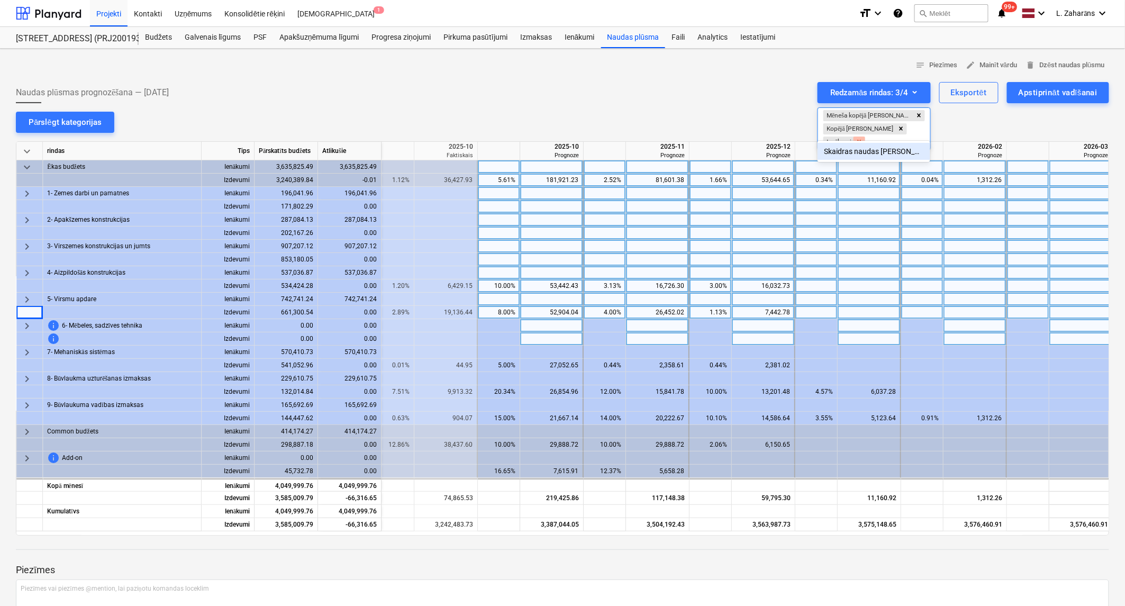
click at [861, 140] on icon "Remove Ienākumi" at bounding box center [859, 142] width 4 height 4
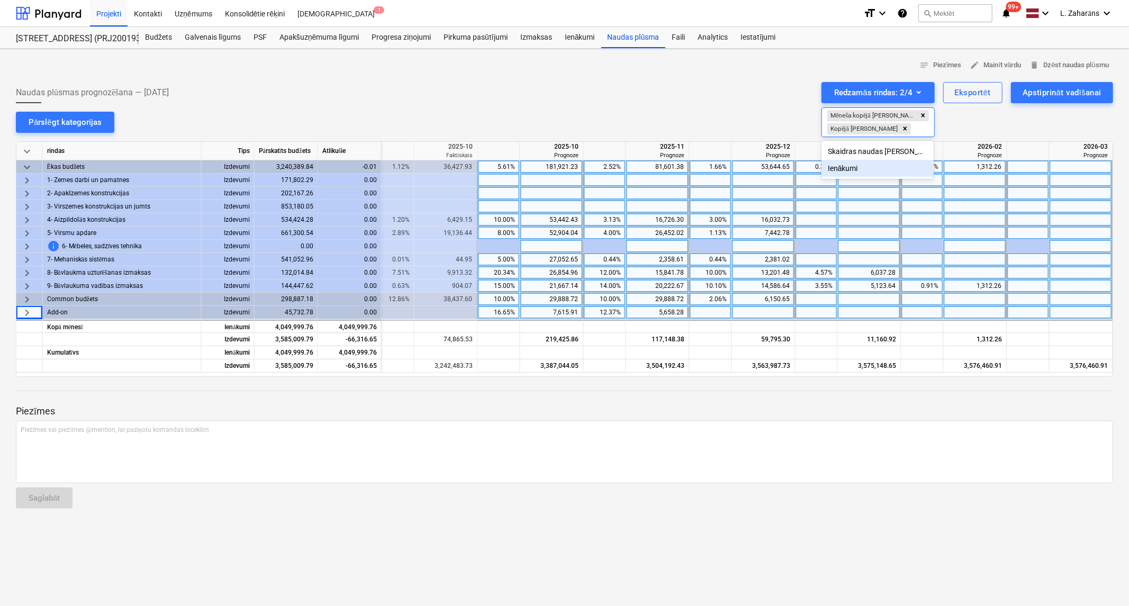
click at [845, 169] on div "Ienākumi" at bounding box center [877, 168] width 113 height 17
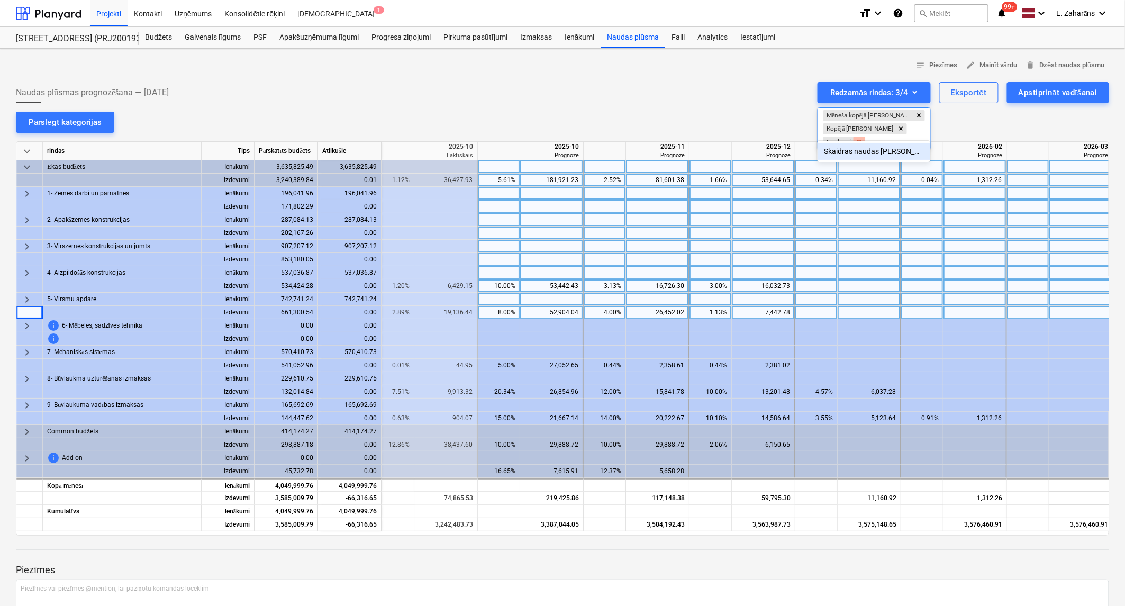
click at [863, 138] on icon "Remove Ienākumi" at bounding box center [859, 141] width 7 height 7
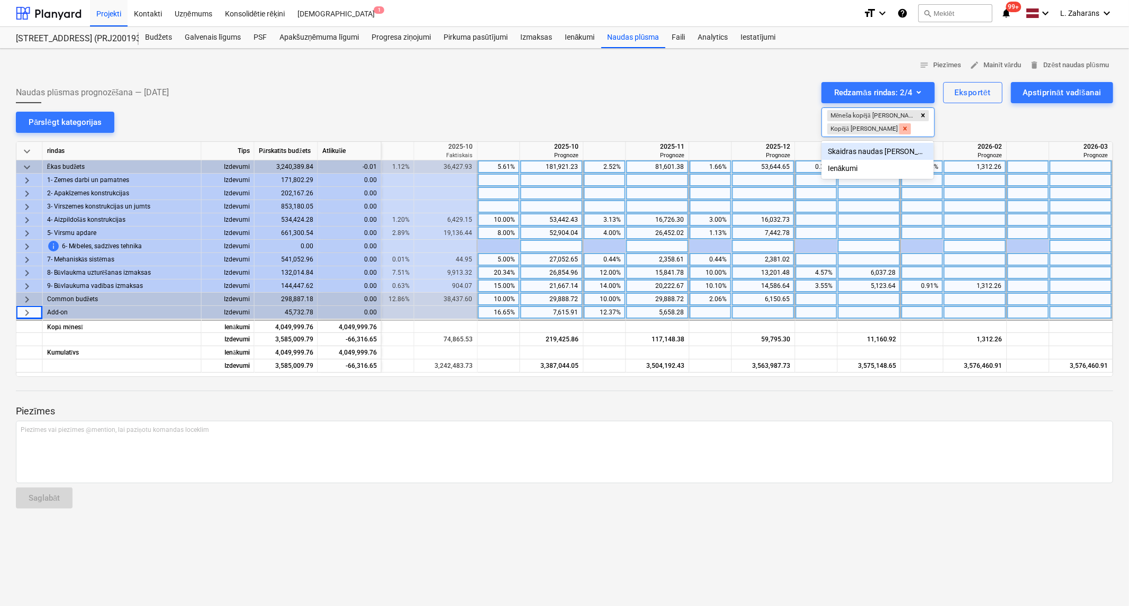
click at [904, 128] on icon "Remove Kopējā rinda" at bounding box center [906, 129] width 4 height 4
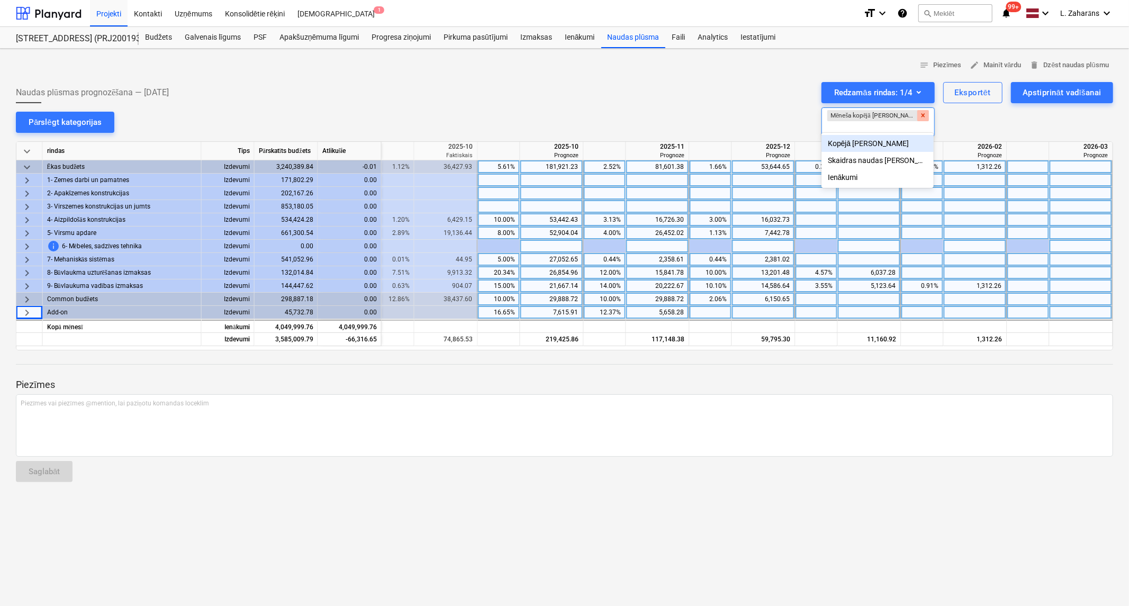
click at [921, 118] on icon "Remove Mēneša kopējā rinda" at bounding box center [923, 116] width 4 height 4
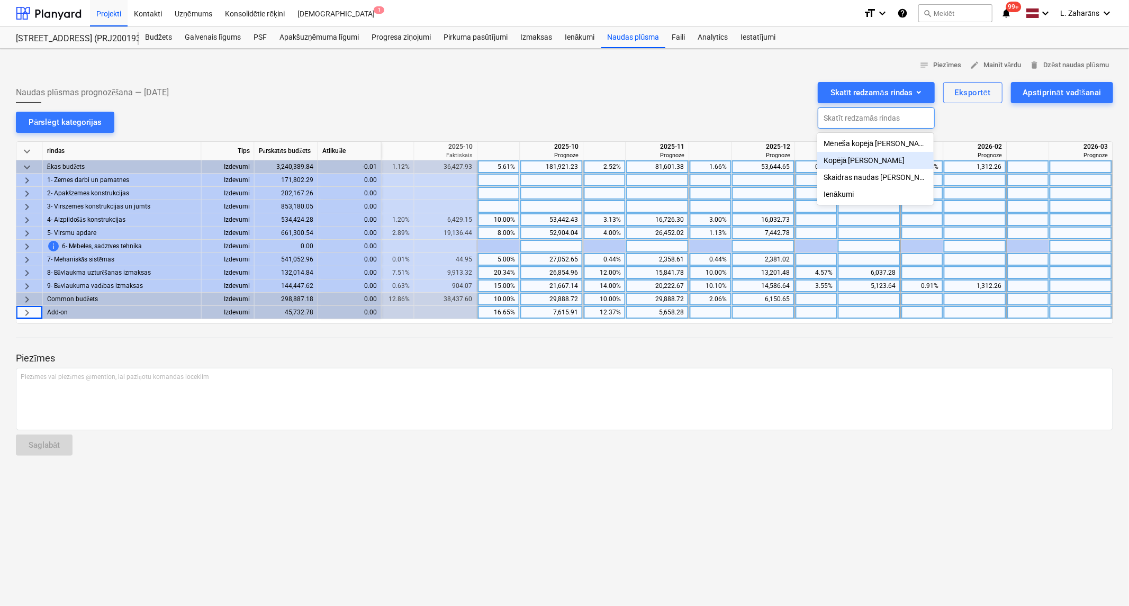
click at [849, 162] on div "Kopējā rinda" at bounding box center [875, 160] width 116 height 17
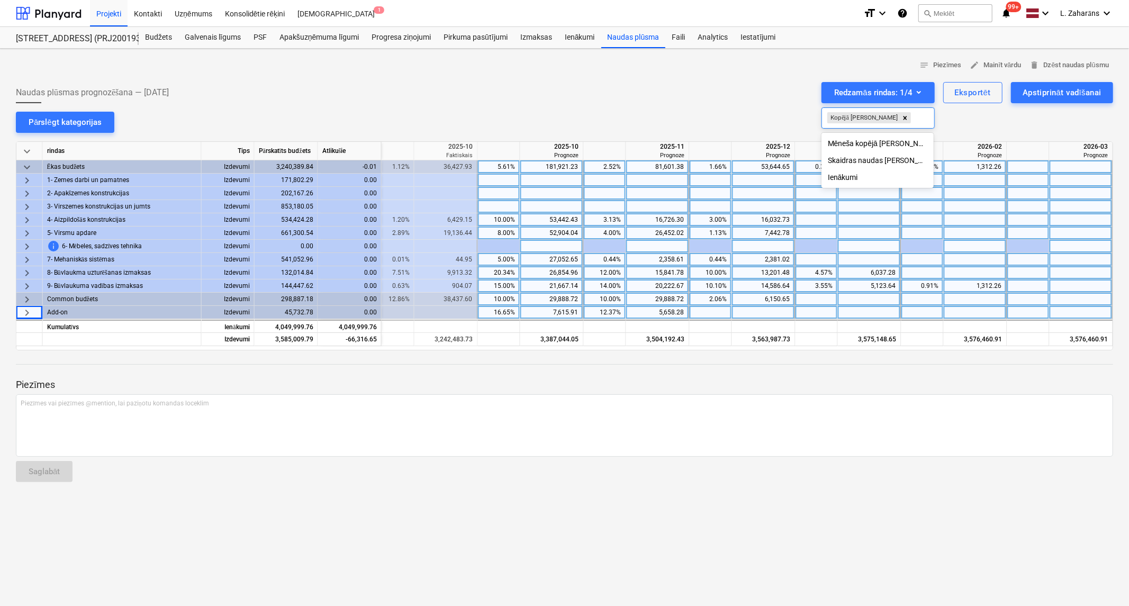
click at [842, 179] on div "Ienākumi" at bounding box center [877, 177] width 113 height 17
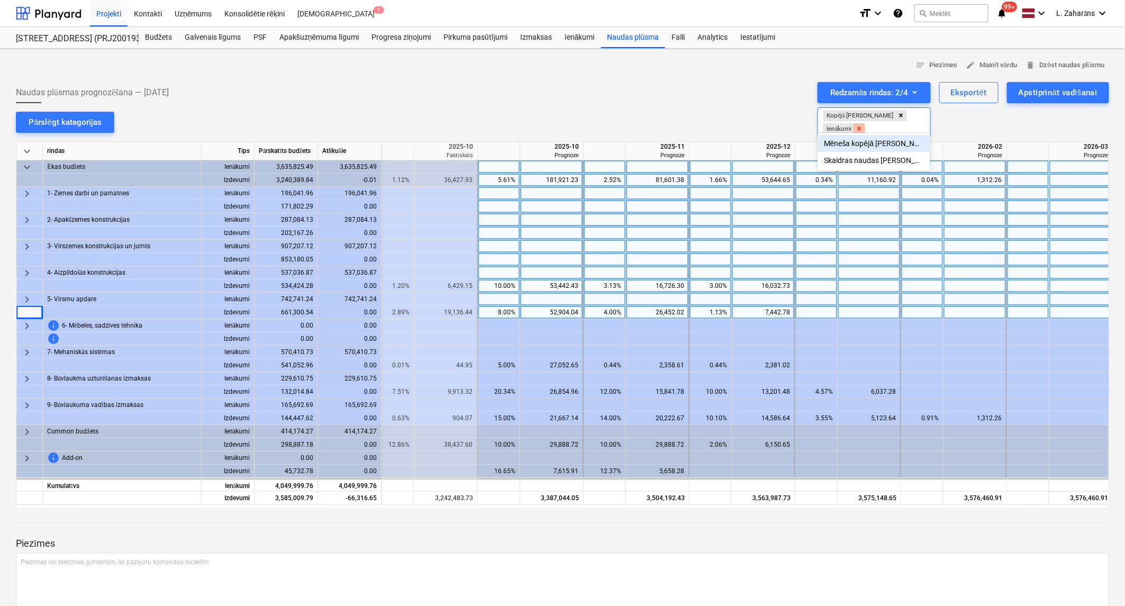
click at [863, 125] on icon "Remove Ienākumi" at bounding box center [859, 128] width 7 height 7
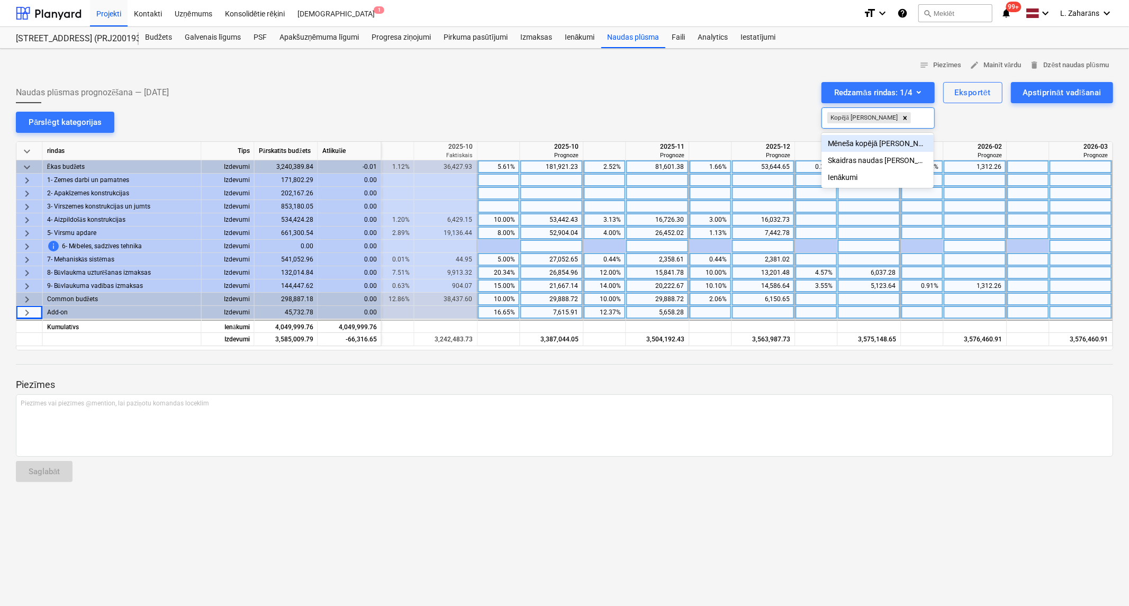
click at [874, 146] on div "Mēneša kopējā rinda" at bounding box center [877, 143] width 113 height 17
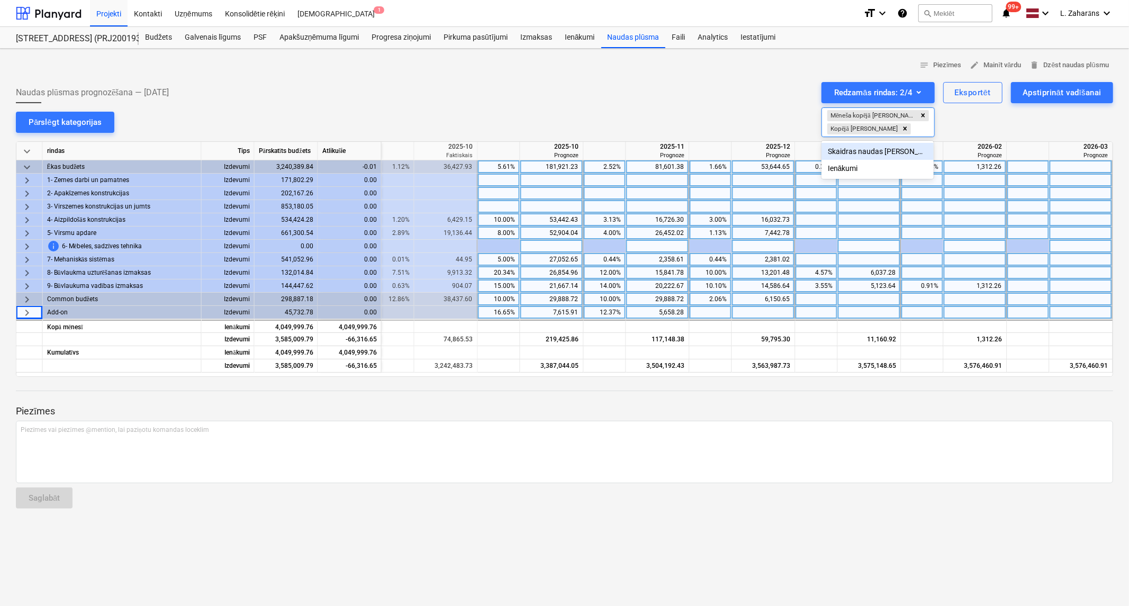
click at [854, 154] on div "Skaidras naudas rinda" at bounding box center [877, 151] width 113 height 17
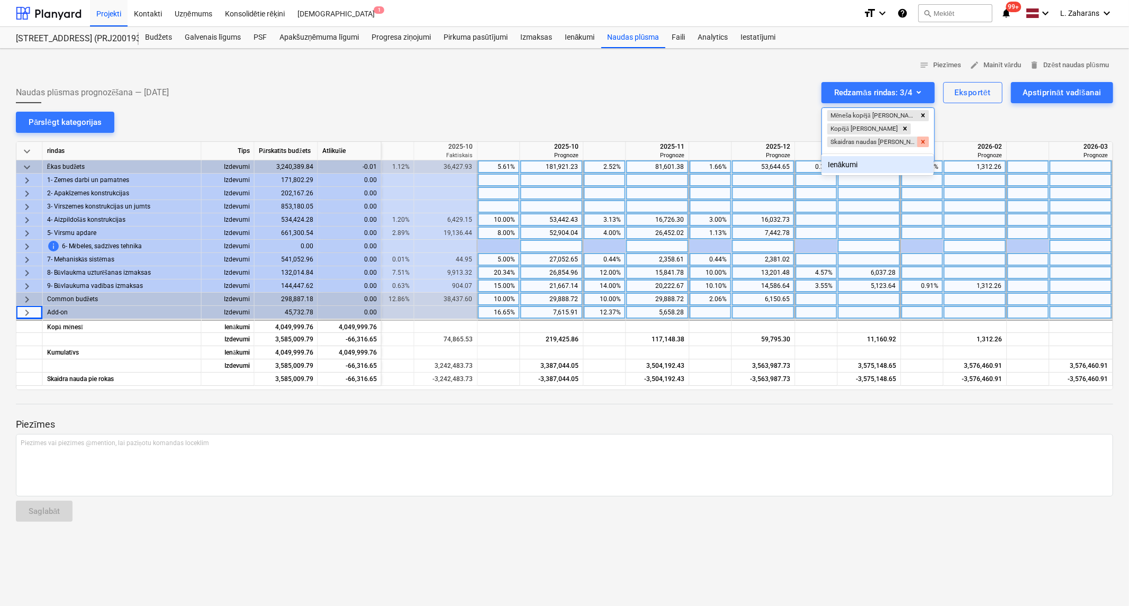
click at [921, 140] on icon "Remove Skaidras naudas rinda" at bounding box center [923, 142] width 4 height 4
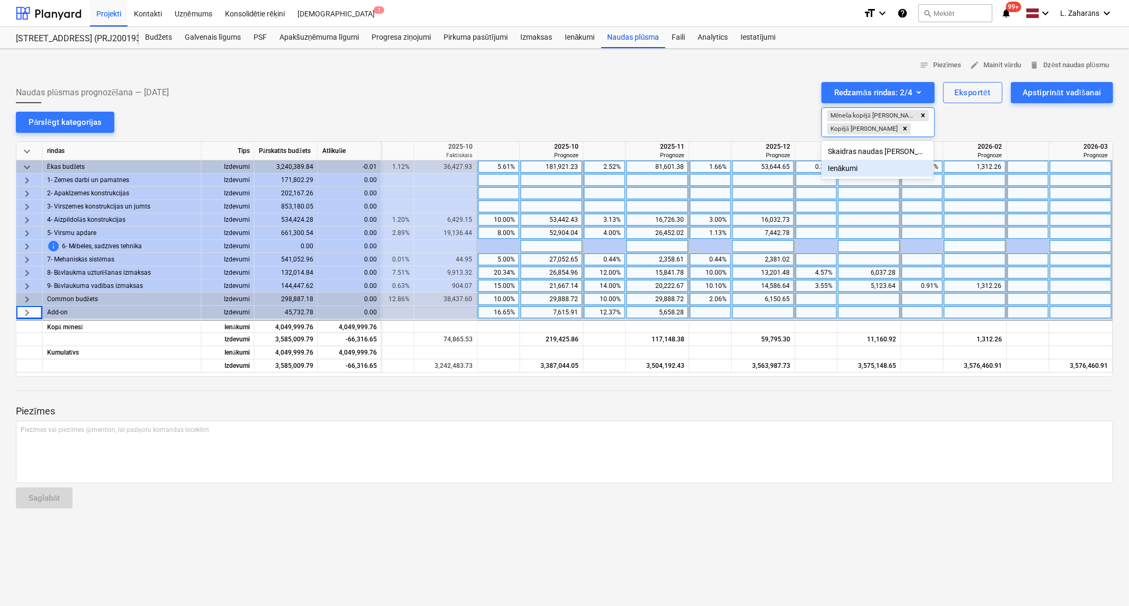
click at [849, 168] on div "Ienākumi" at bounding box center [877, 168] width 113 height 17
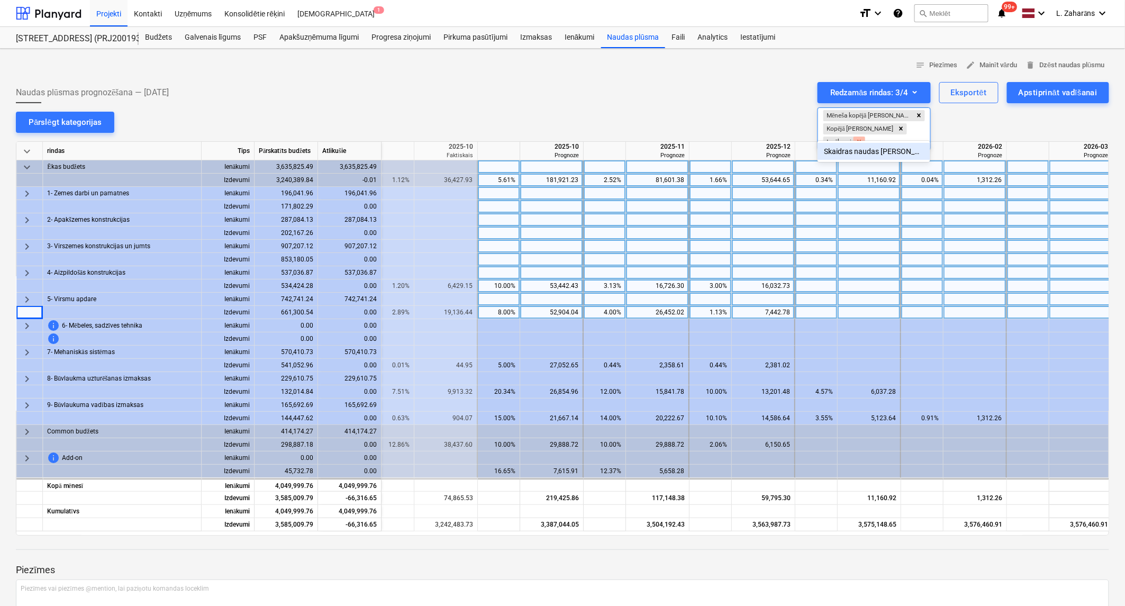
click at [863, 138] on icon "Remove Ienākumi" at bounding box center [859, 141] width 7 height 7
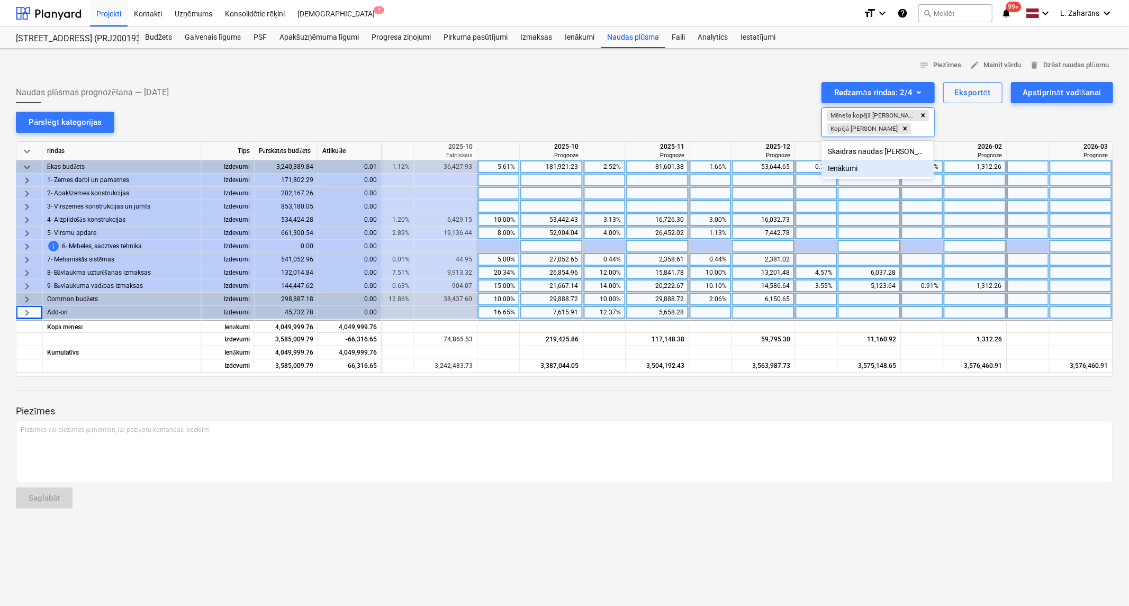
click at [845, 167] on div "Ienākumi" at bounding box center [877, 168] width 113 height 17
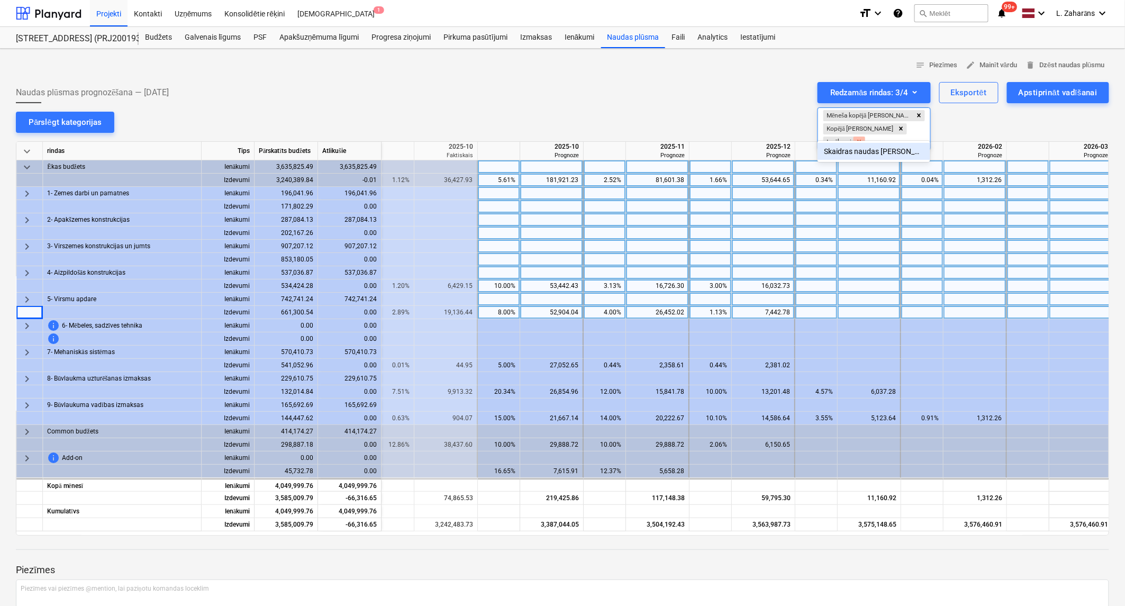
click at [863, 138] on icon "Remove Ienākumi" at bounding box center [859, 141] width 7 height 7
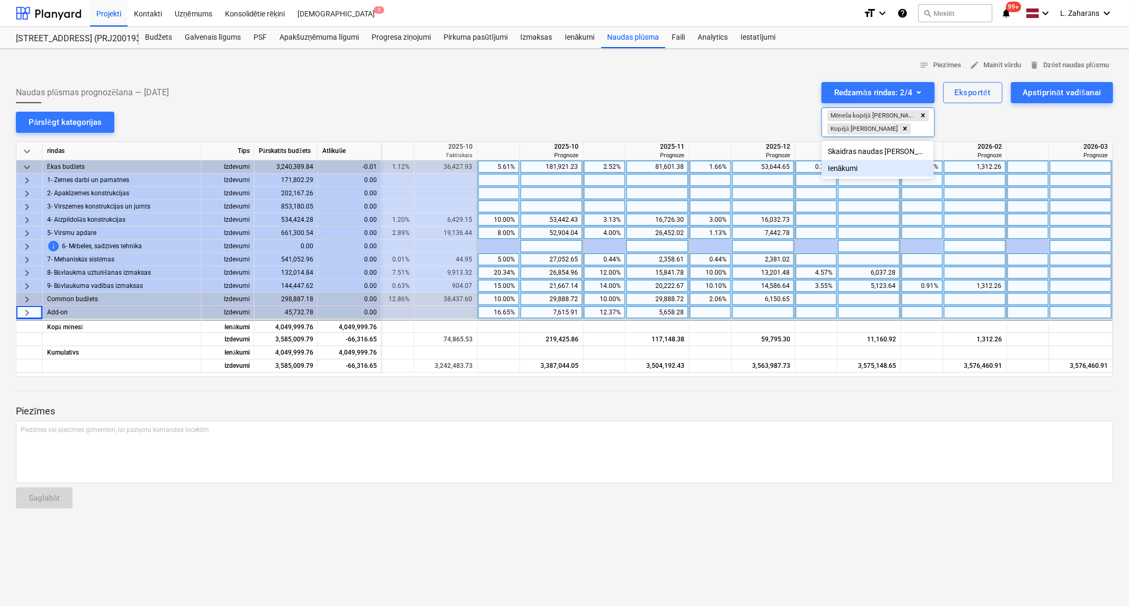
click at [387, 73] on div at bounding box center [564, 303] width 1129 height 606
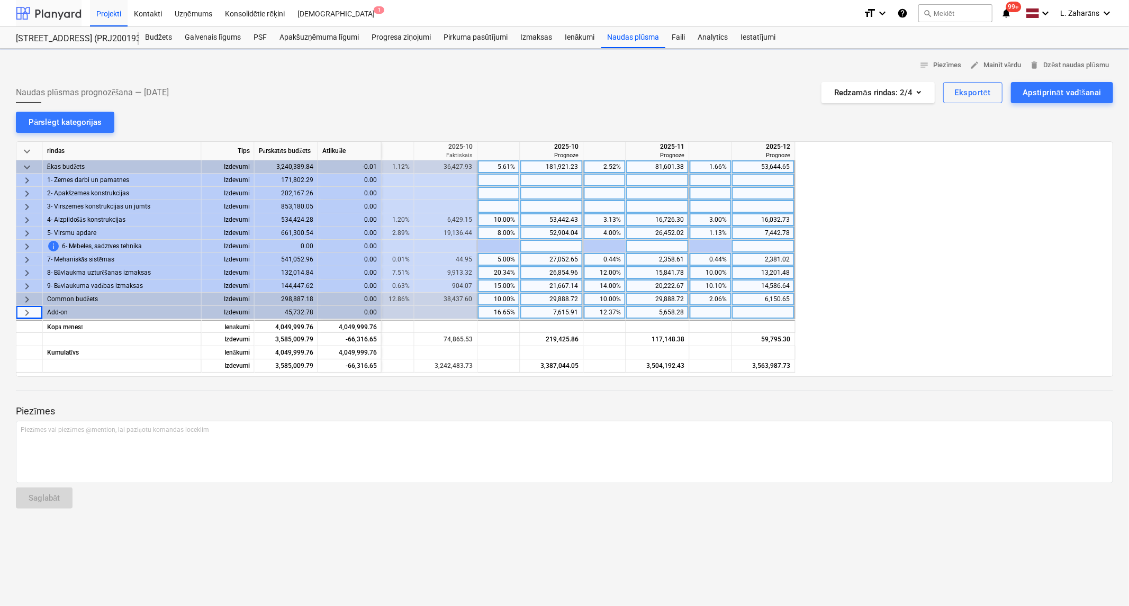
click at [49, 9] on div at bounding box center [49, 13] width 66 height 26
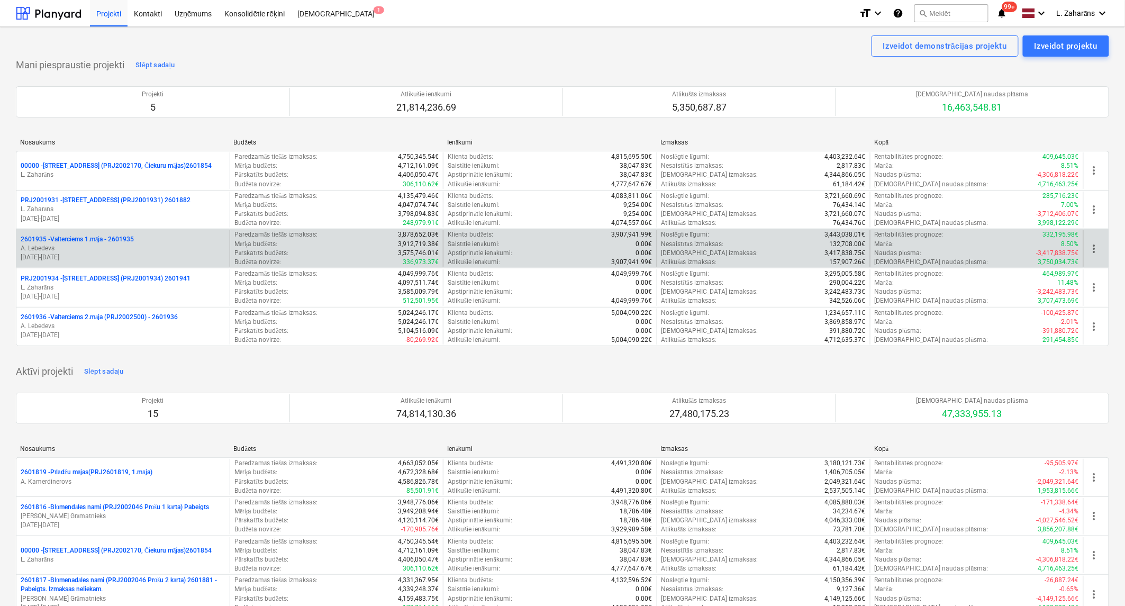
click at [71, 239] on p "2601935 - Valterciems 1.māja - 2601935" at bounding box center [77, 239] width 113 height 9
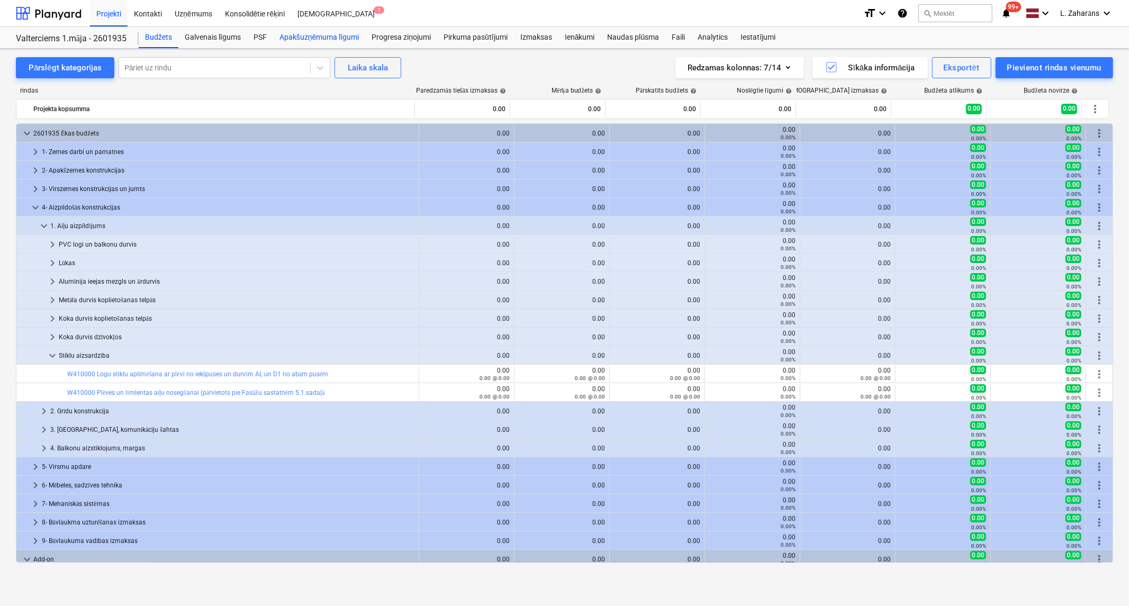
click at [320, 35] on div "Apakšuzņēmuma līgumi" at bounding box center [319, 37] width 92 height 21
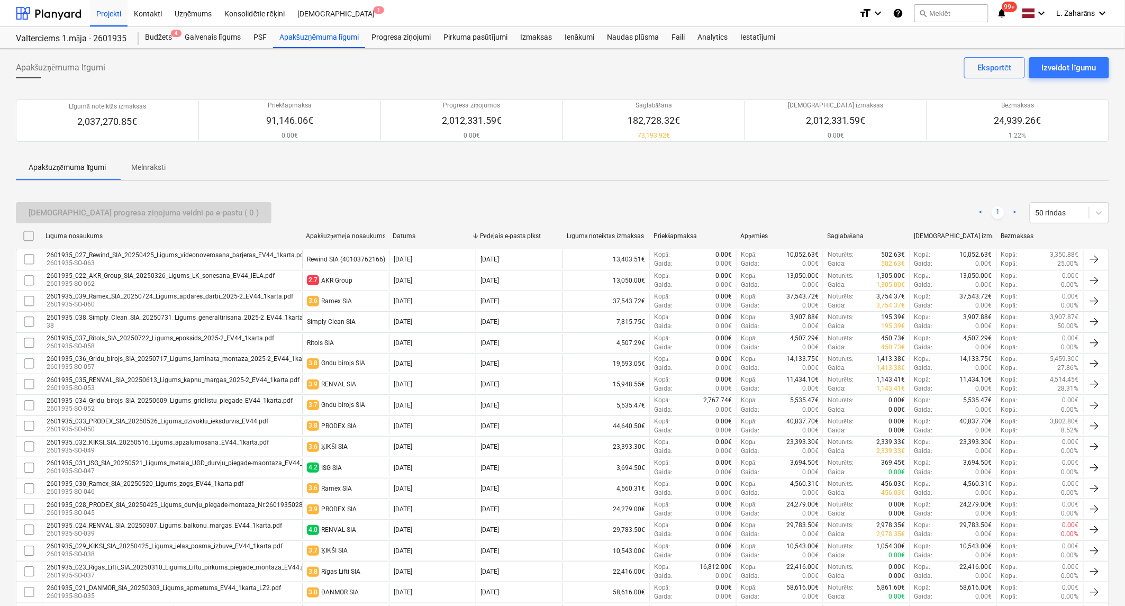
click at [1015, 237] on div "Bezmaksas" at bounding box center [1040, 235] width 78 height 7
checkbox input "false"
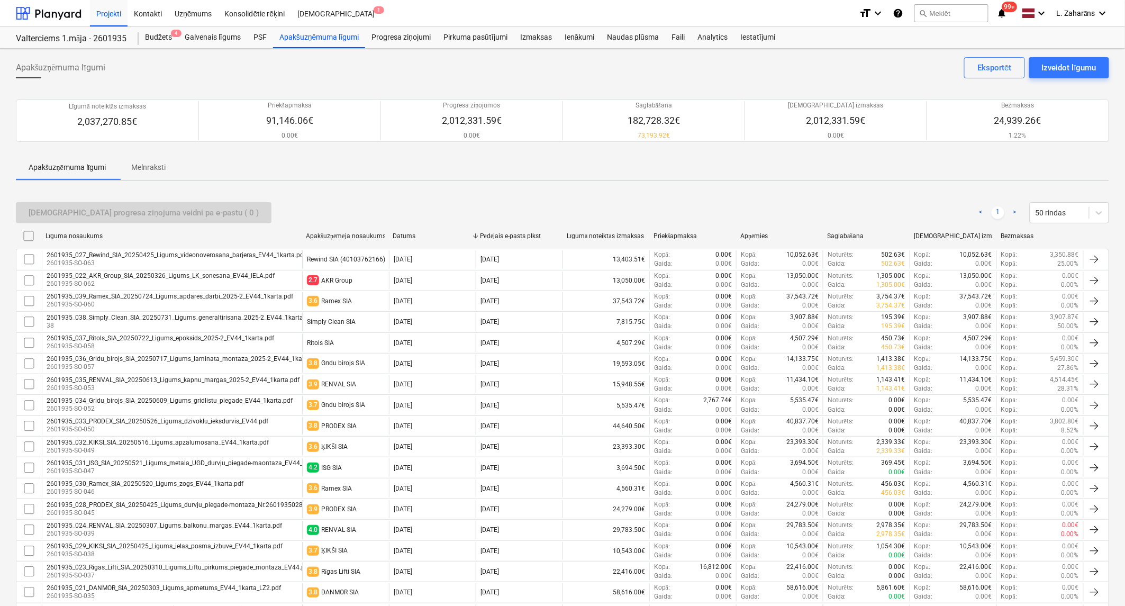
checkbox input "false"
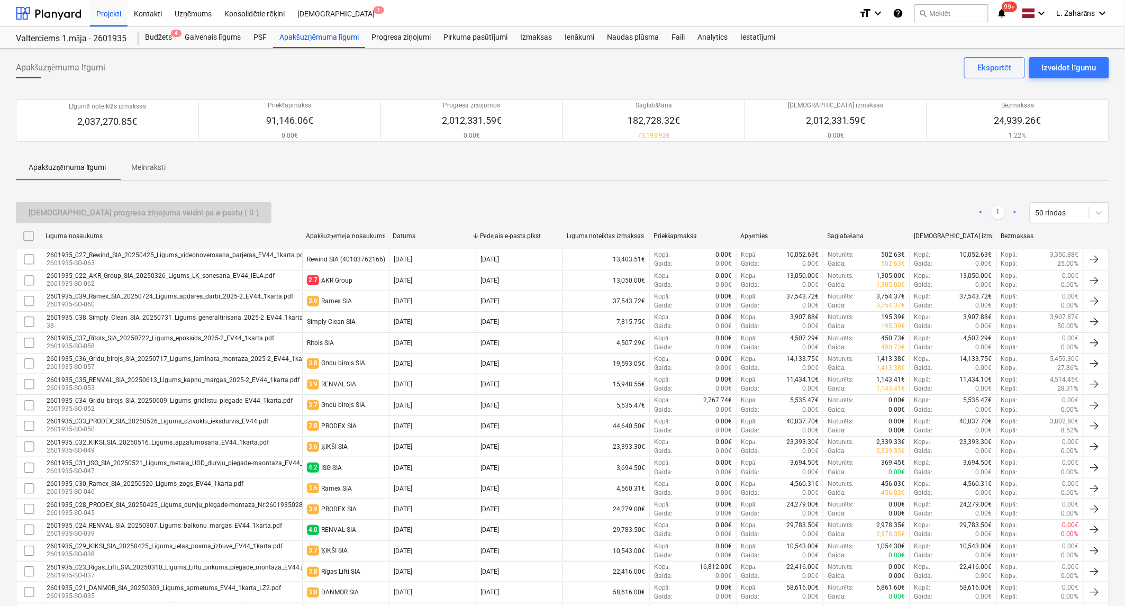
checkbox input "false"
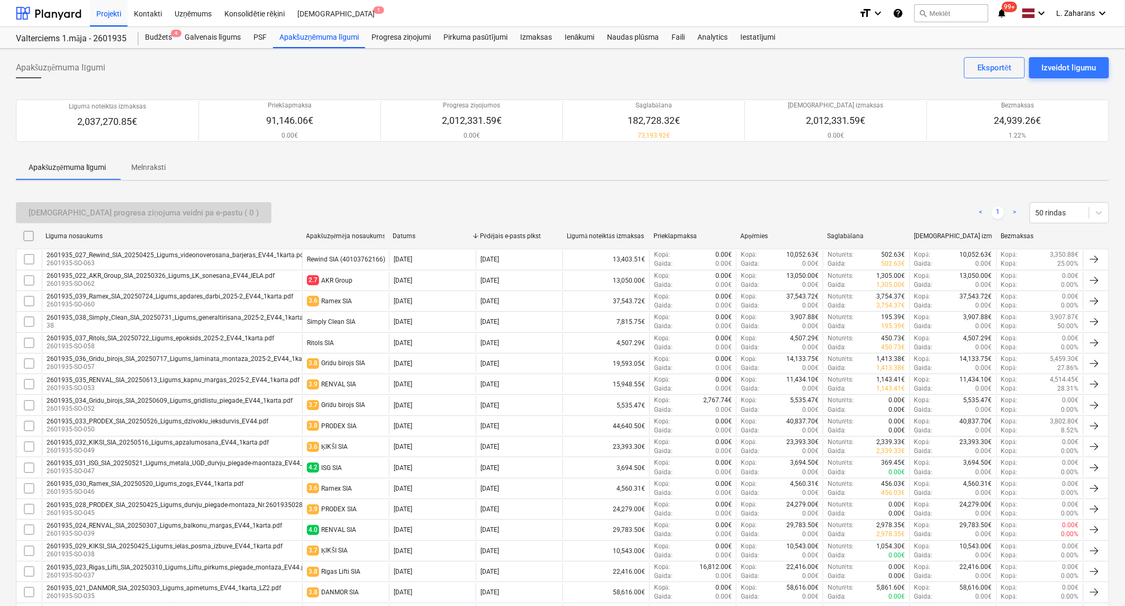
checkbox input "false"
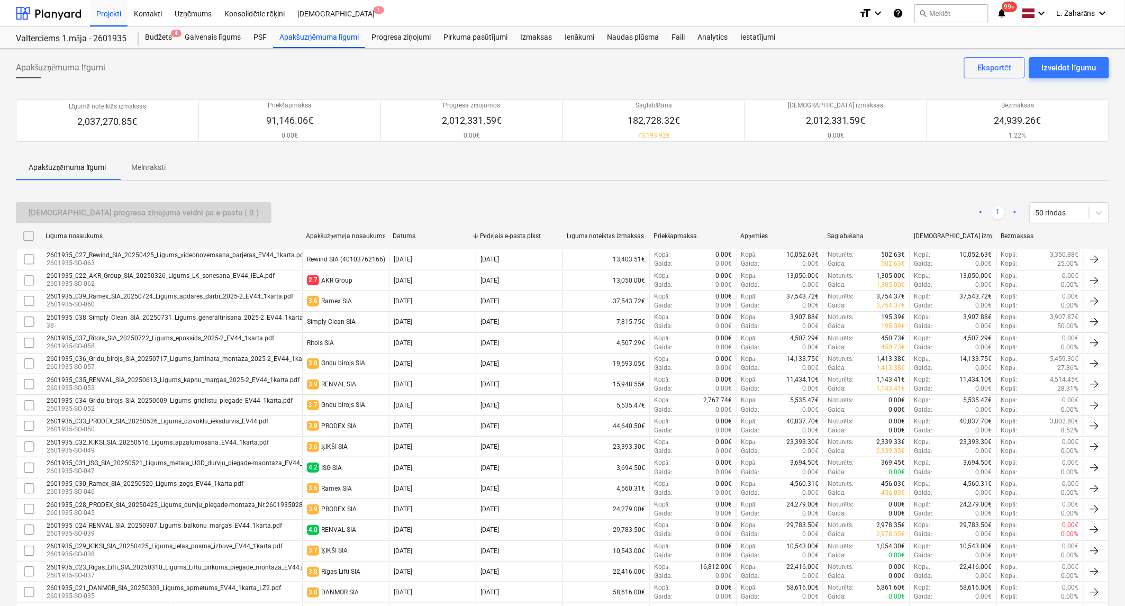
checkbox input "false"
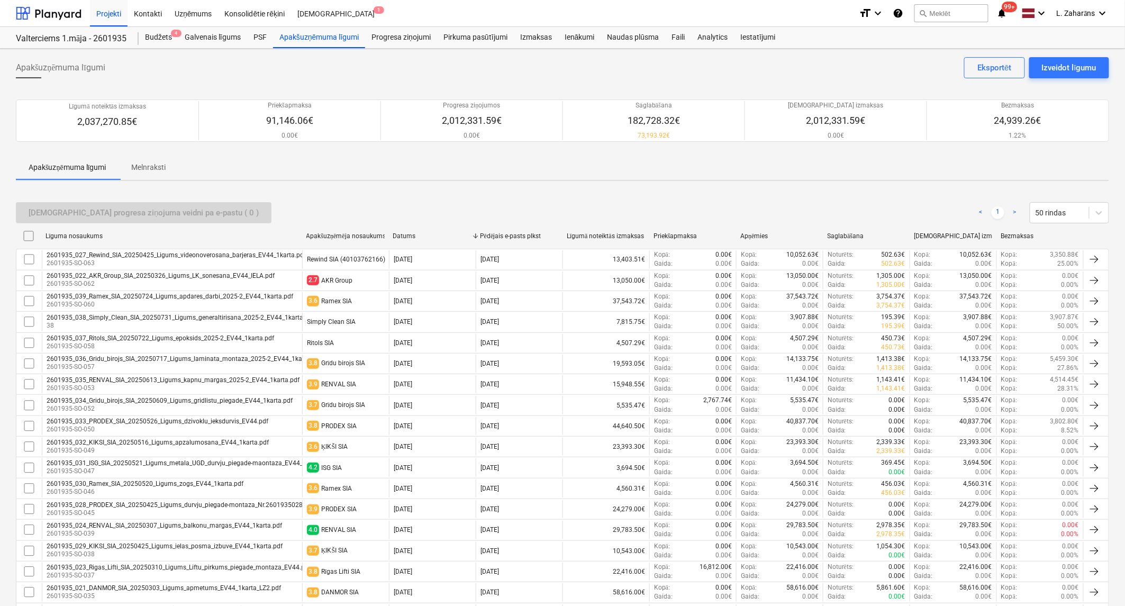
checkbox input "false"
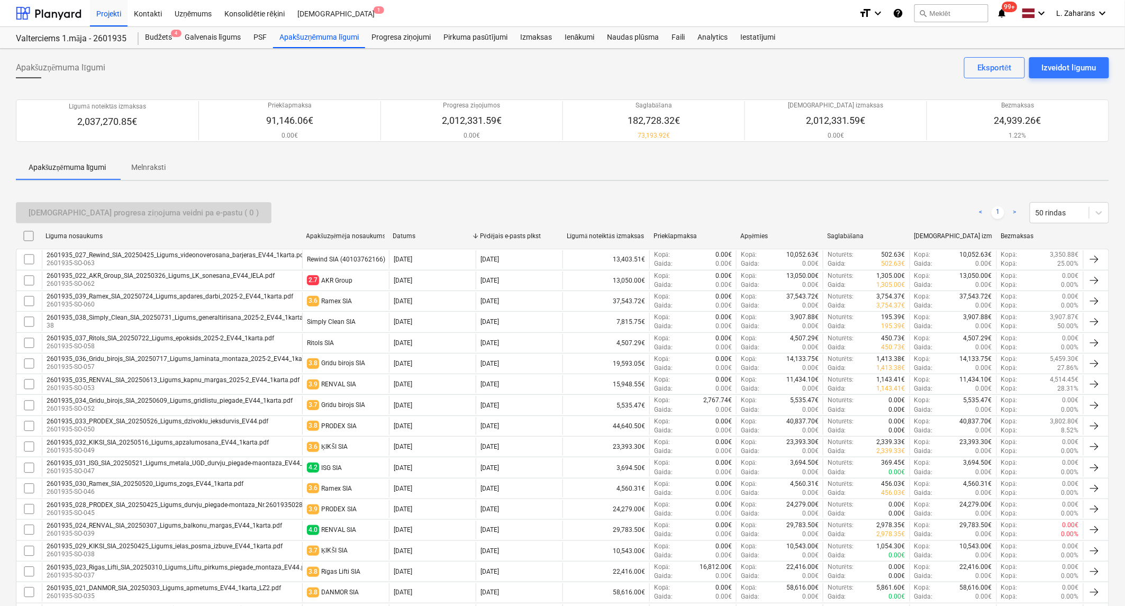
checkbox input "false"
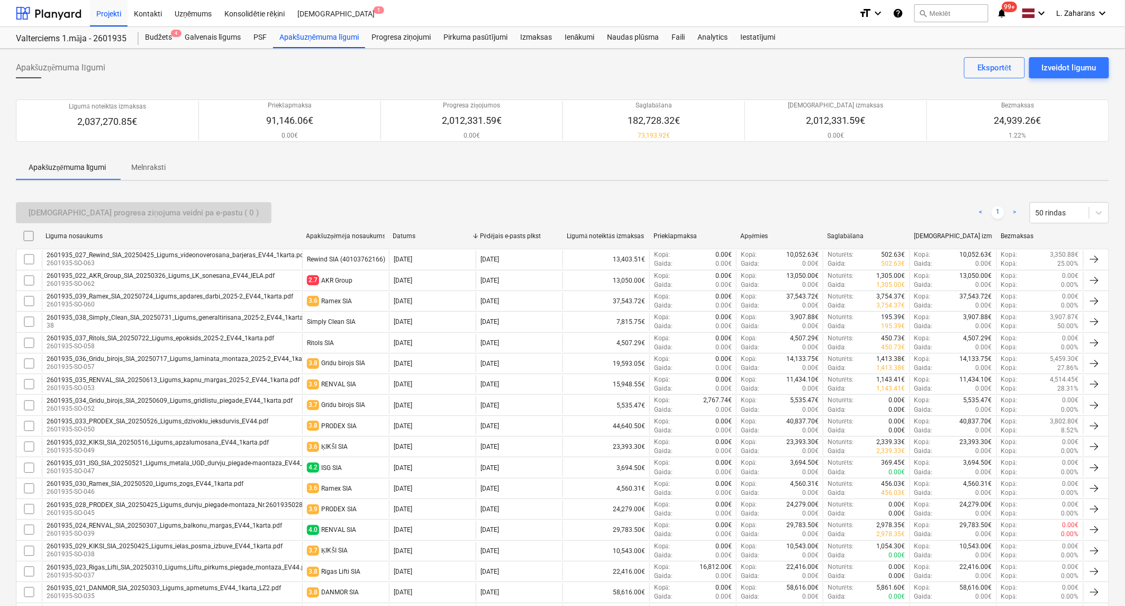
checkbox input "false"
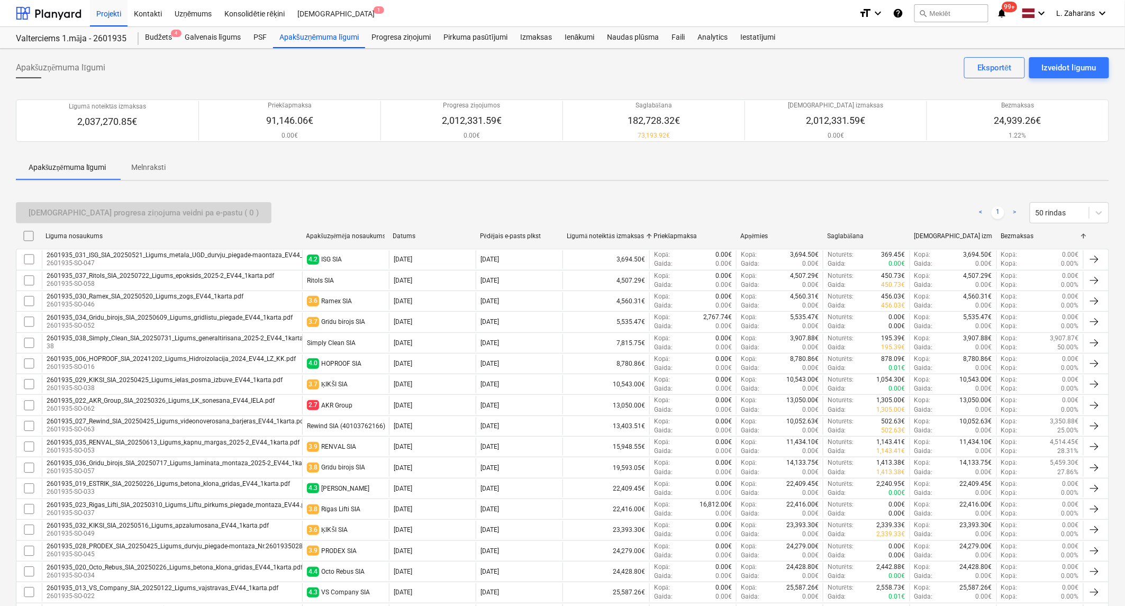
click at [1017, 234] on div "Bezmaksas" at bounding box center [1040, 235] width 78 height 7
checkbox input "false"
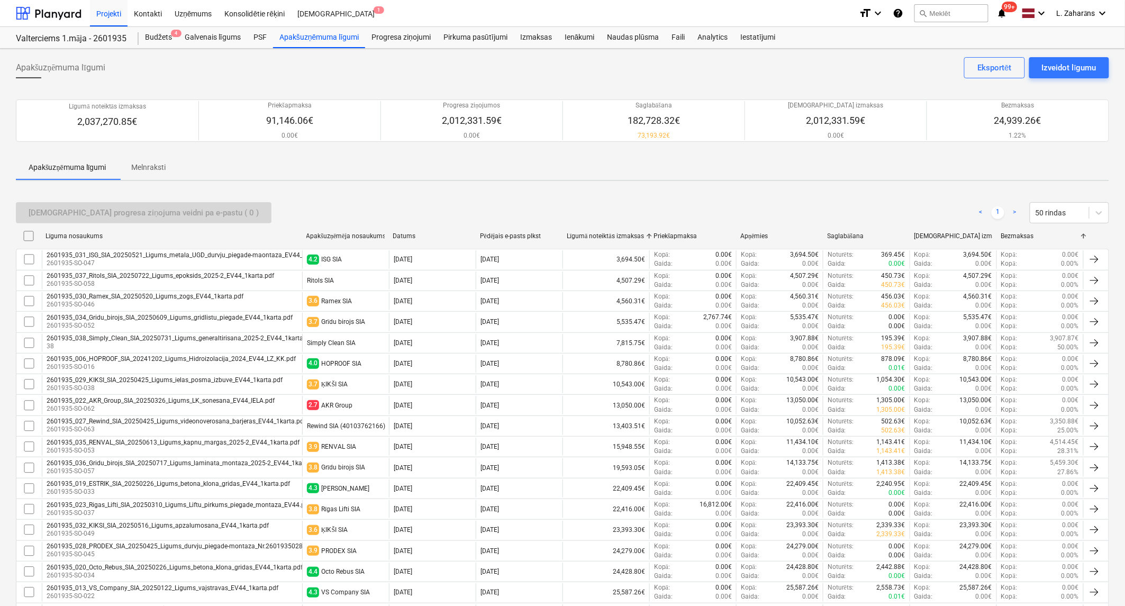
checkbox input "false"
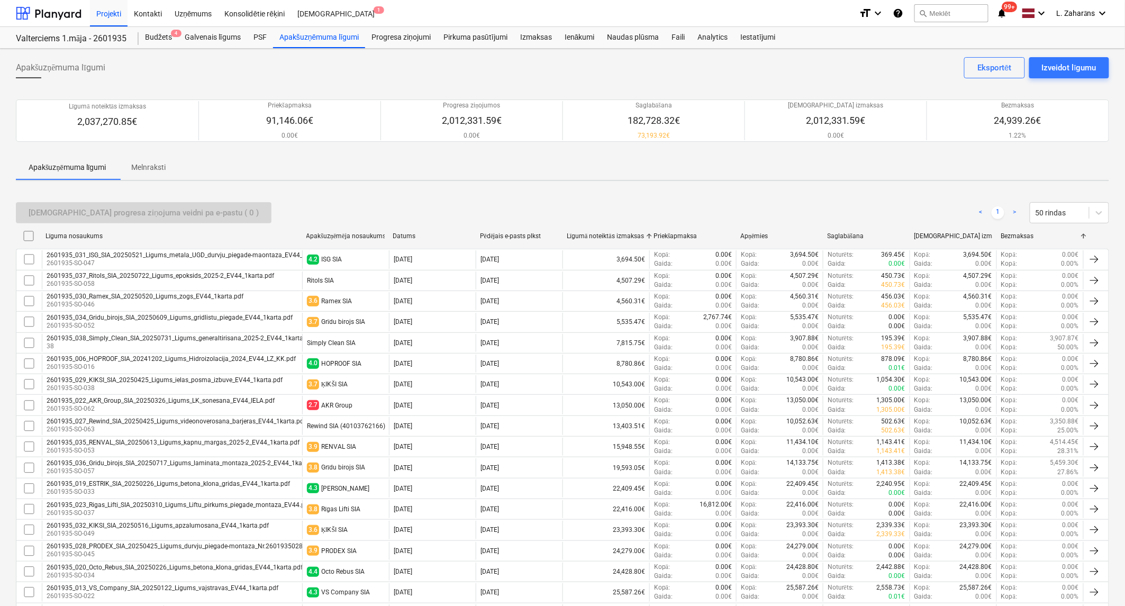
checkbox input "false"
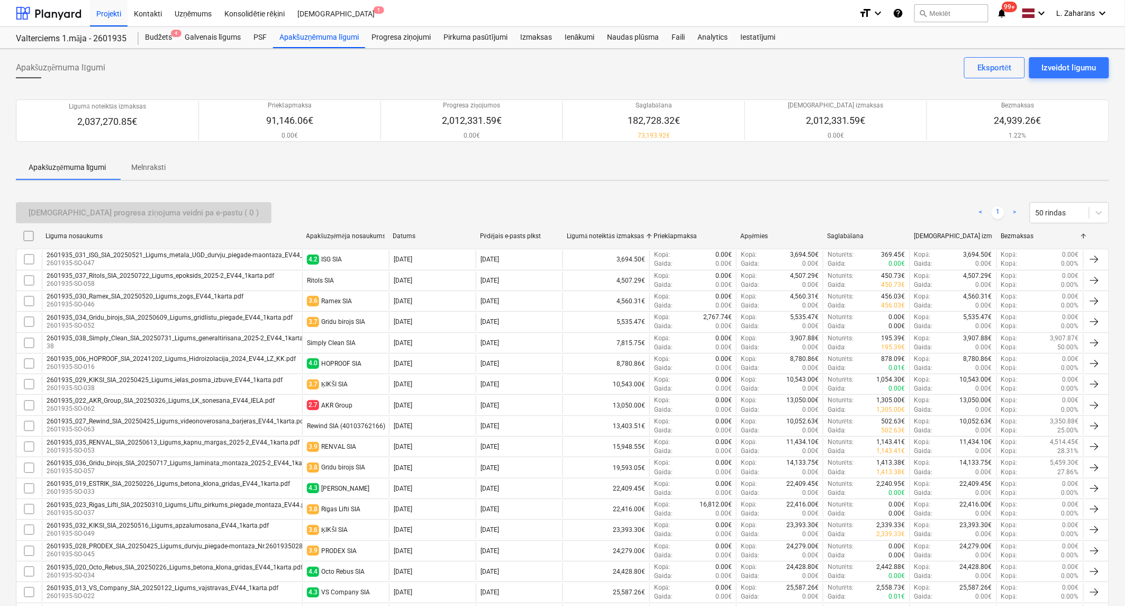
checkbox input "false"
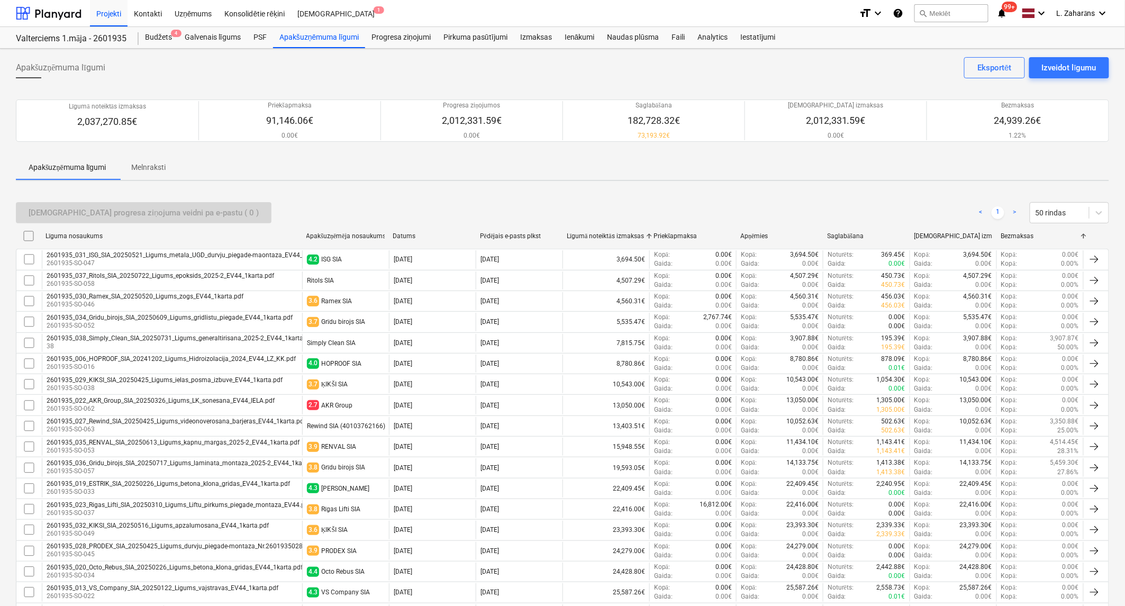
checkbox input "false"
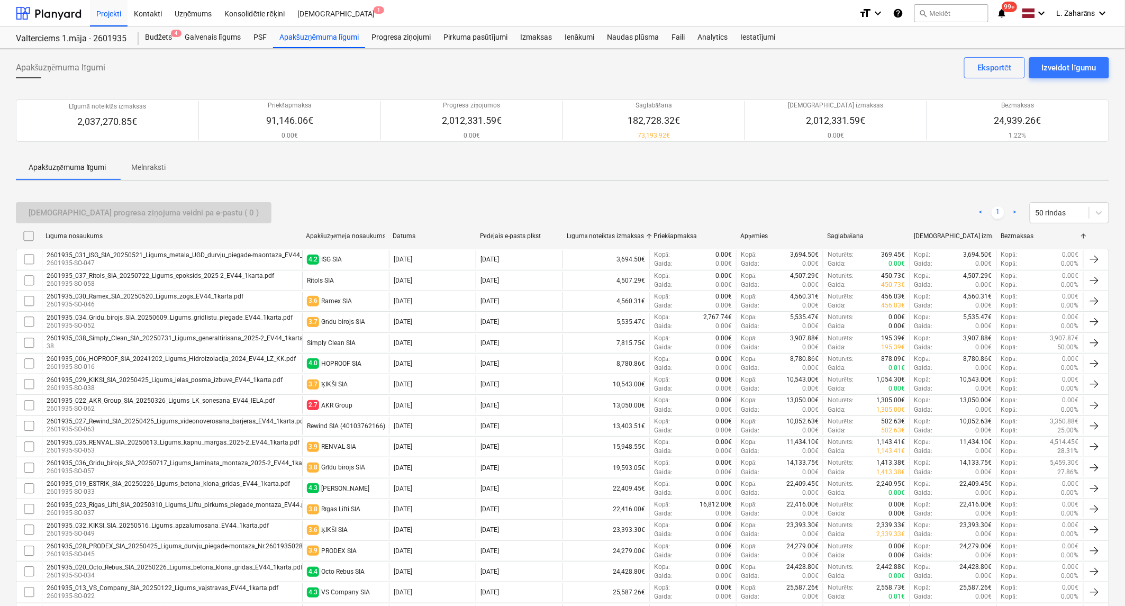
checkbox input "false"
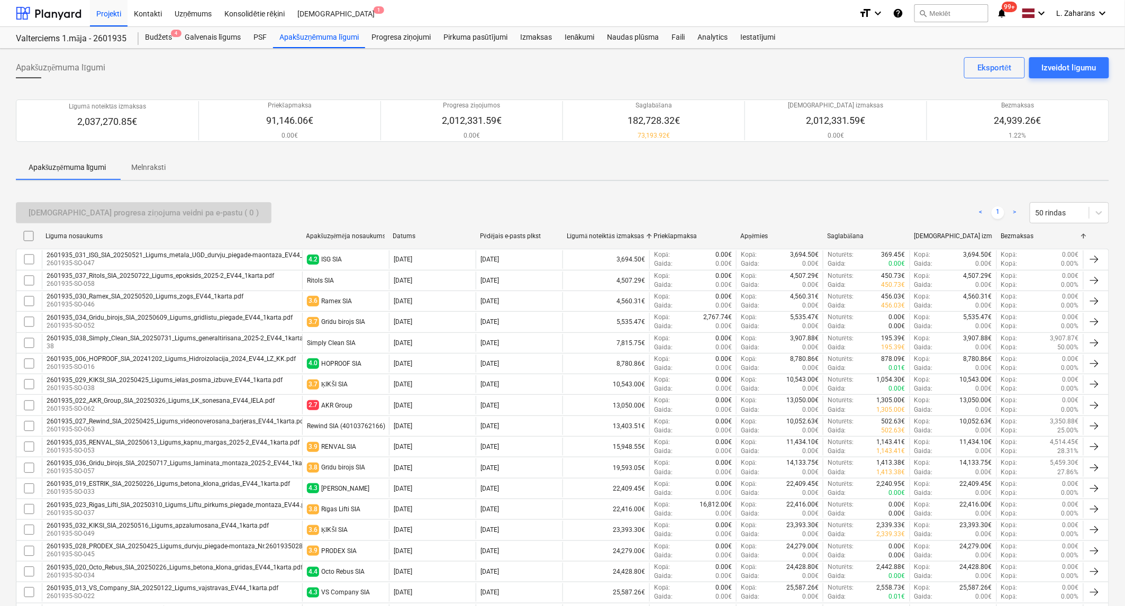
checkbox input "false"
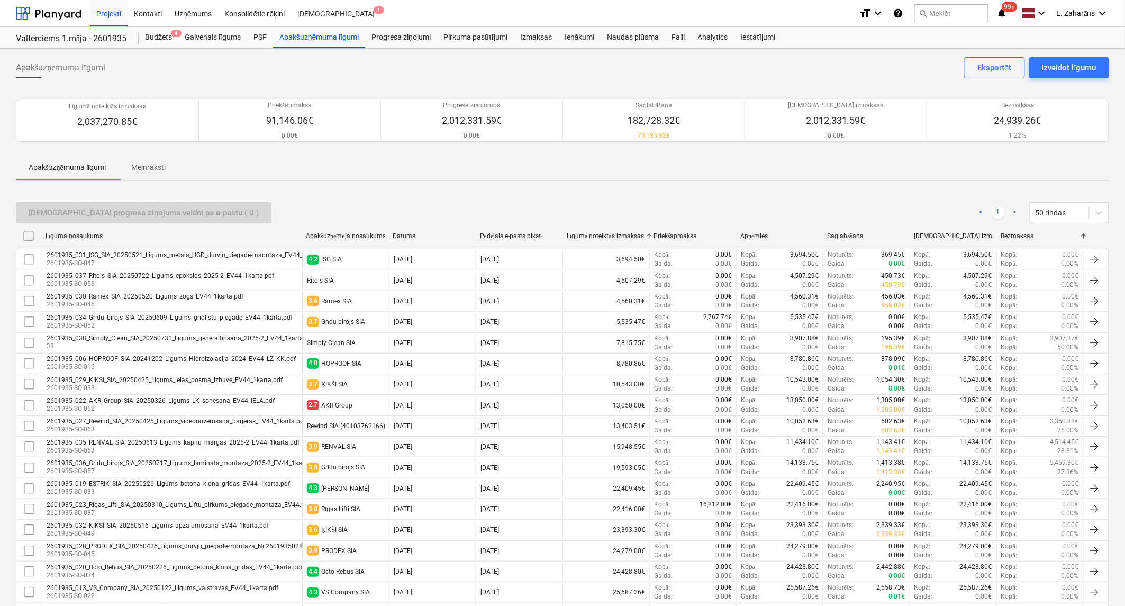
checkbox input "false"
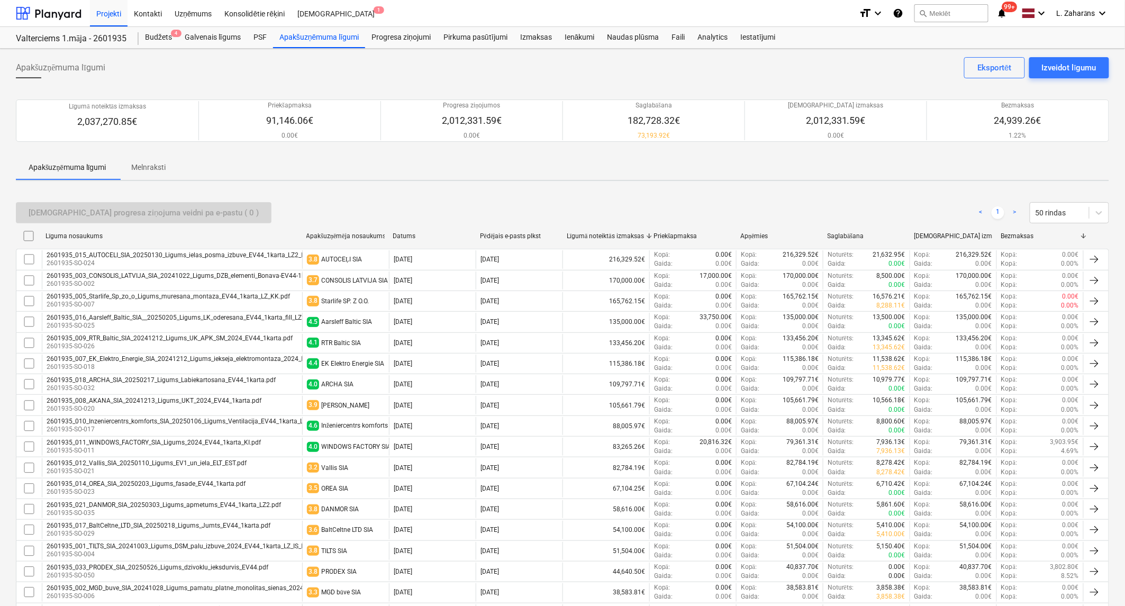
click at [1017, 234] on div "Bezmaksas" at bounding box center [1040, 235] width 78 height 7
checkbox input "false"
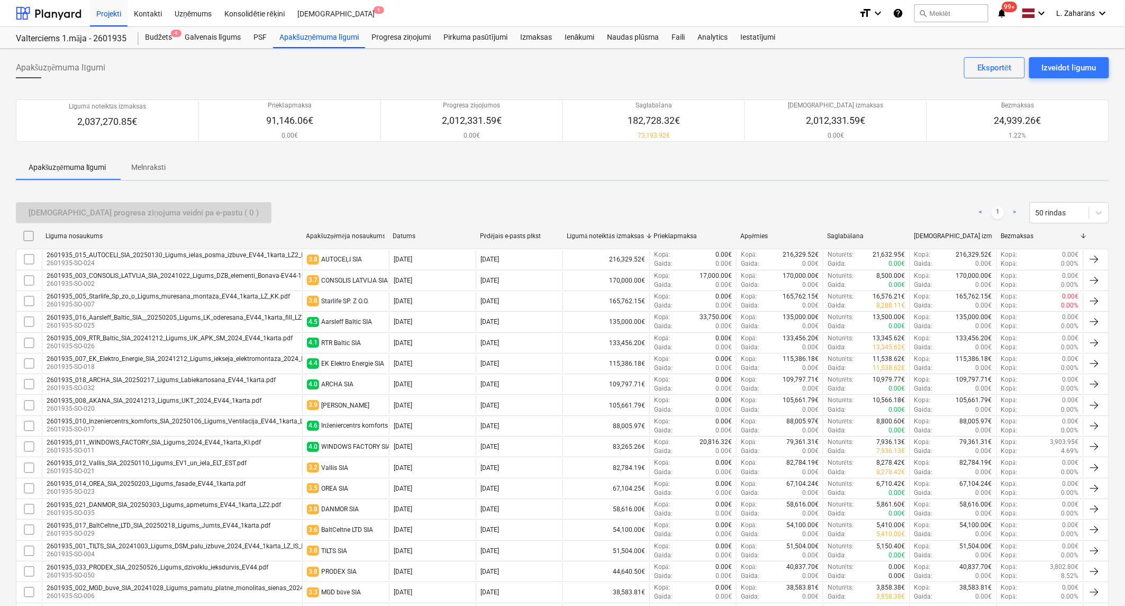
checkbox input "false"
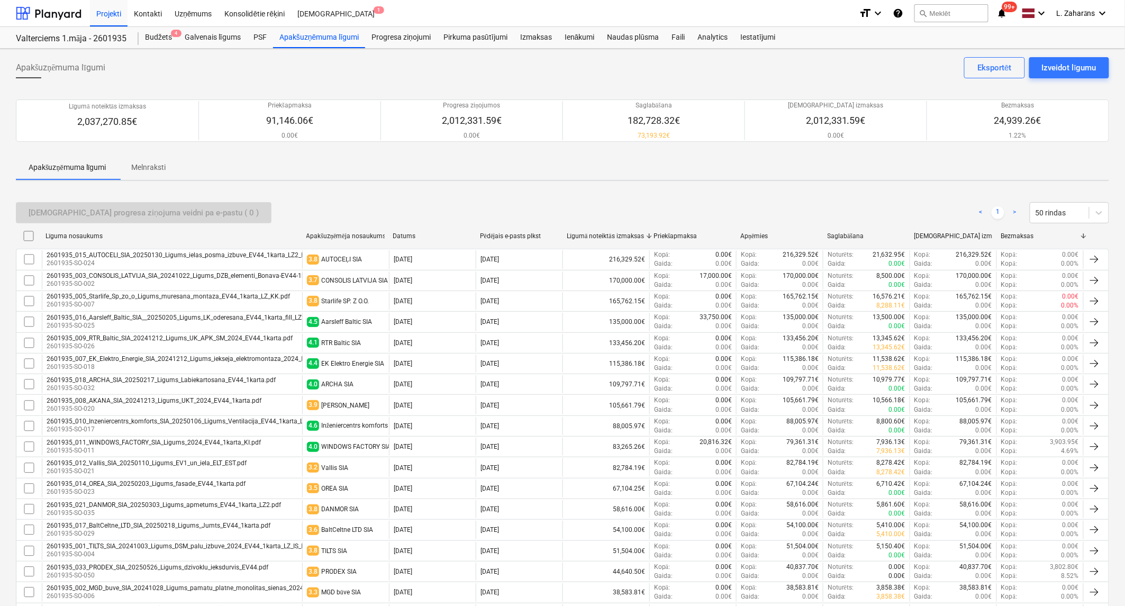
checkbox input "false"
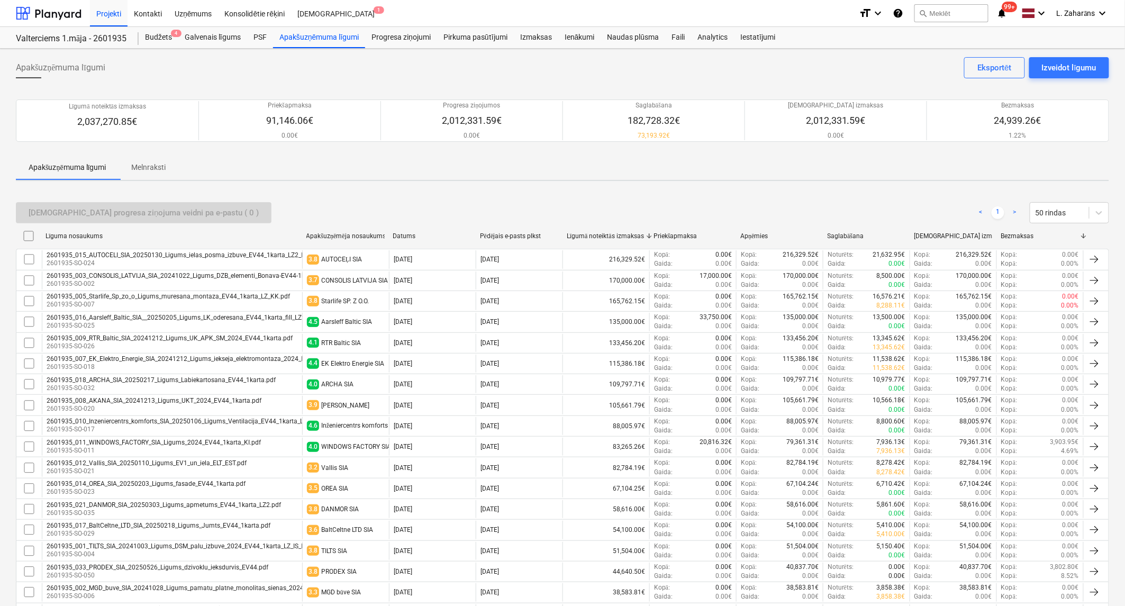
checkbox input "false"
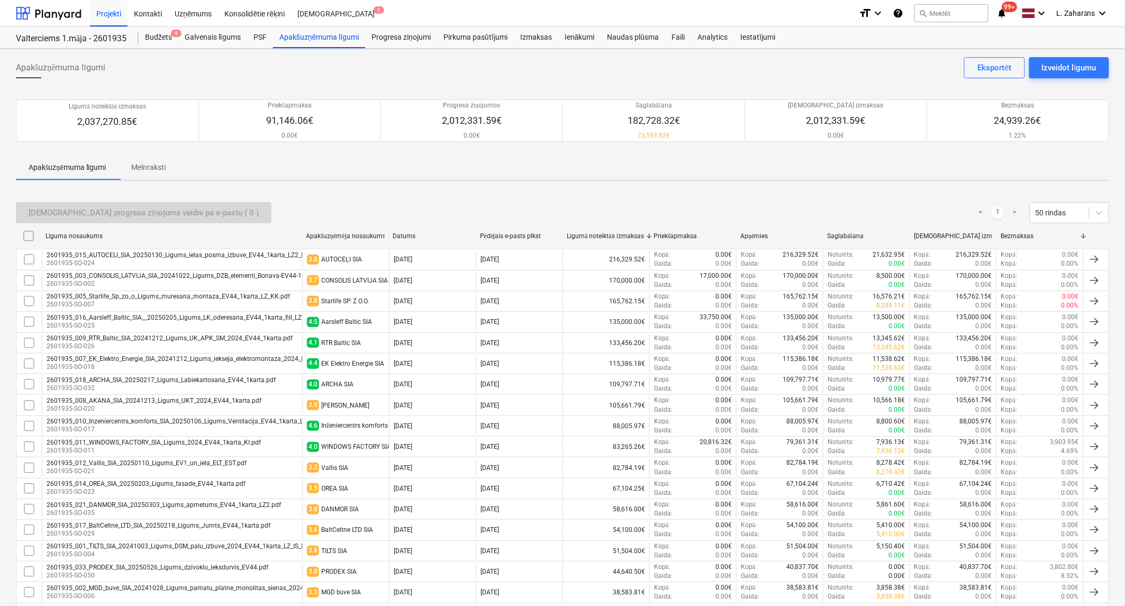
checkbox input "false"
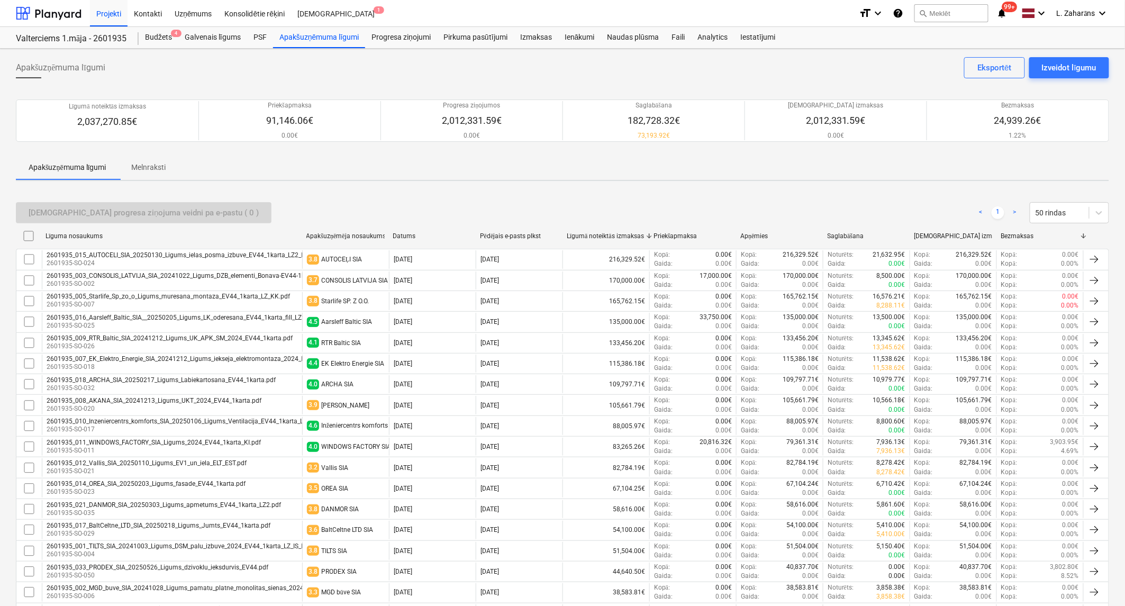
checkbox input "false"
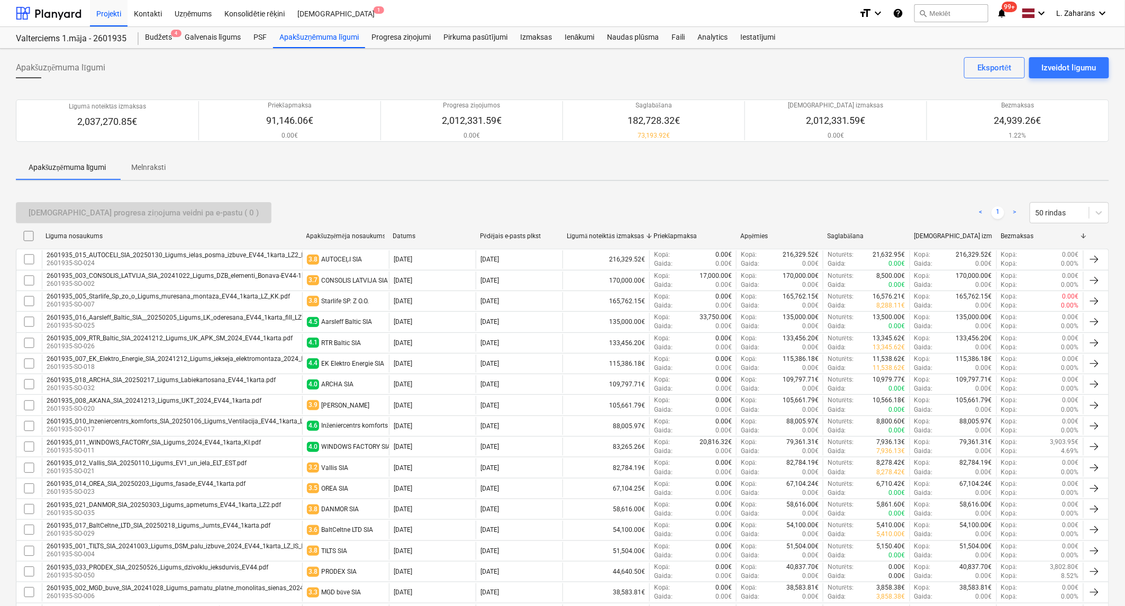
checkbox input "false"
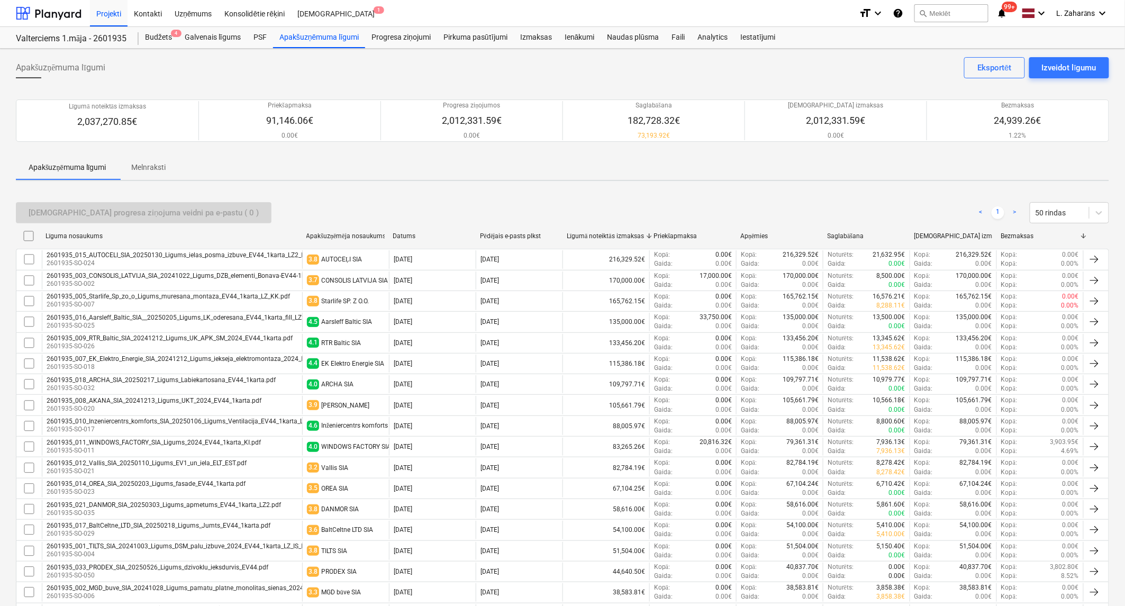
checkbox input "false"
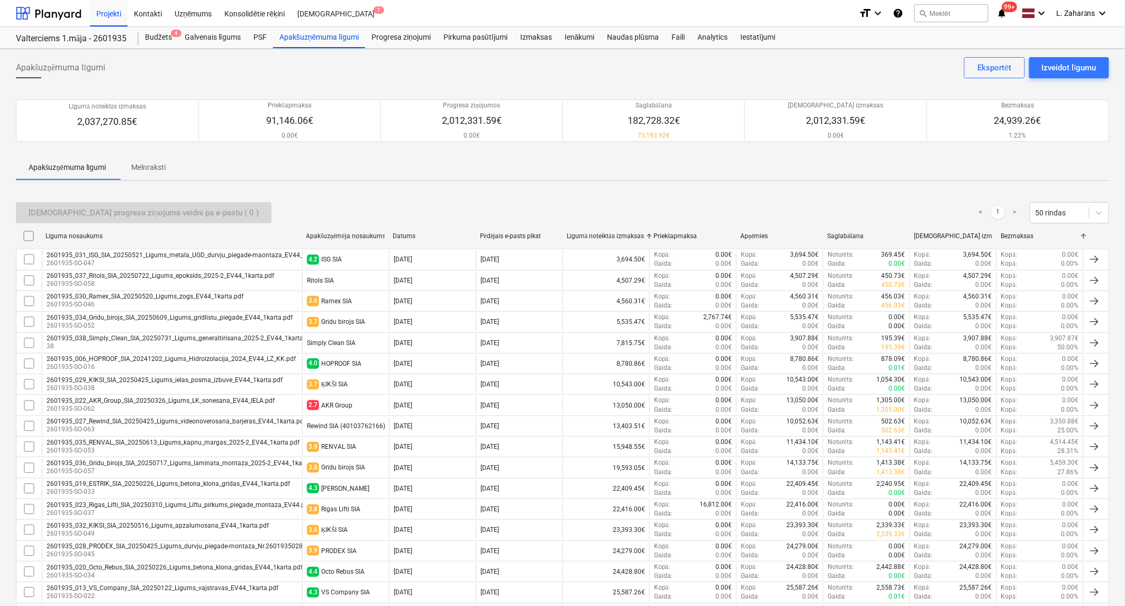
click at [1017, 234] on div "Bezmaksas" at bounding box center [1040, 235] width 78 height 7
checkbox input "false"
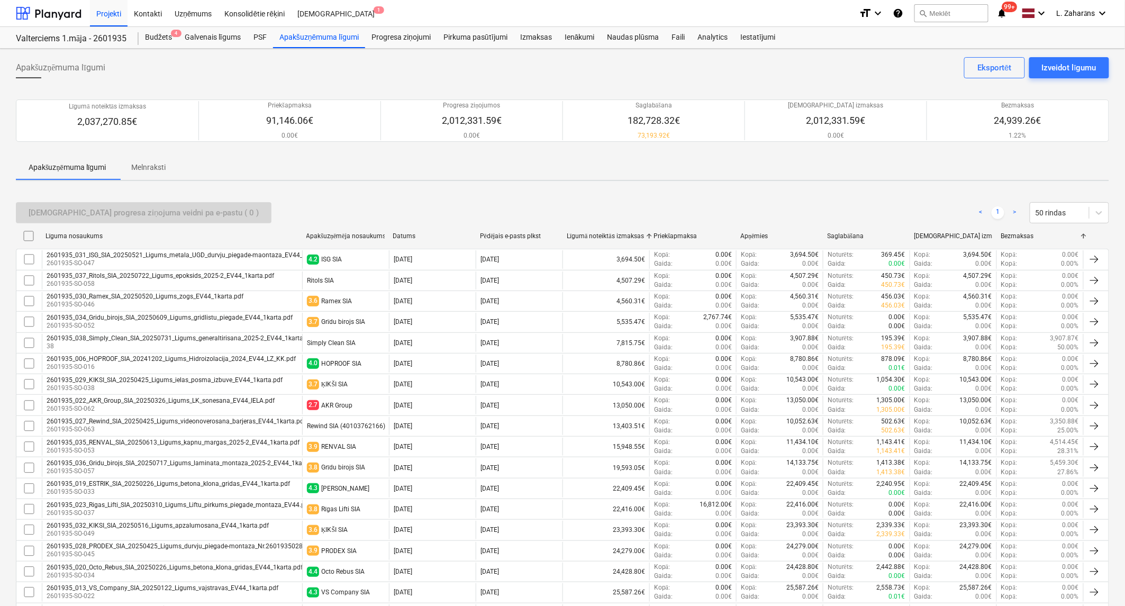
checkbox input "false"
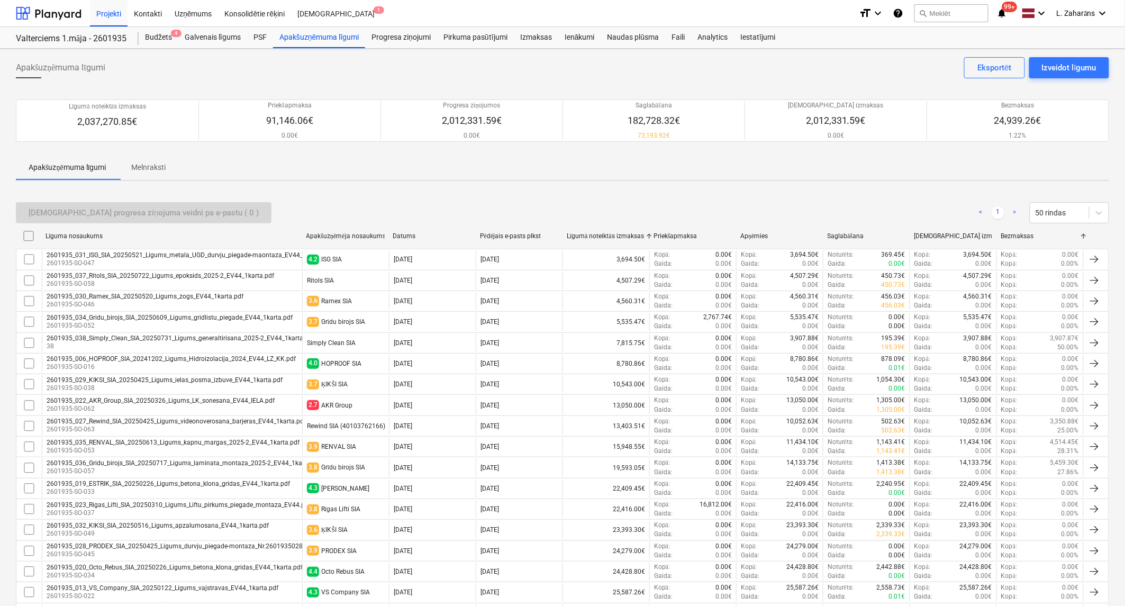
checkbox input "false"
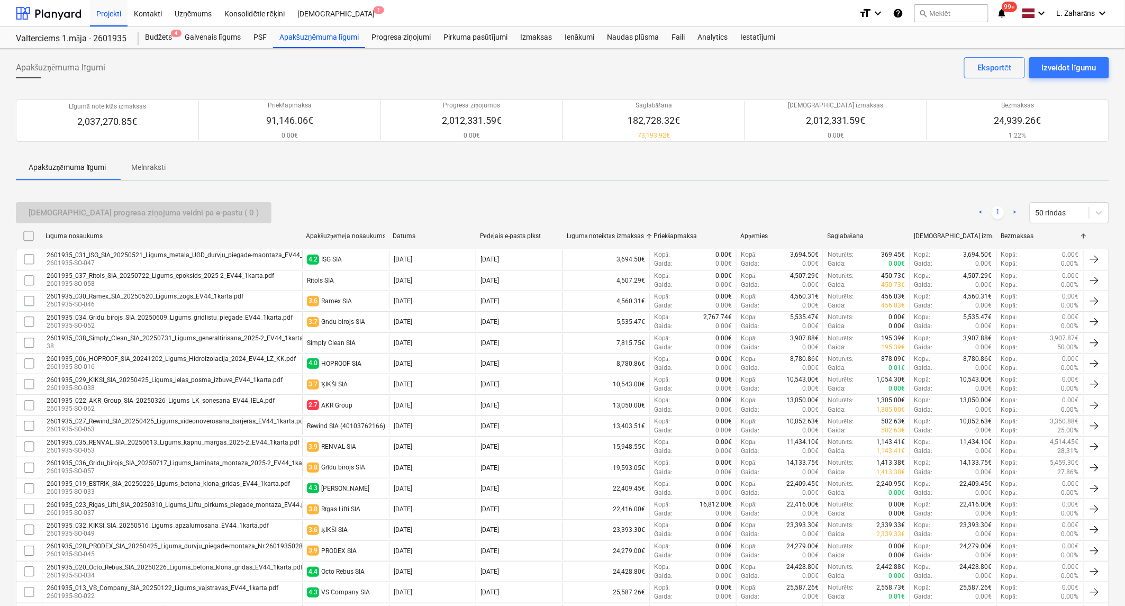
checkbox input "false"
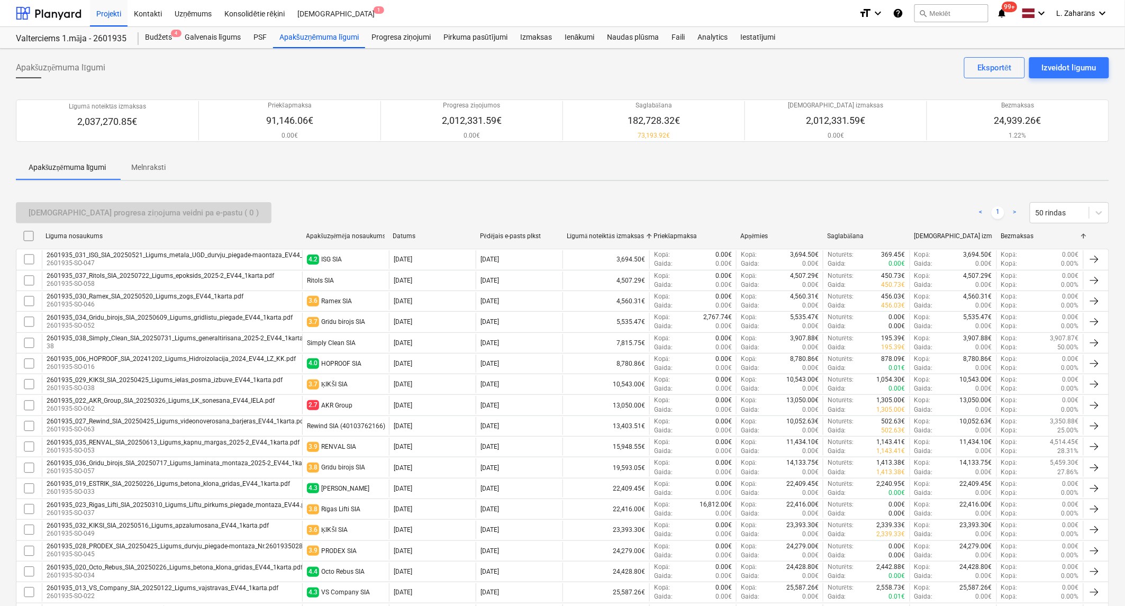
checkbox input "false"
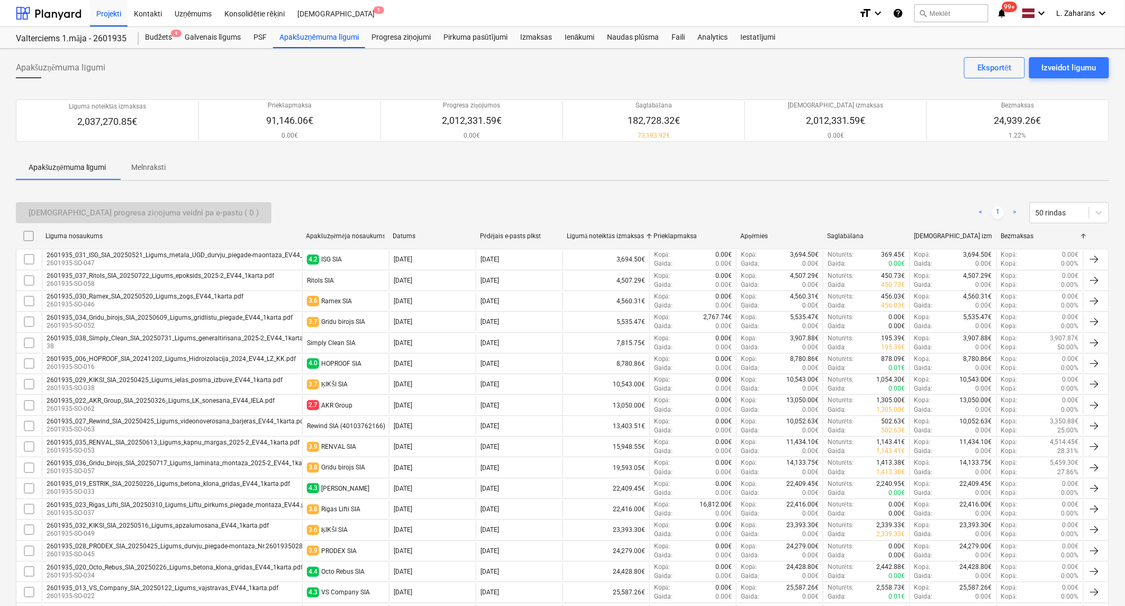
checkbox input "false"
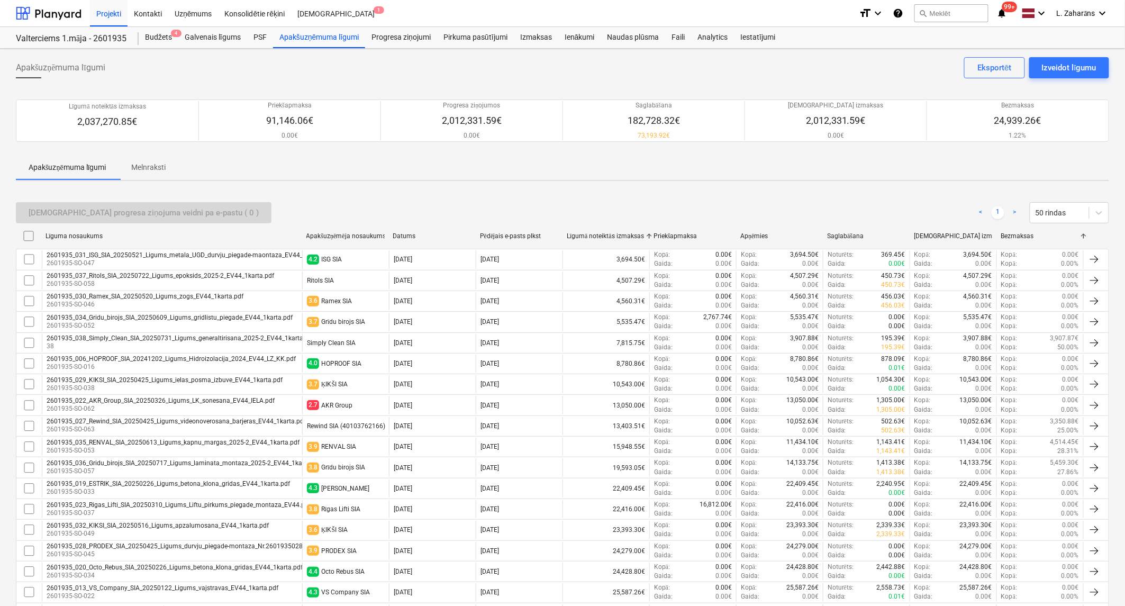
checkbox input "false"
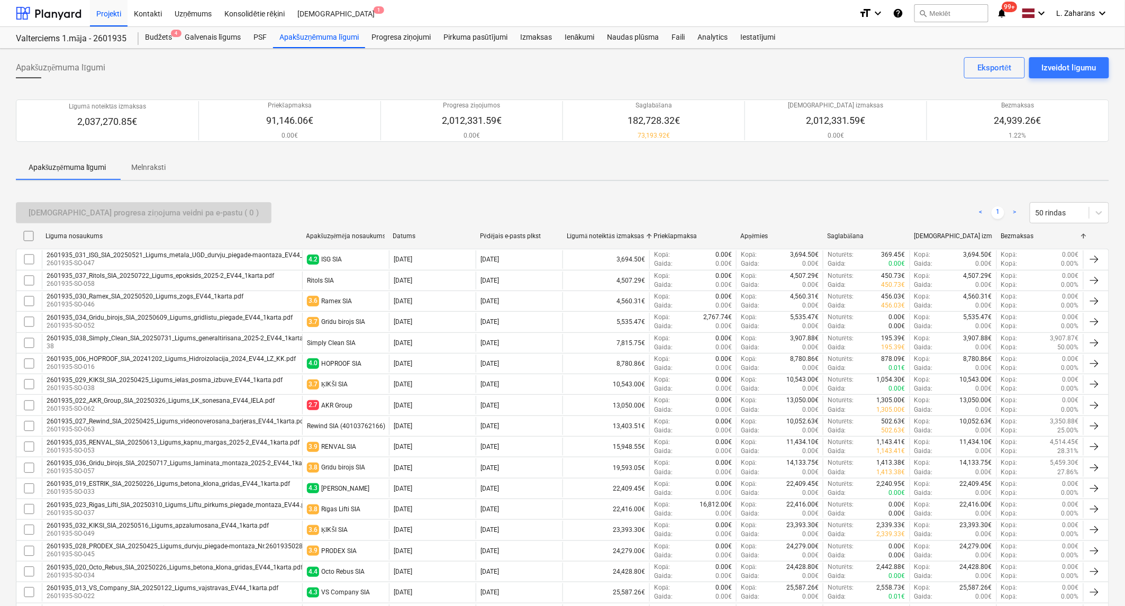
checkbox input "false"
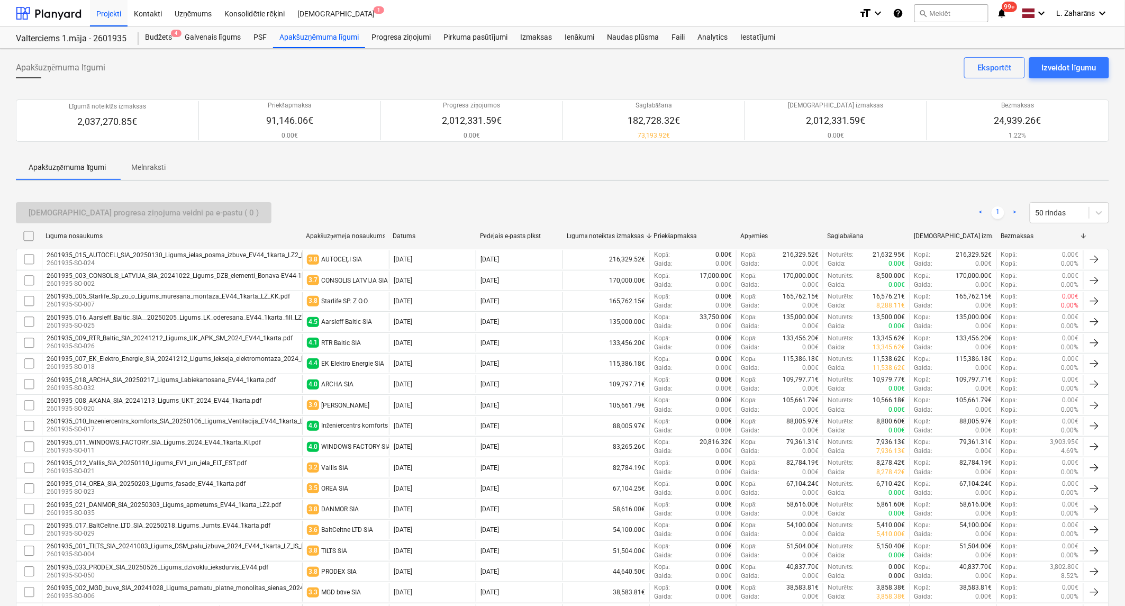
click at [957, 234] on div "[DEMOGRAPHIC_DATA] izmaksas" at bounding box center [954, 235] width 78 height 7
checkbox input "false"
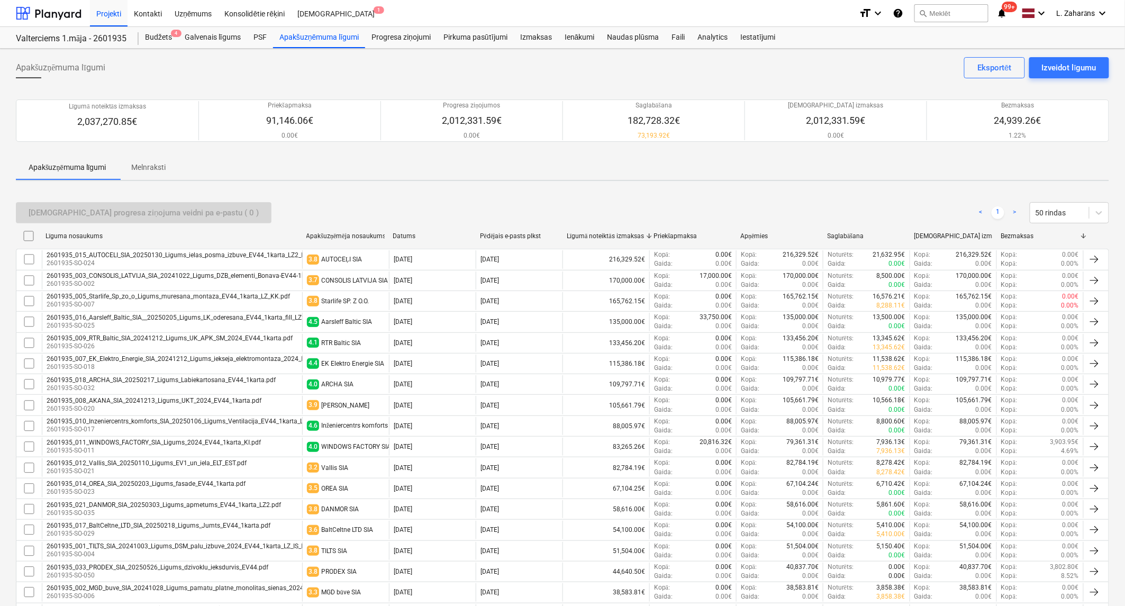
checkbox input "false"
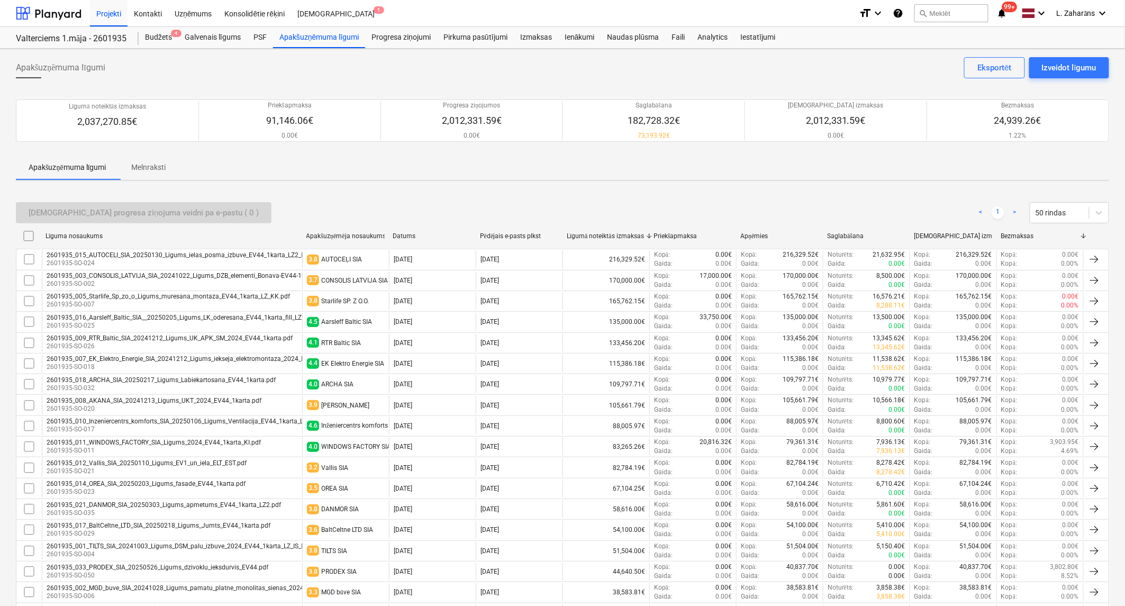
checkbox input "false"
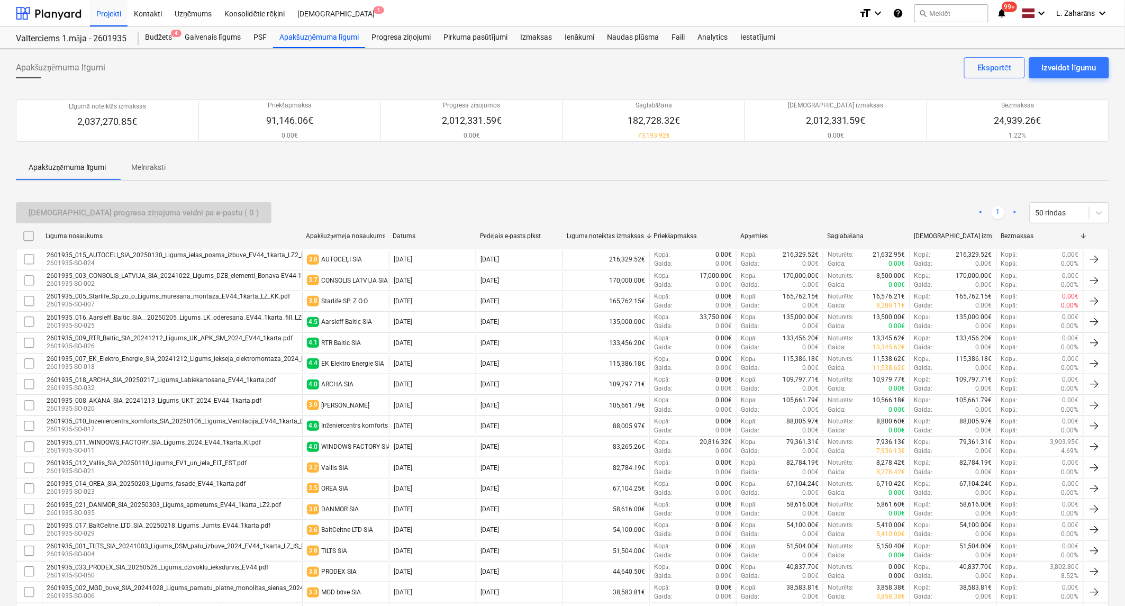
checkbox input "false"
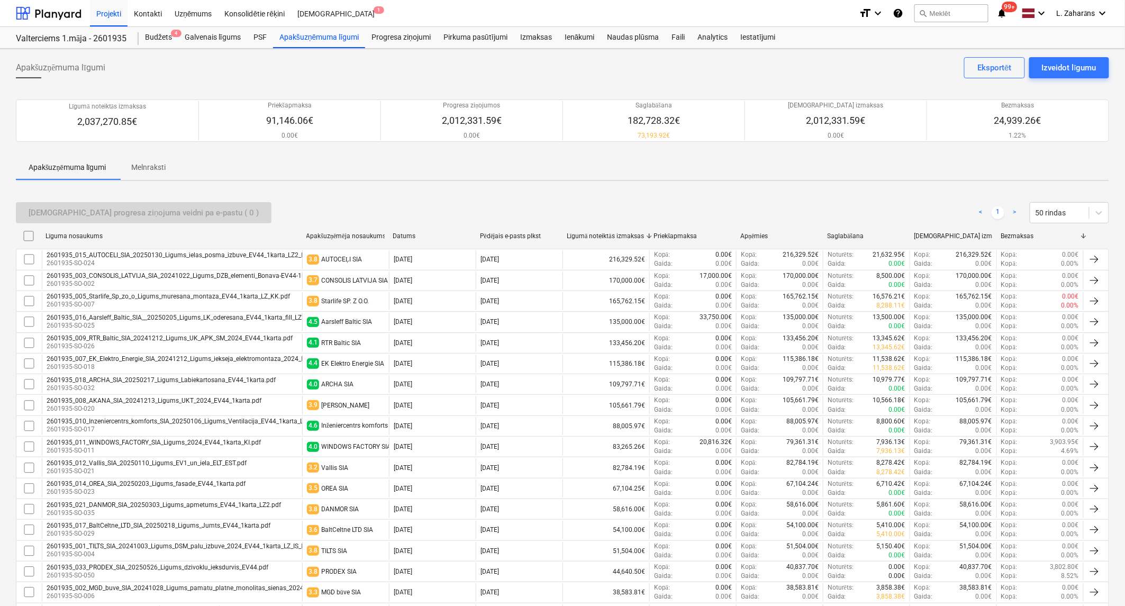
checkbox input "false"
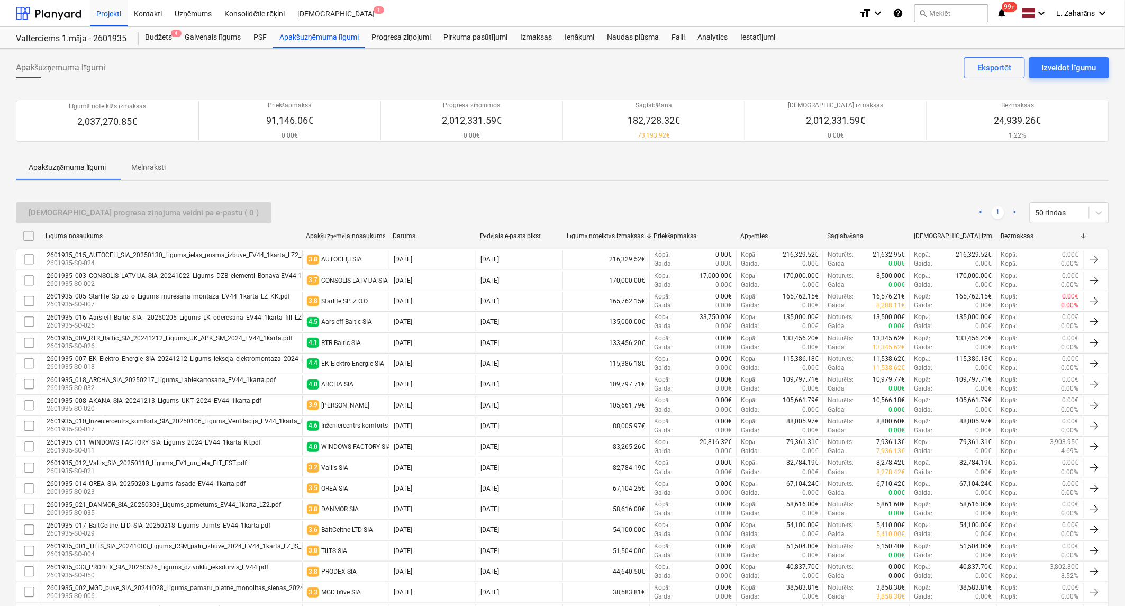
checkbox input "false"
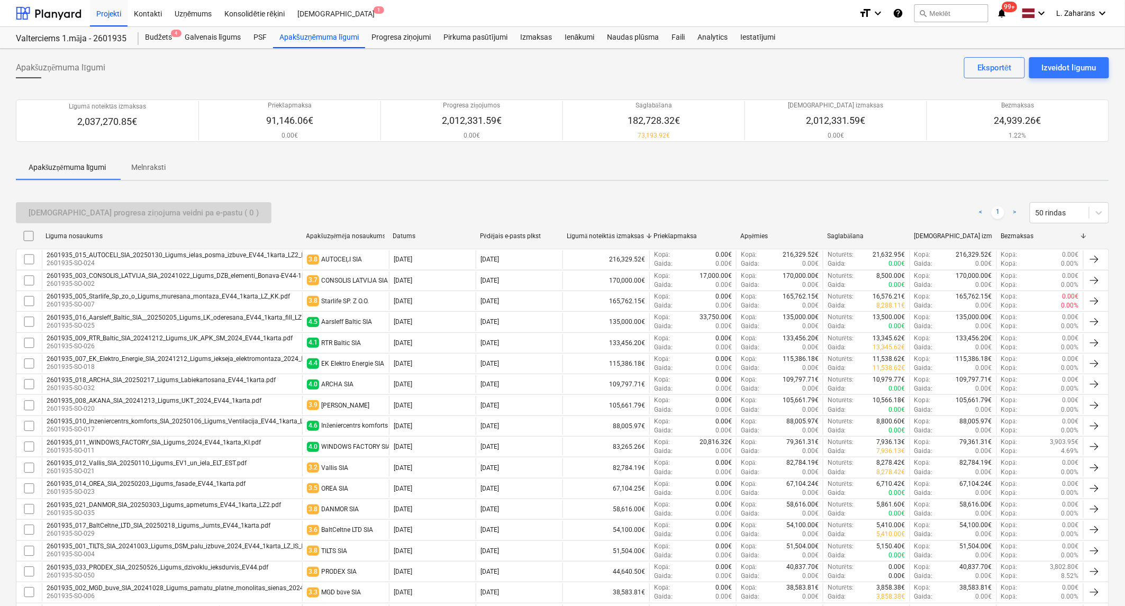
checkbox input "false"
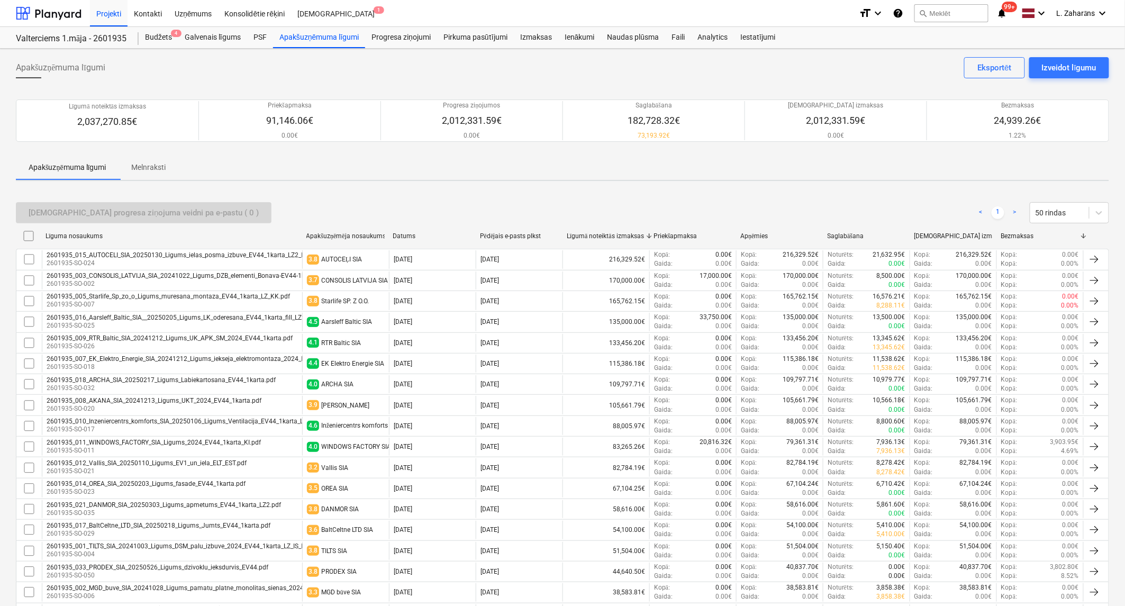
checkbox input "false"
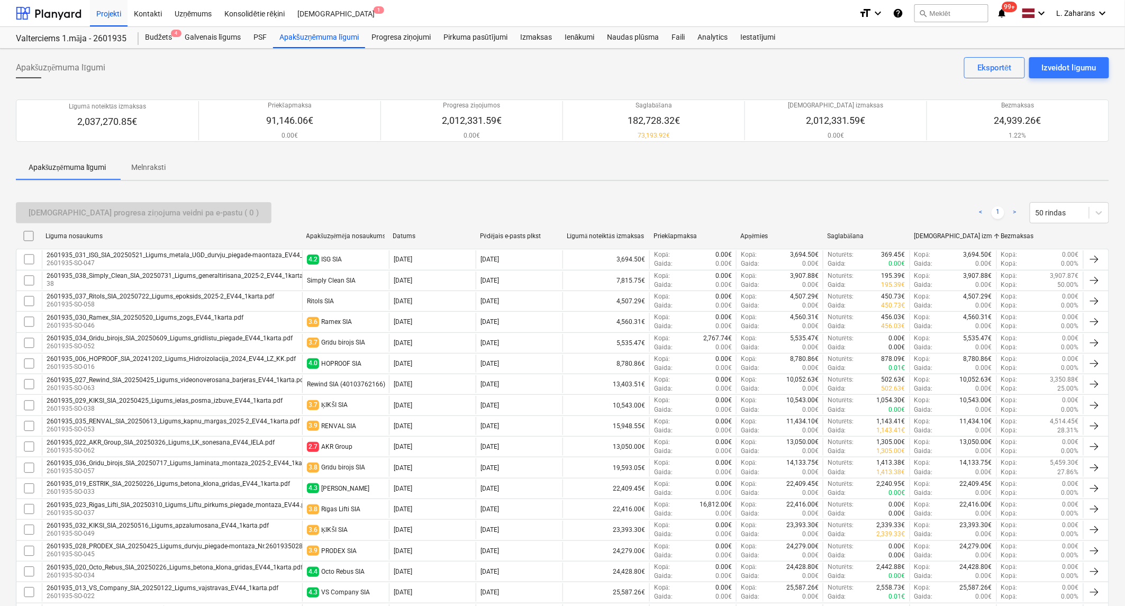
click at [1018, 236] on div "Bezmaksas" at bounding box center [1040, 235] width 78 height 7
checkbox input "false"
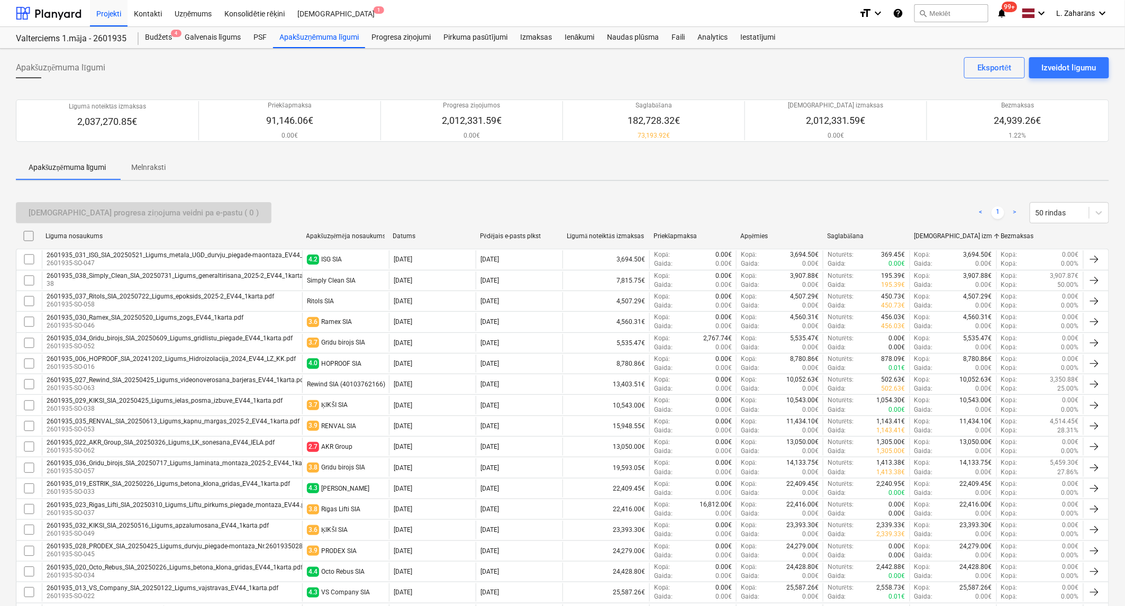
checkbox input "false"
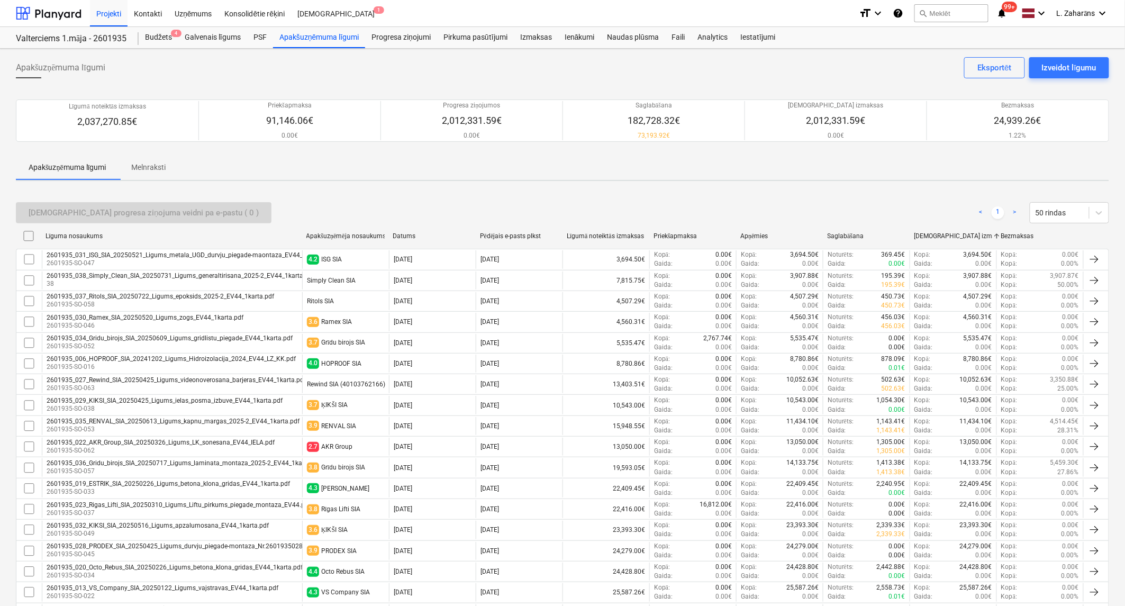
checkbox input "false"
drag, startPoint x: 1023, startPoint y: 235, endPoint x: 997, endPoint y: 234, distance: 26.5
click at [1023, 235] on div "Bezmaksas" at bounding box center [1040, 235] width 78 height 7
checkbox input "false"
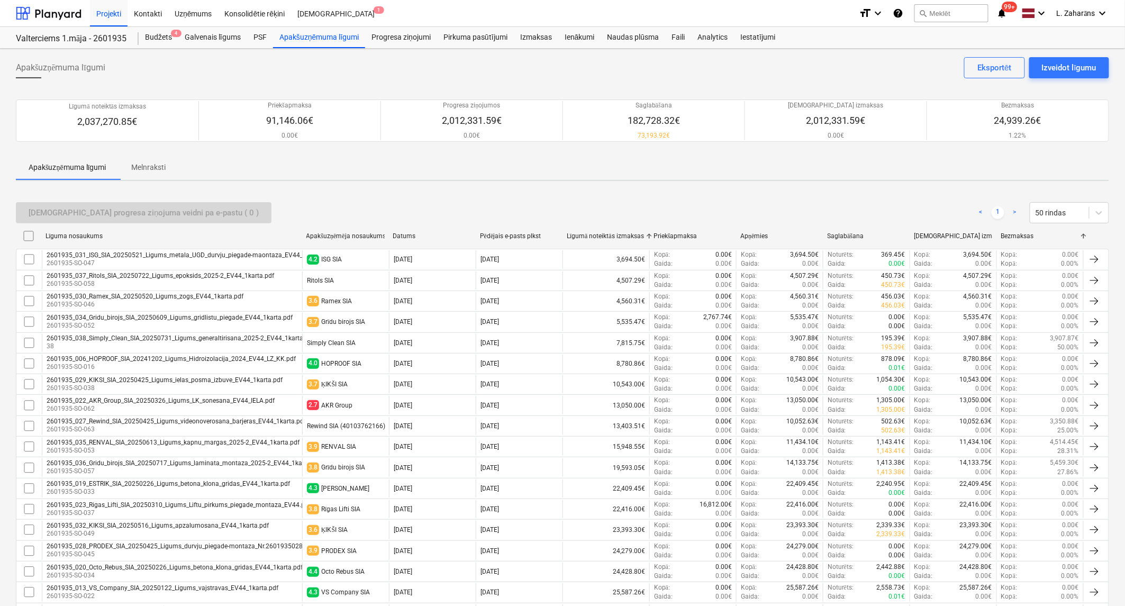
checkbox input "false"
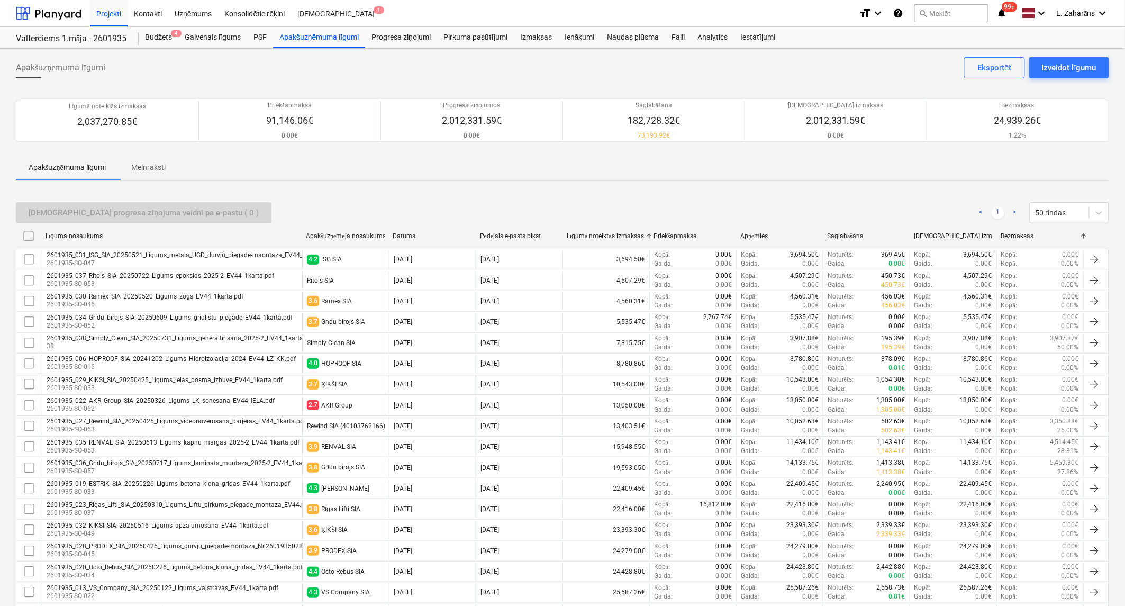
checkbox input "false"
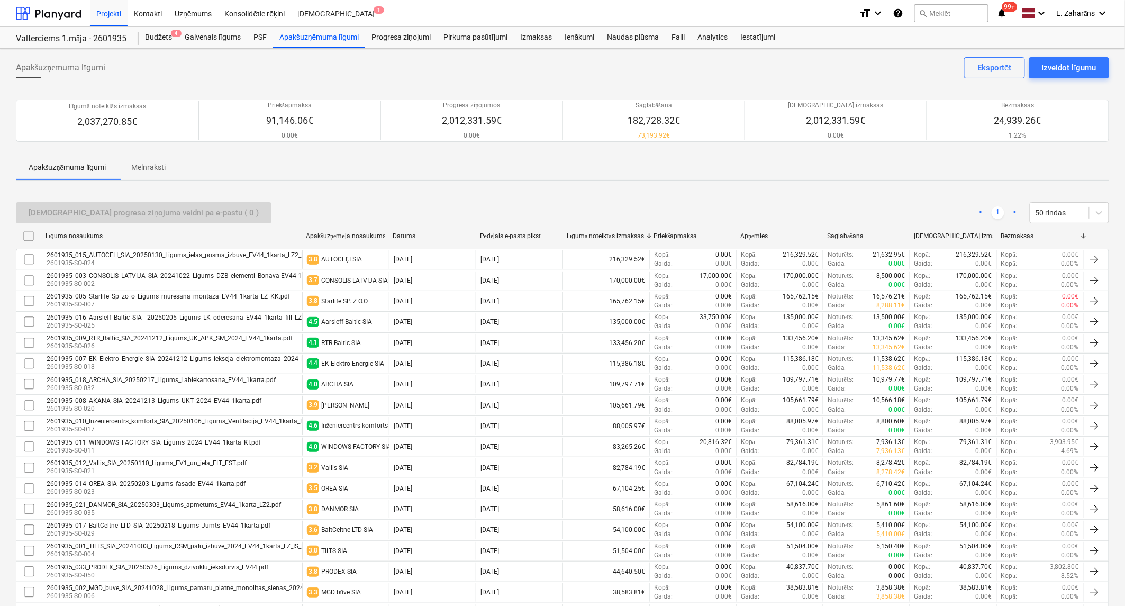
click at [842, 234] on div "Saglabāšana" at bounding box center [867, 236] width 78 height 8
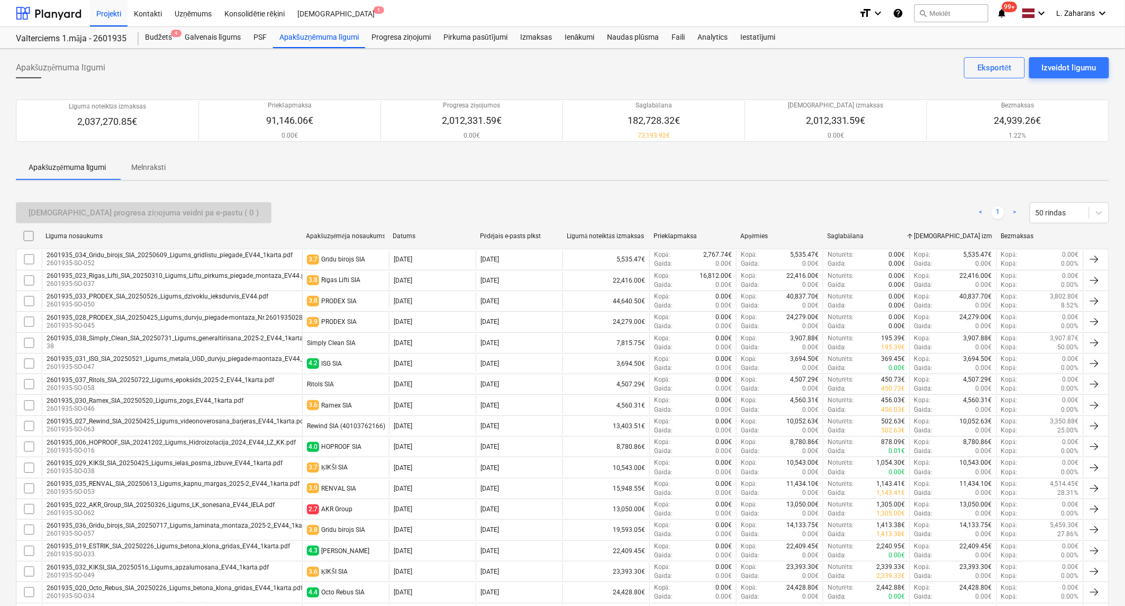
click at [754, 233] on div "Apņēmies" at bounding box center [779, 236] width 78 height 8
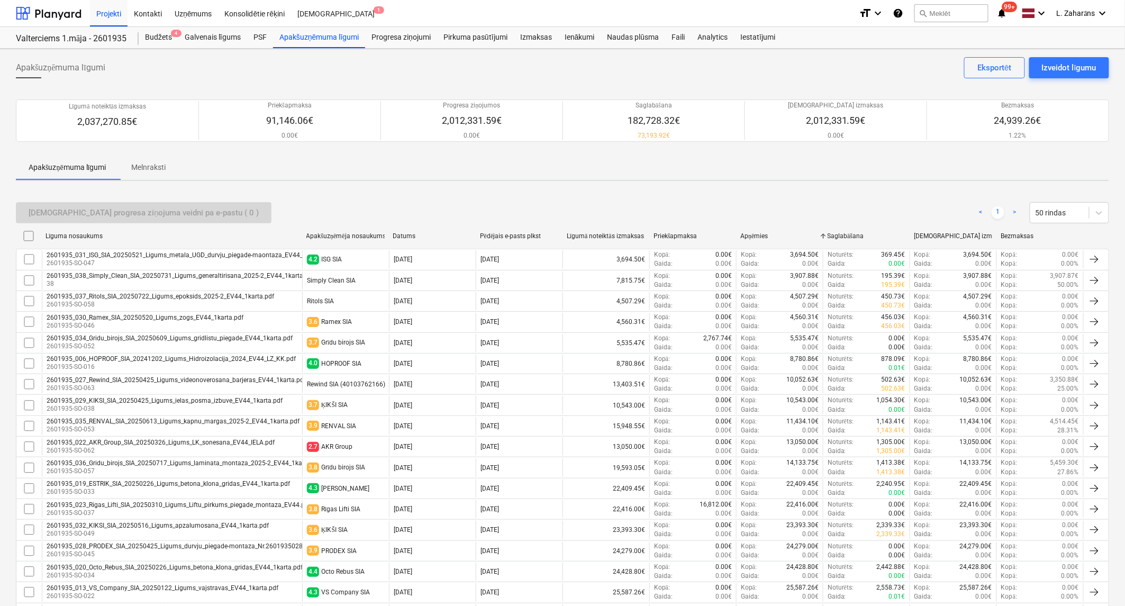
click at [849, 234] on div "Saglabāšana" at bounding box center [867, 236] width 78 height 8
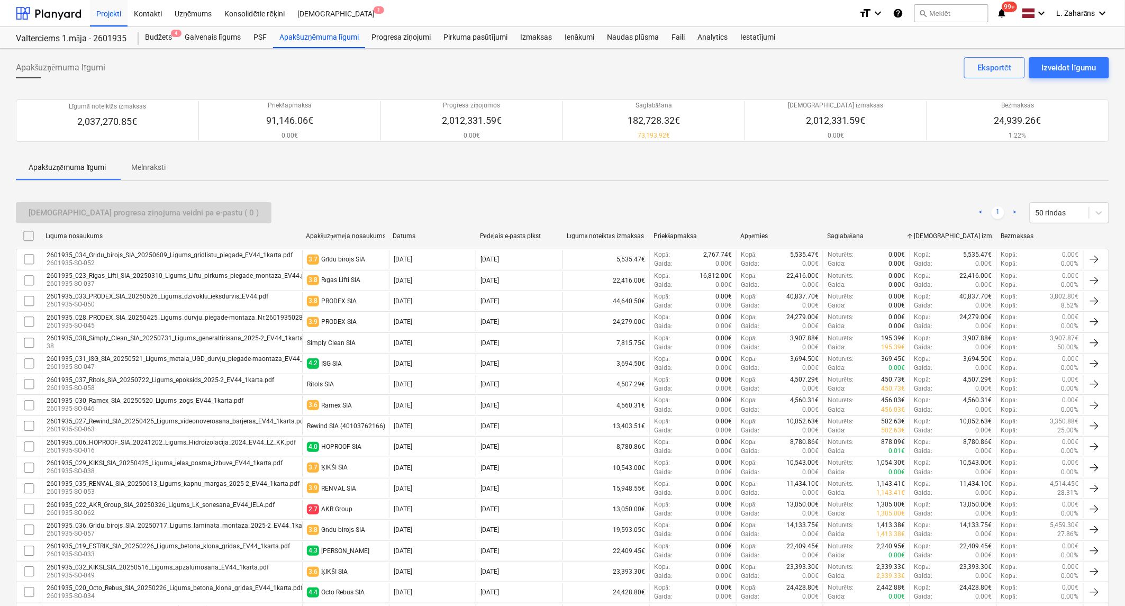
click at [848, 234] on div "Saglabāšana" at bounding box center [867, 236] width 78 height 8
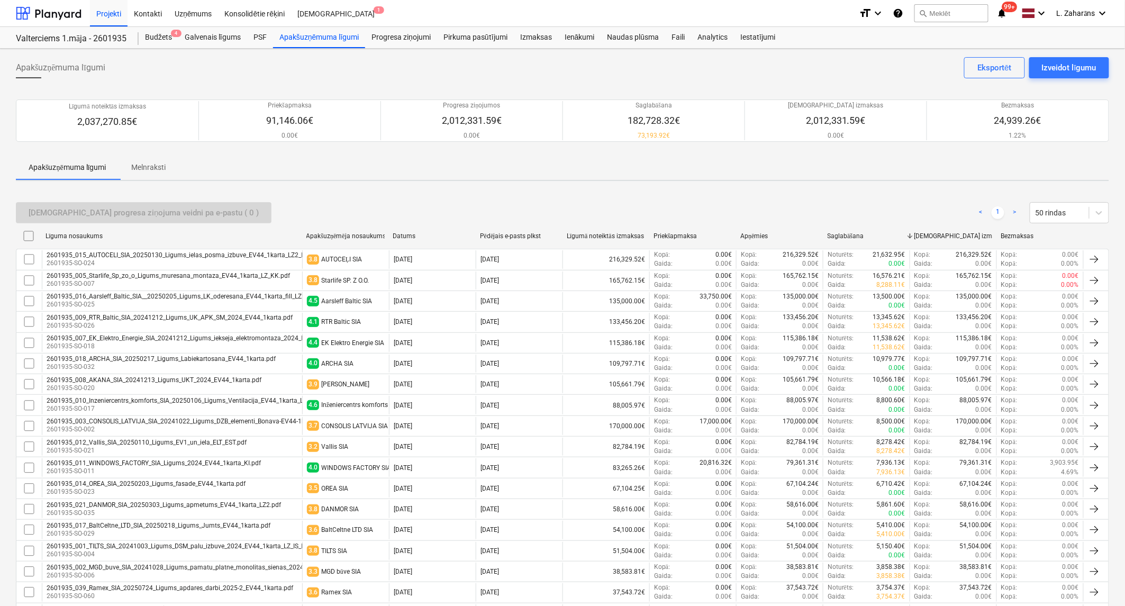
click at [848, 236] on div "Saglabāšana" at bounding box center [867, 236] width 78 height 8
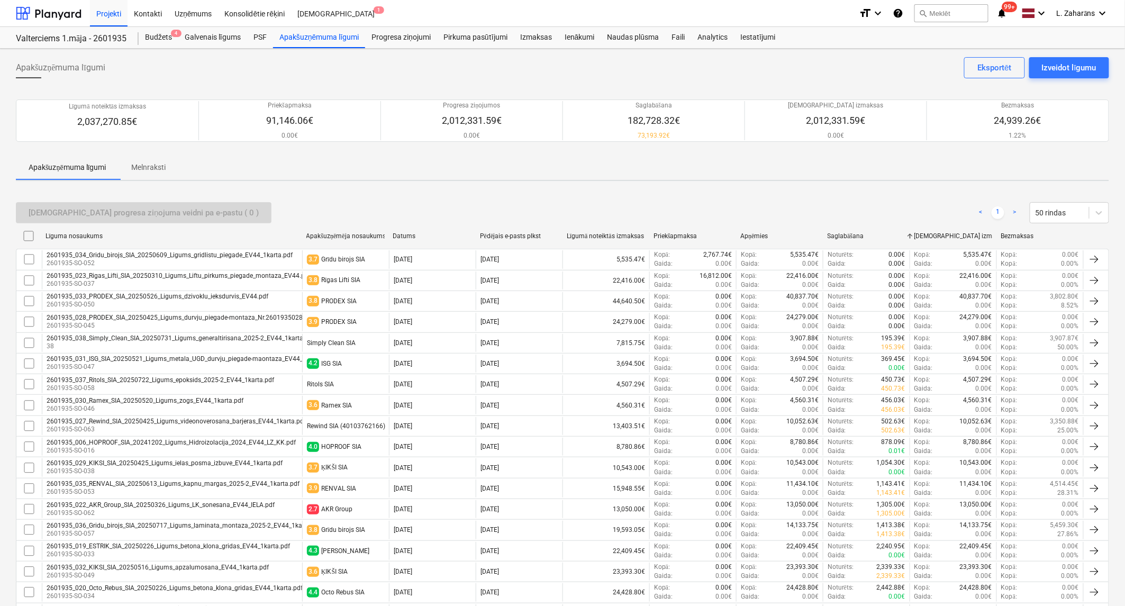
click at [848, 236] on div "Saglabāšana" at bounding box center [867, 236] width 78 height 8
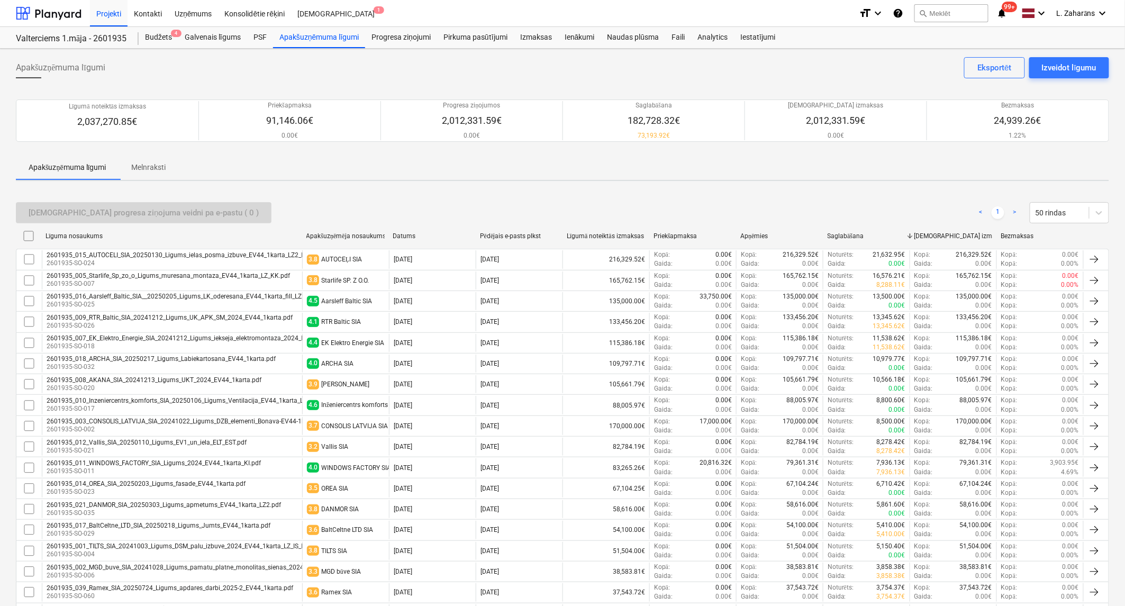
click at [761, 233] on div "Apņēmies" at bounding box center [779, 236] width 78 height 8
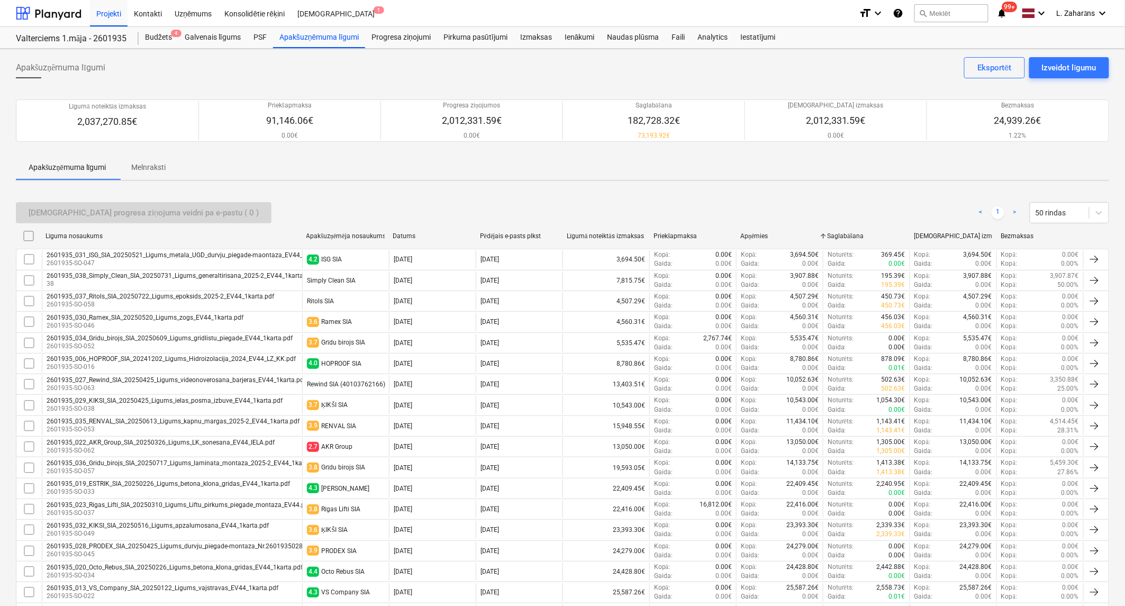
click at [758, 236] on div "Apņēmies" at bounding box center [779, 236] width 78 height 8
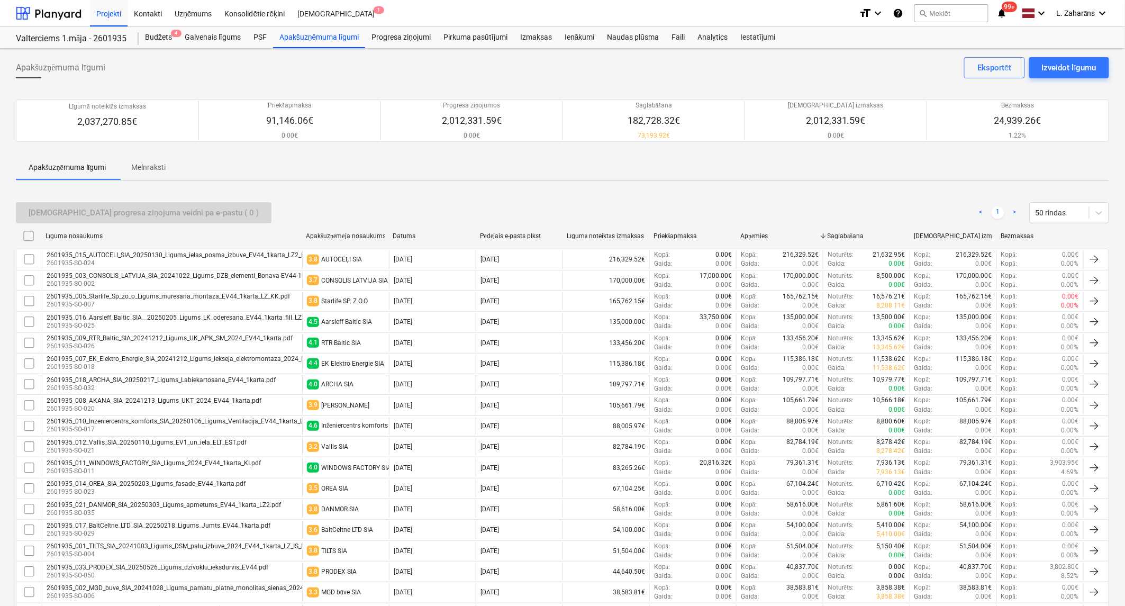
click at [758, 236] on div "Apņēmies" at bounding box center [779, 236] width 78 height 8
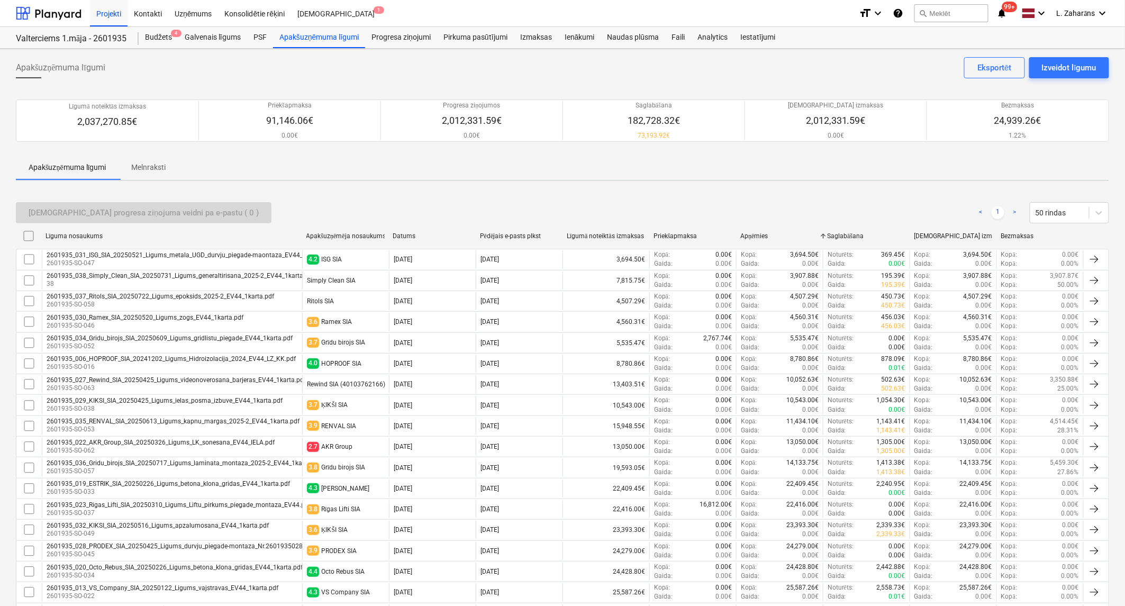
click at [673, 232] on div "Priekšapmaksa" at bounding box center [693, 236] width 78 height 8
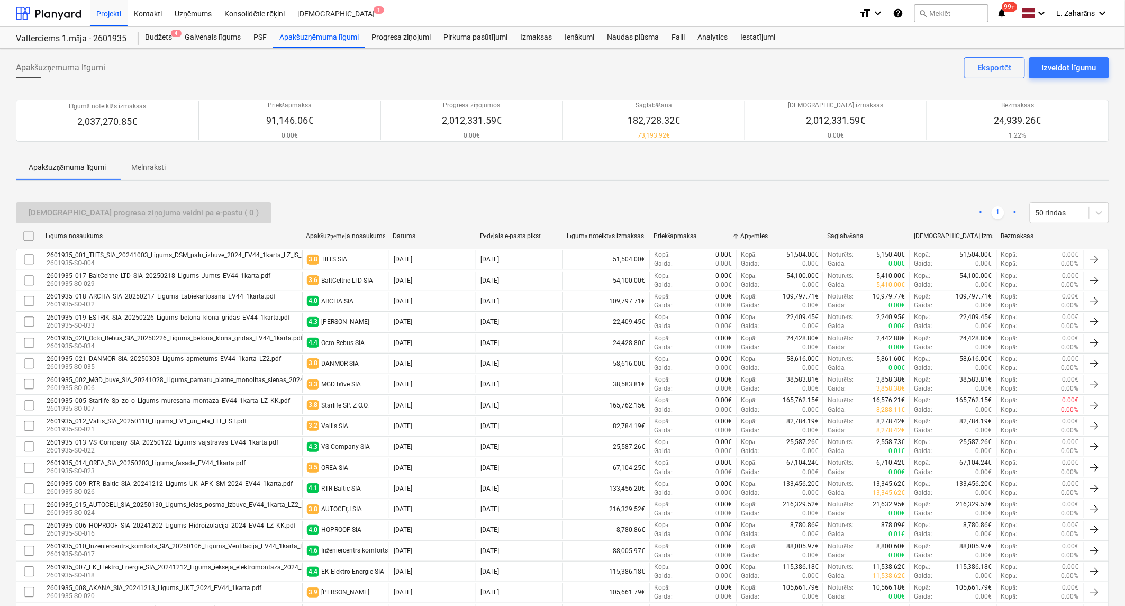
click at [674, 233] on div "Priekšapmaksa" at bounding box center [693, 236] width 78 height 8
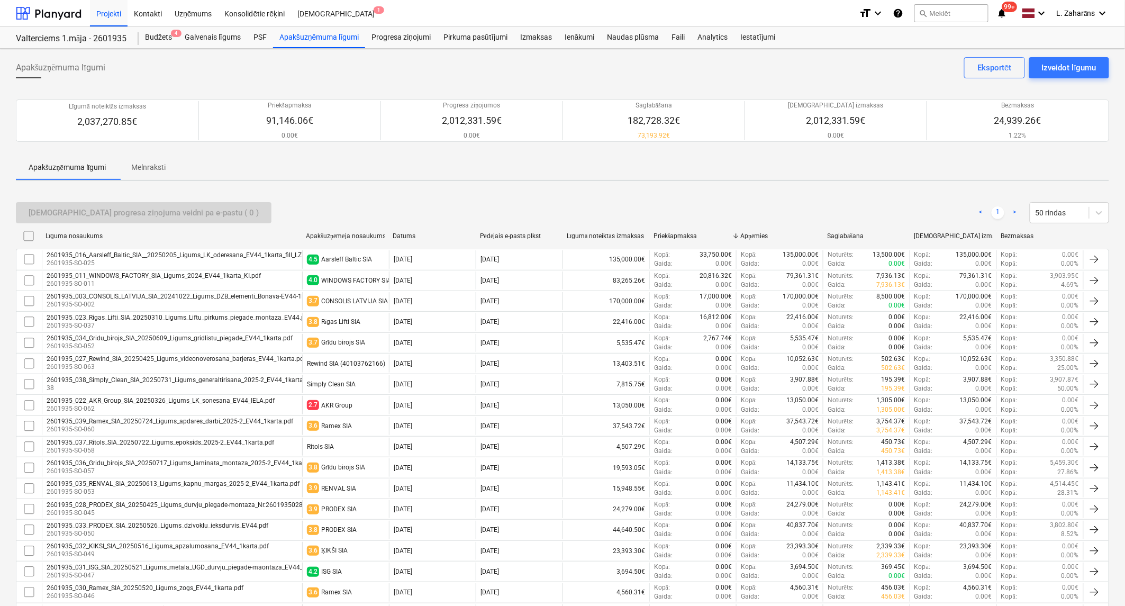
click at [611, 234] on div "Līgumā noteiktās izmaksas" at bounding box center [606, 236] width 78 height 8
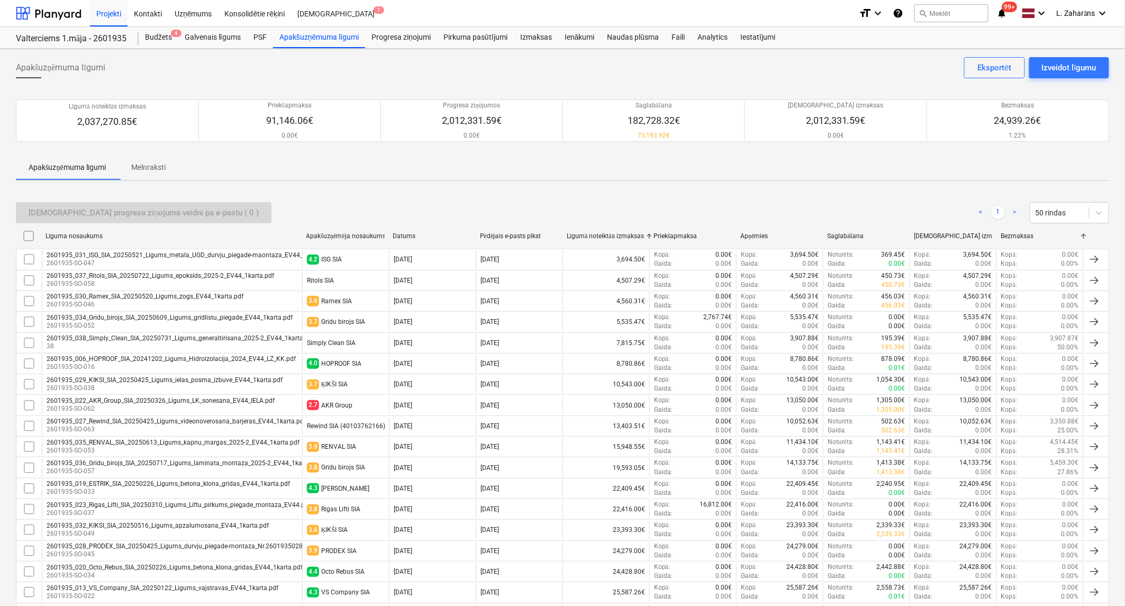
click at [611, 234] on div "Līgumā noteiktās izmaksas" at bounding box center [606, 236] width 78 height 8
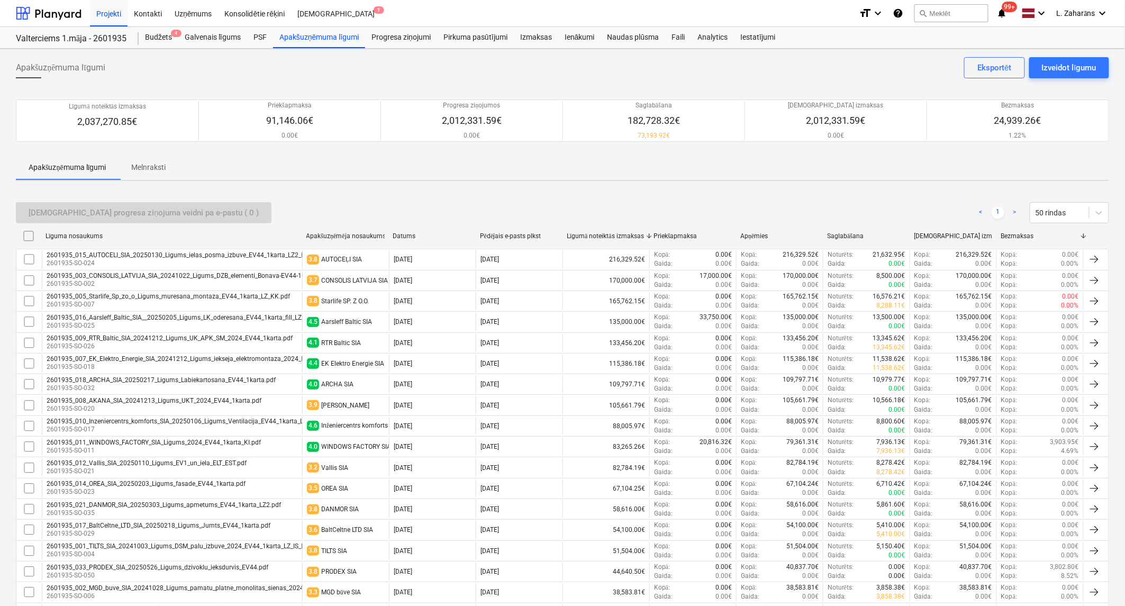
click at [530, 236] on div "Pēdējais e-pasts plkst" at bounding box center [519, 236] width 78 height 8
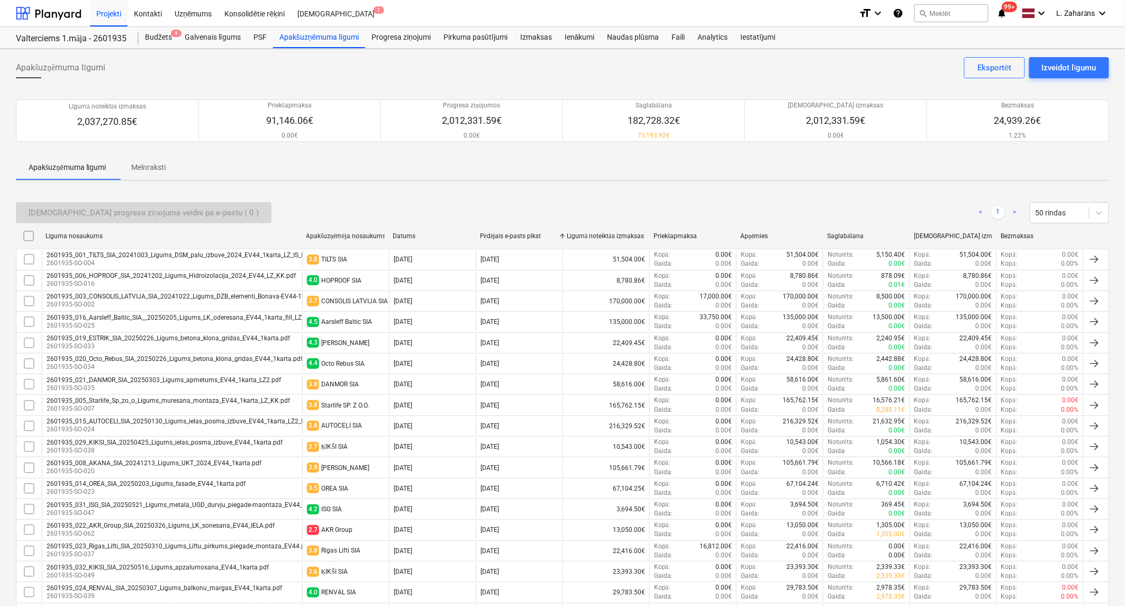
click at [532, 237] on div "Pēdējais e-pasts plkst" at bounding box center [519, 236] width 78 height 8
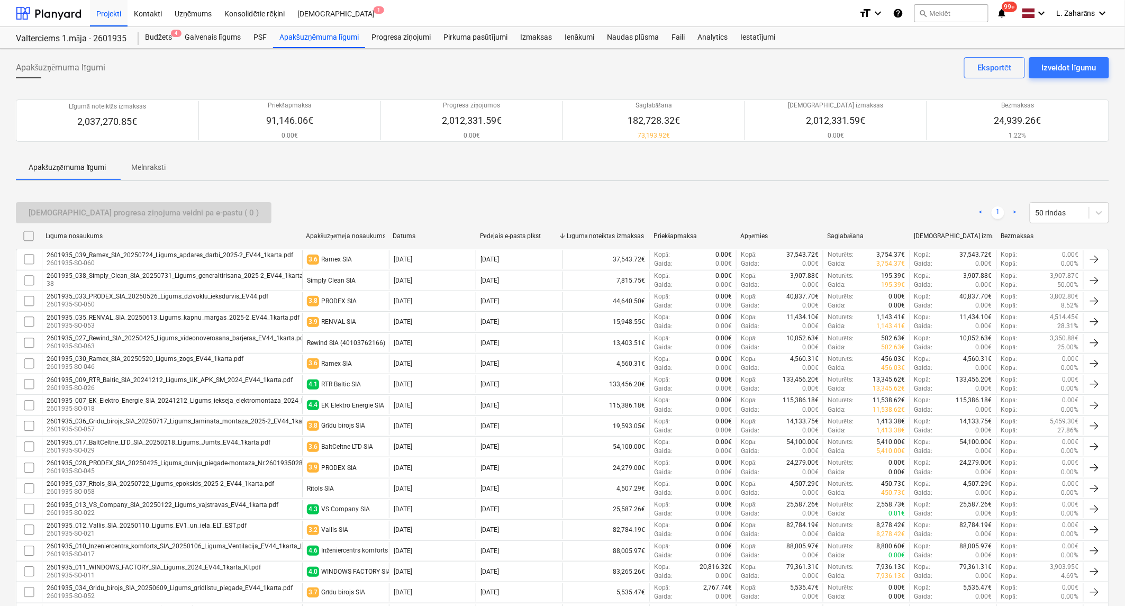
click at [403, 237] on div "Datums" at bounding box center [432, 235] width 78 height 7
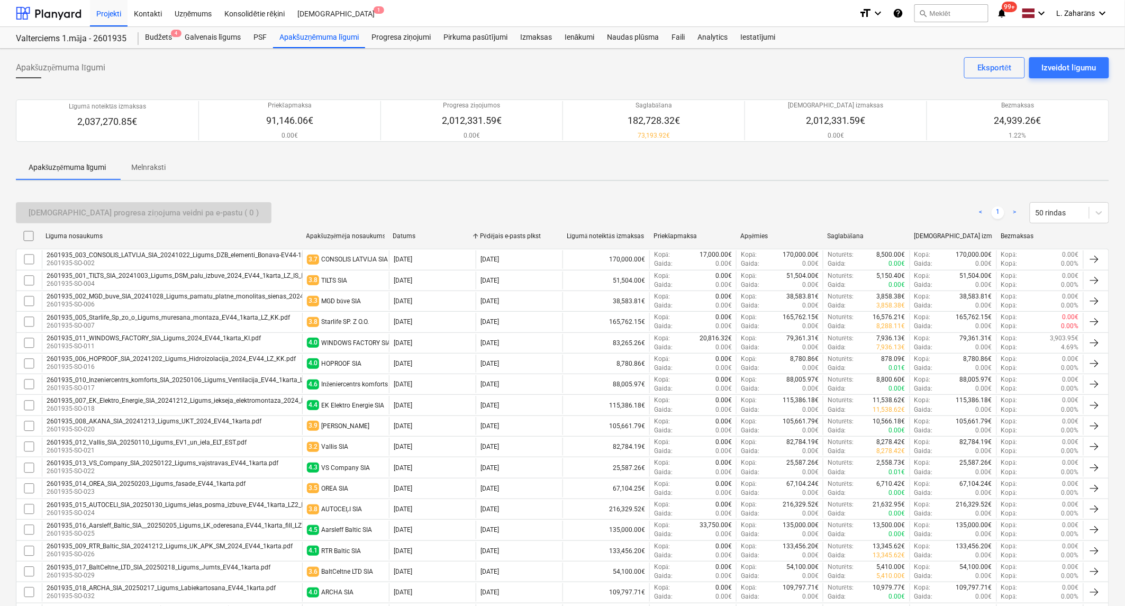
click at [403, 234] on div "Datums" at bounding box center [432, 235] width 78 height 7
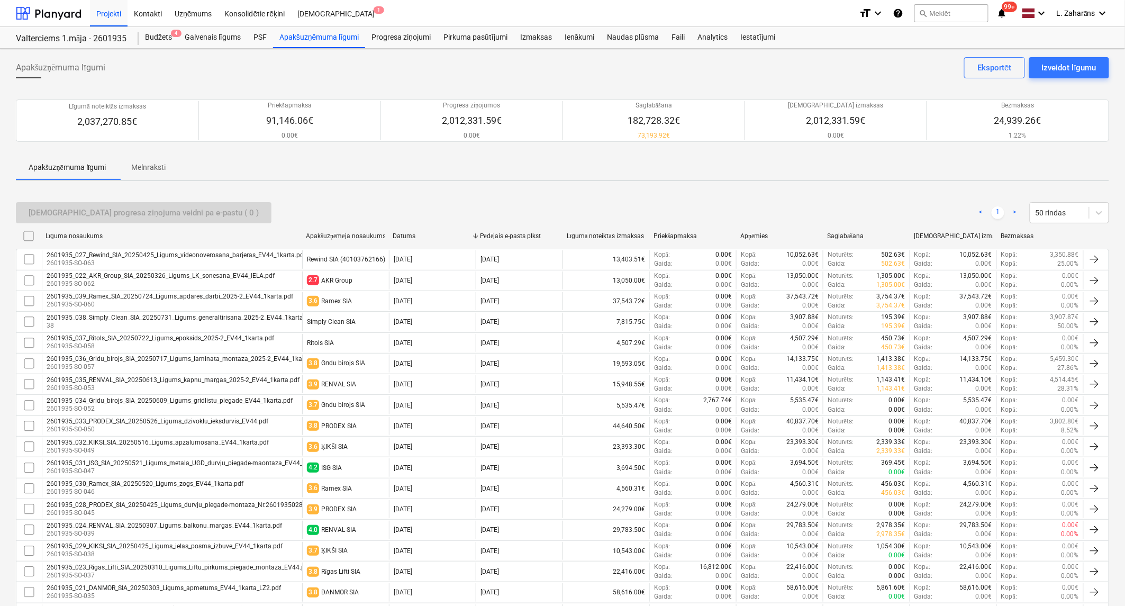
click at [403, 234] on div "Datums" at bounding box center [432, 235] width 78 height 7
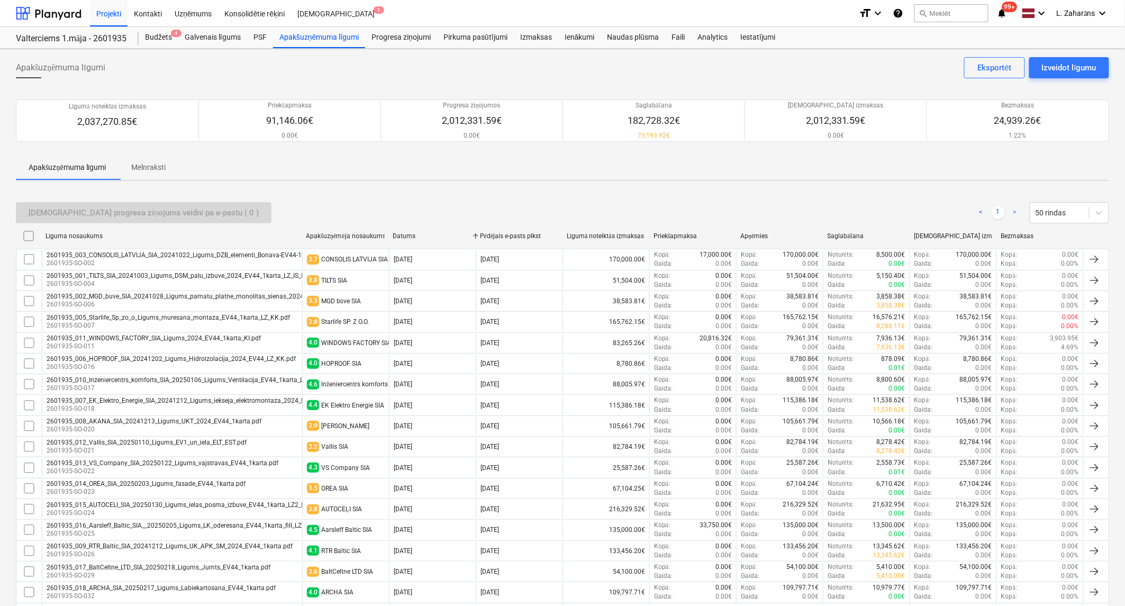
click at [364, 234] on div "Apakšuzņēmēja nosaukums" at bounding box center [345, 236] width 78 height 8
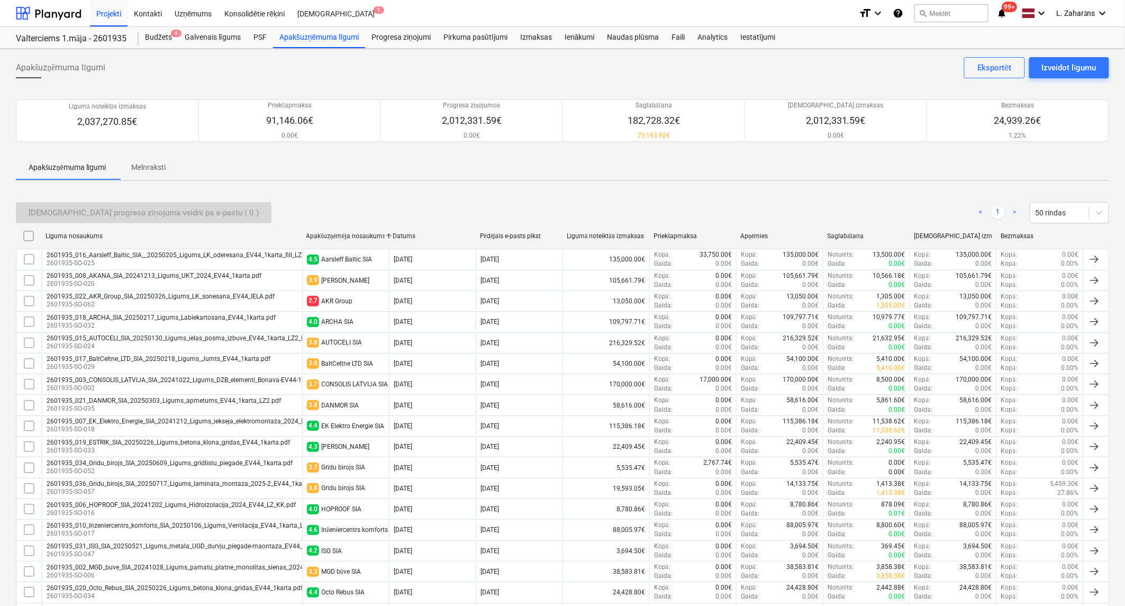
click at [85, 233] on div "Līguma nosaukums" at bounding box center [172, 236] width 252 height 8
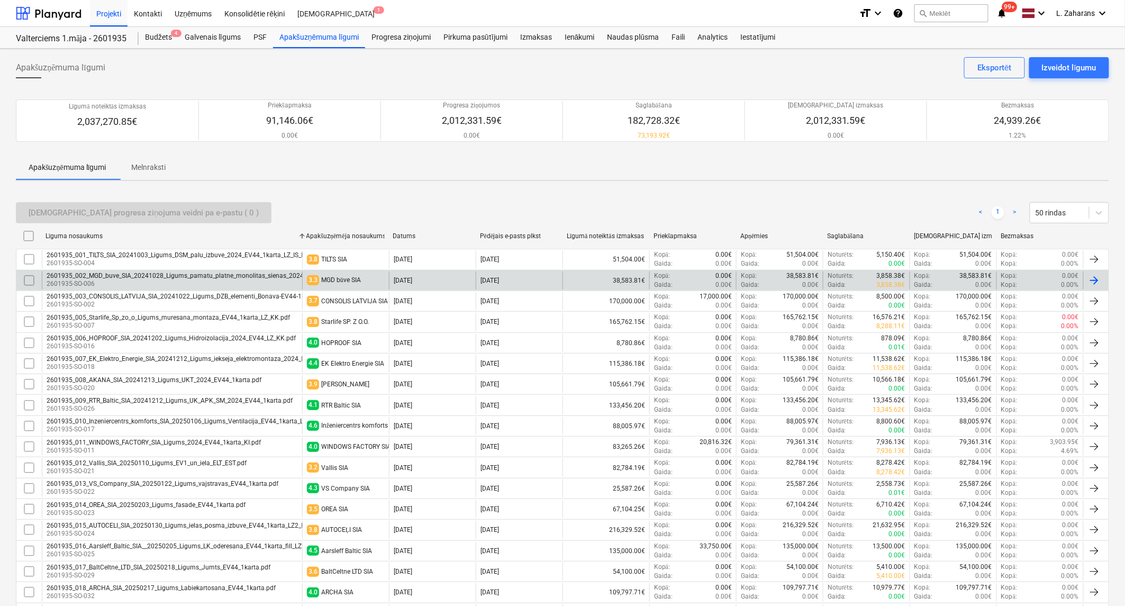
drag, startPoint x: 72, startPoint y: 235, endPoint x: 218, endPoint y: 288, distance: 155.4
click at [73, 235] on div "Līguma nosaukums" at bounding box center [172, 236] width 252 height 8
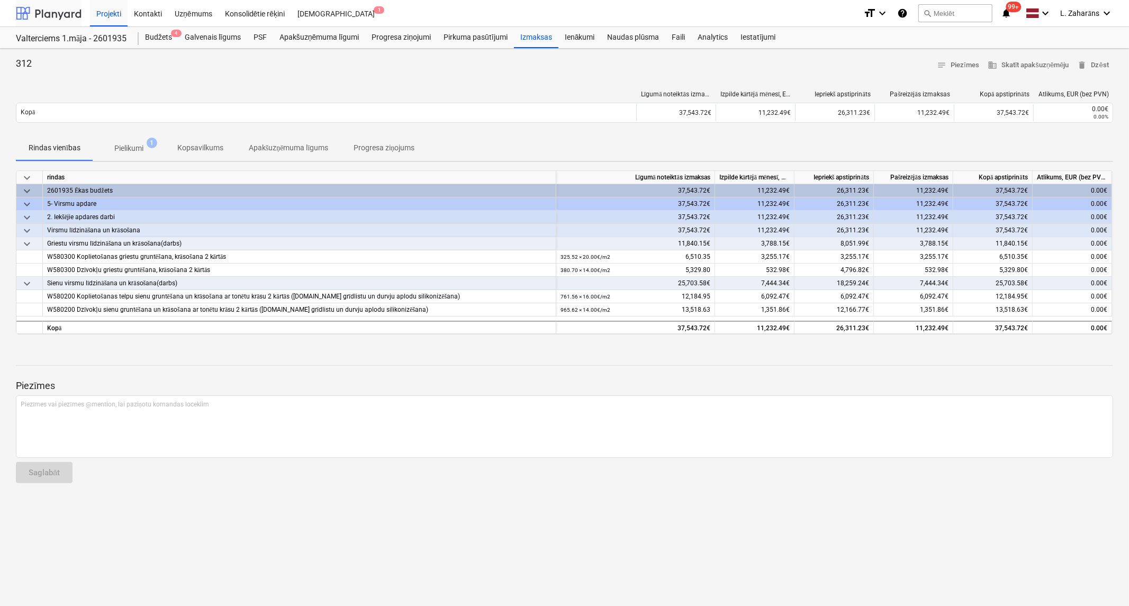
click at [60, 10] on div at bounding box center [49, 13] width 66 height 26
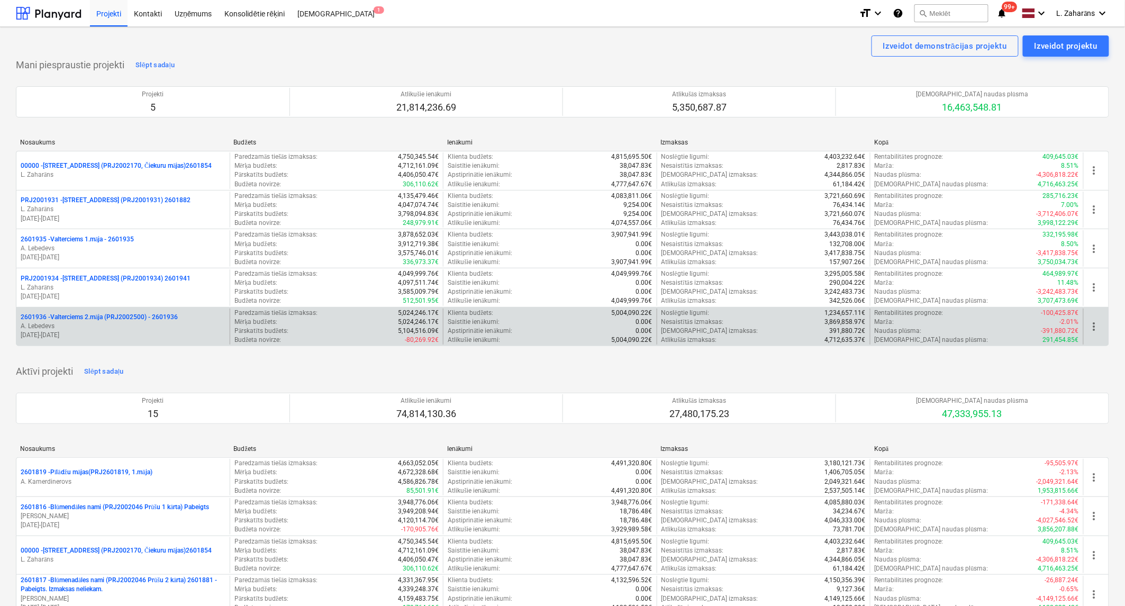
click at [79, 315] on p "2601936 - Valterciems 2.māja (PRJ2002500) - 2601936" at bounding box center [99, 317] width 157 height 9
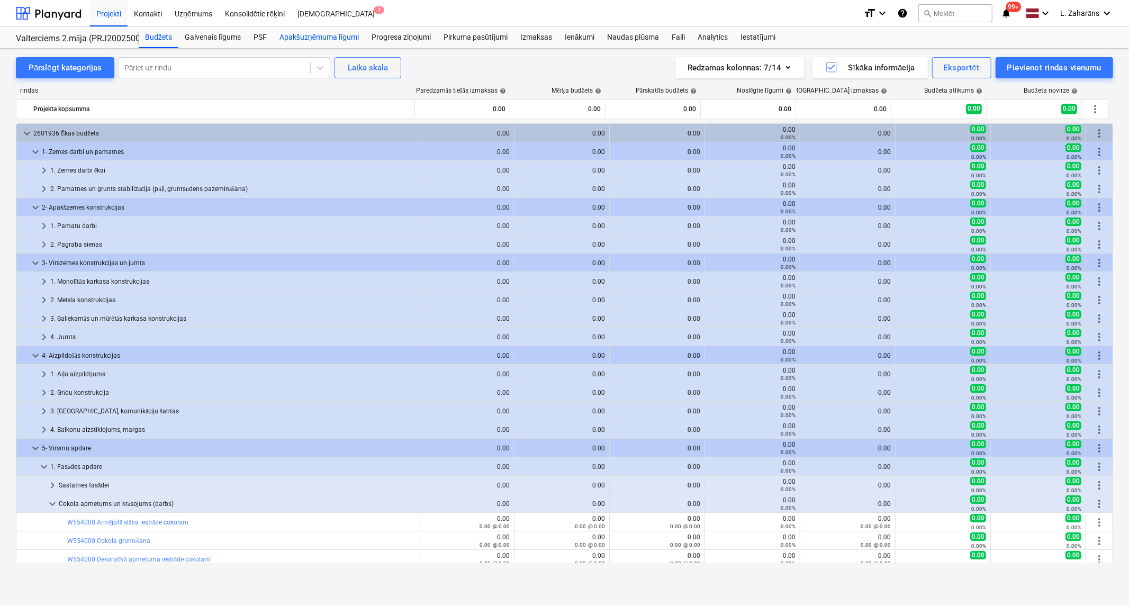
click at [300, 38] on div "Apakšuzņēmuma līgumi" at bounding box center [319, 37] width 92 height 21
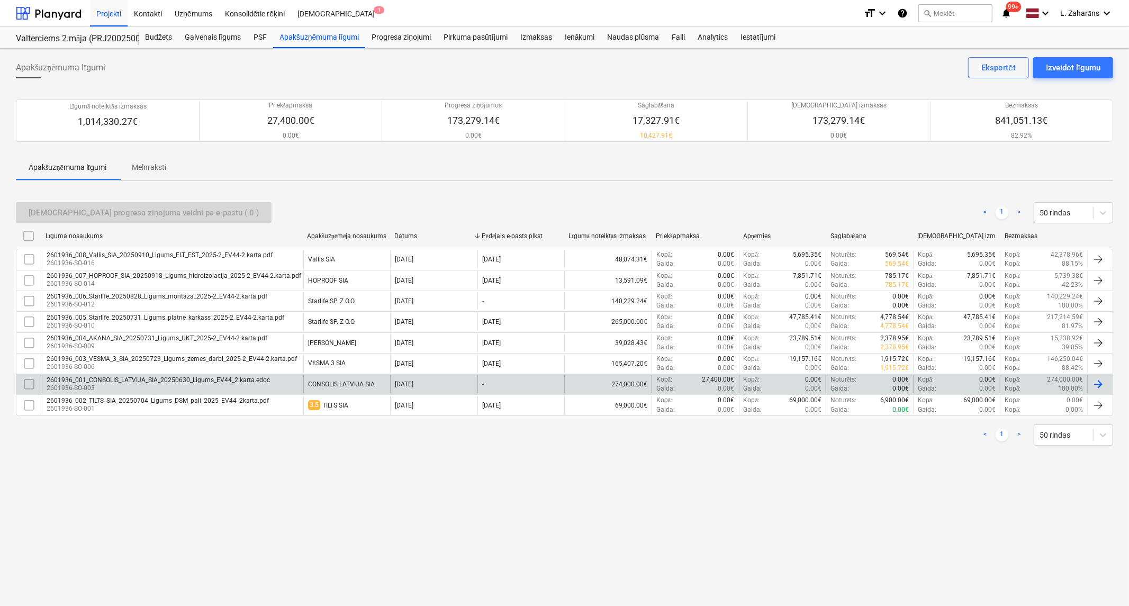
click at [150, 377] on div "2601936_001_CONSOLIS_LATVIJA_SIA_20250630_Ligums_EV44_2.karta.edoc" at bounding box center [158, 379] width 223 height 7
